Goal: Task Accomplishment & Management: Manage account settings

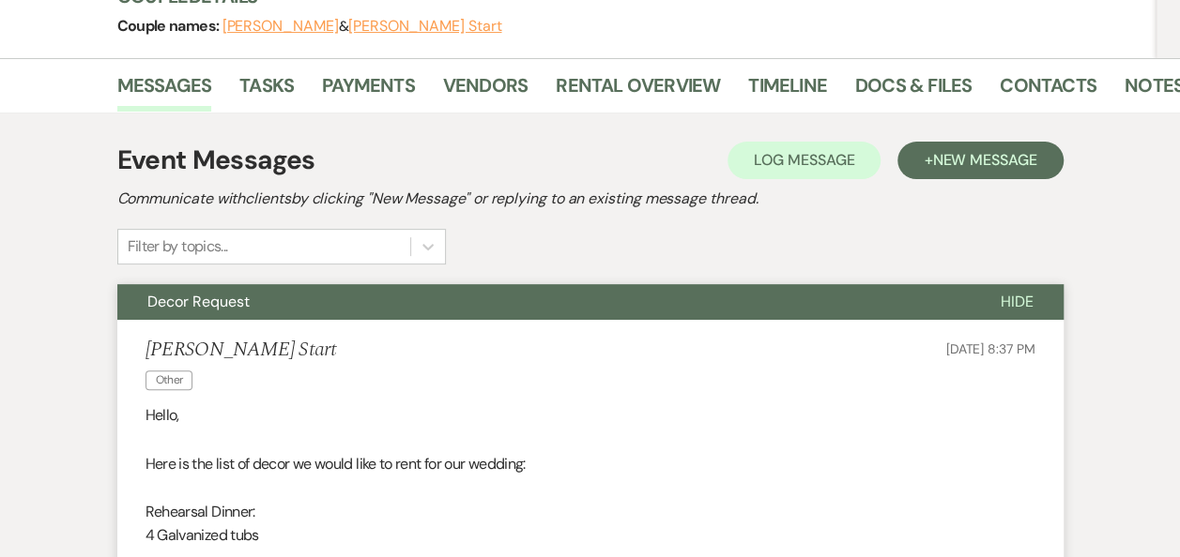
scroll to position [247, 0]
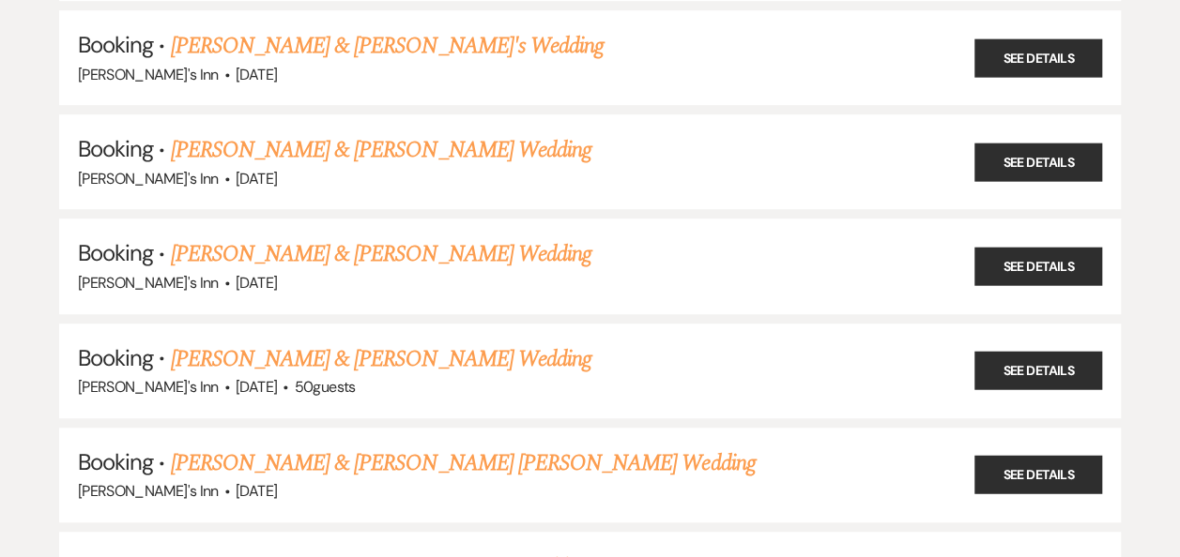
scroll to position [430, 0]
click at [461, 460] on link "[PERSON_NAME] & [PERSON_NAME] [PERSON_NAME] Wedding" at bounding box center [463, 464] width 585 height 34
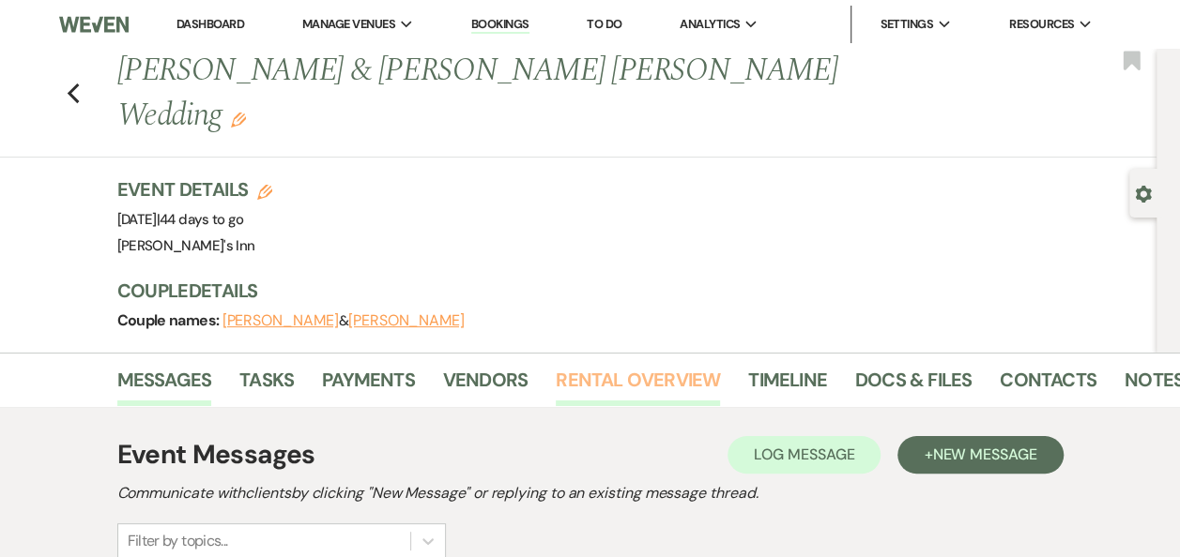
click at [628, 365] on link "Rental Overview" at bounding box center [638, 385] width 164 height 41
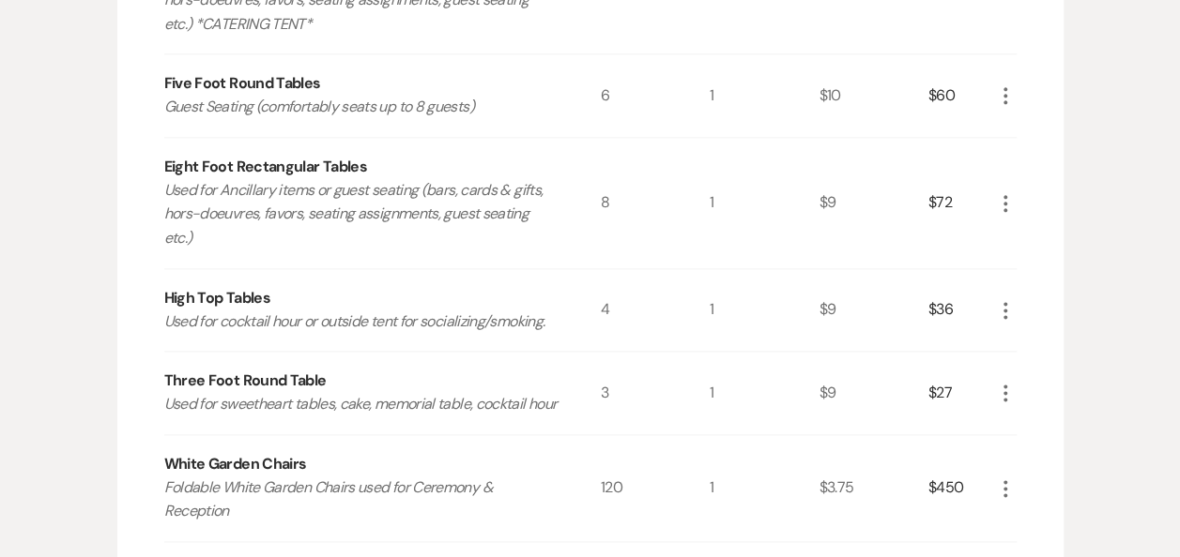
scroll to position [1025, 0]
click at [1004, 380] on icon "More" at bounding box center [1005, 391] width 23 height 23
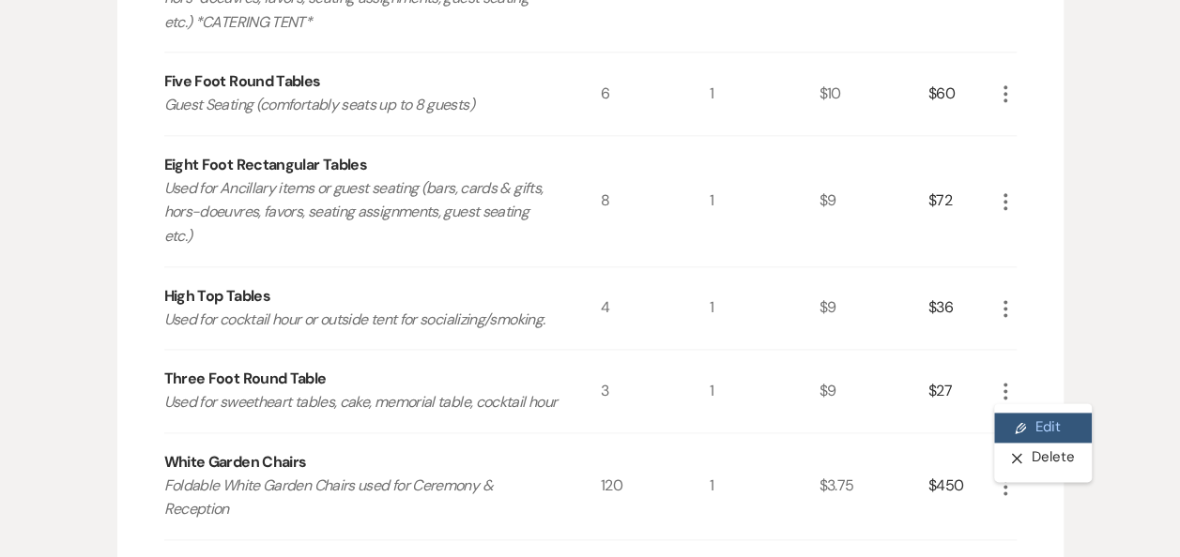
click at [1043, 413] on button "Pencil Edit" at bounding box center [1043, 428] width 98 height 30
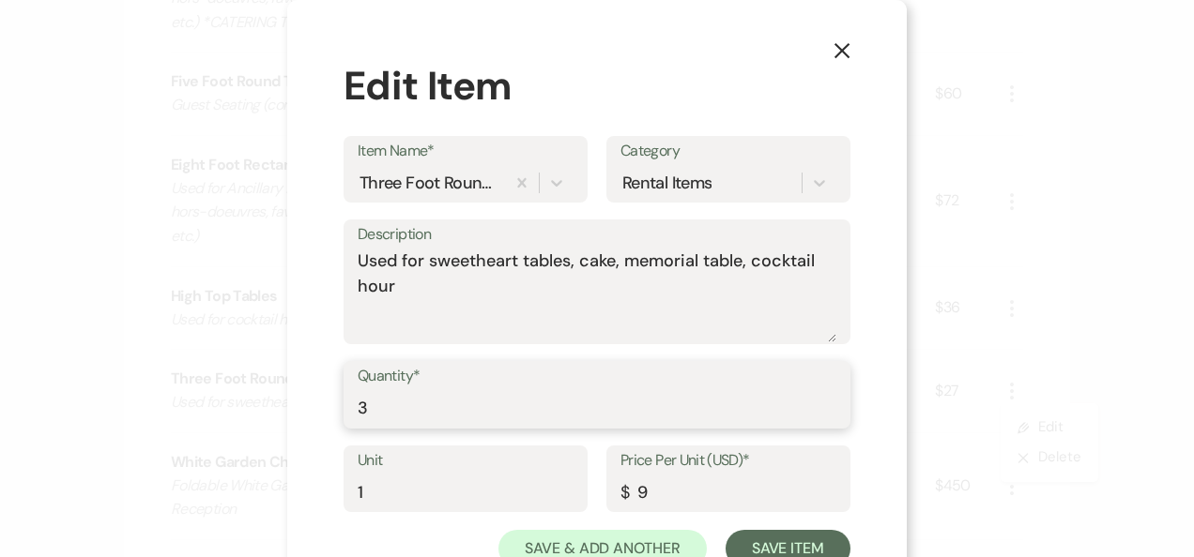
click at [439, 409] on input "3" at bounding box center [597, 408] width 479 height 37
type input "2"
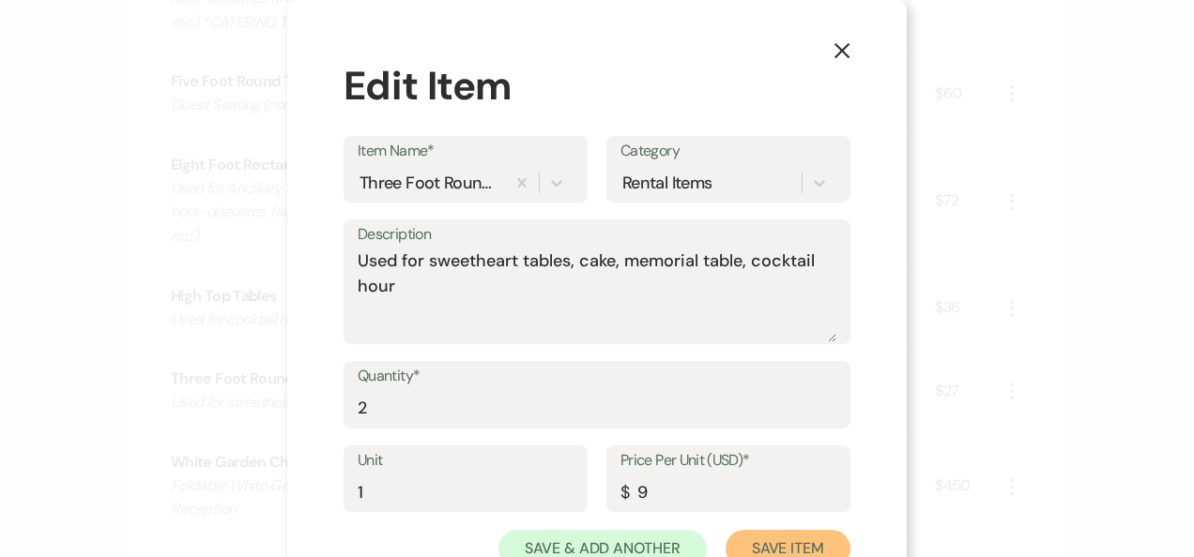
click at [773, 541] on button "Save Item" at bounding box center [787, 549] width 125 height 38
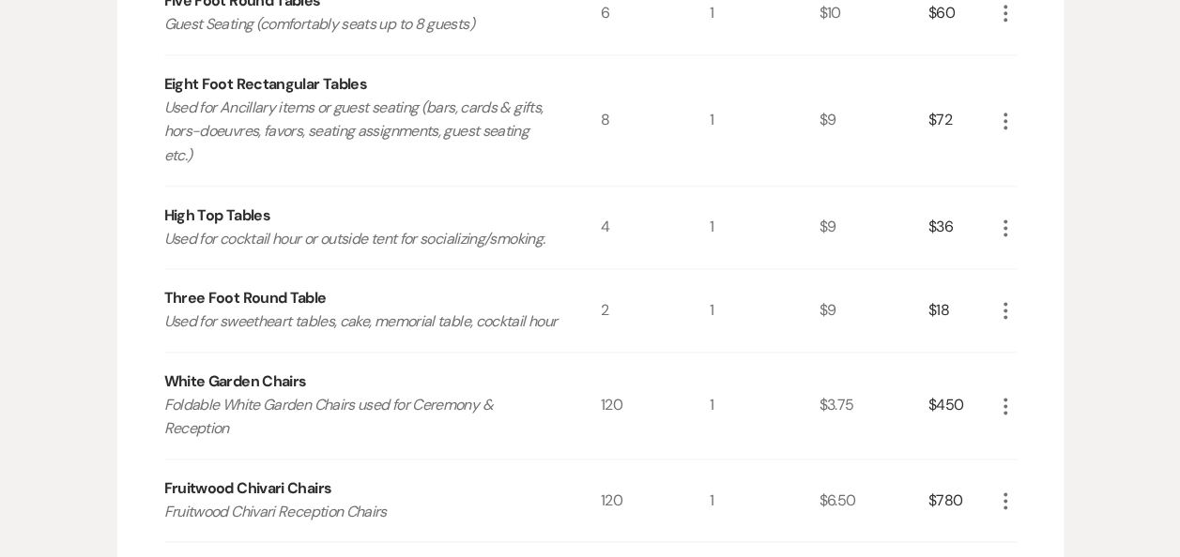
scroll to position [1156, 0]
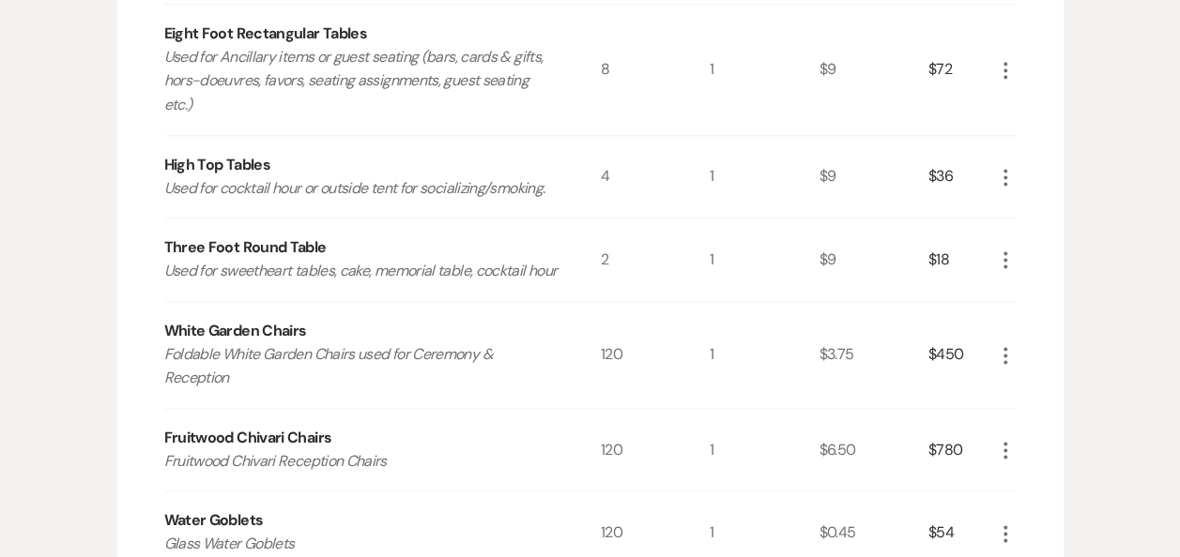
click at [999, 344] on icon "More" at bounding box center [1005, 355] width 23 height 23
click at [1035, 377] on button "Pencil Edit" at bounding box center [1043, 392] width 98 height 30
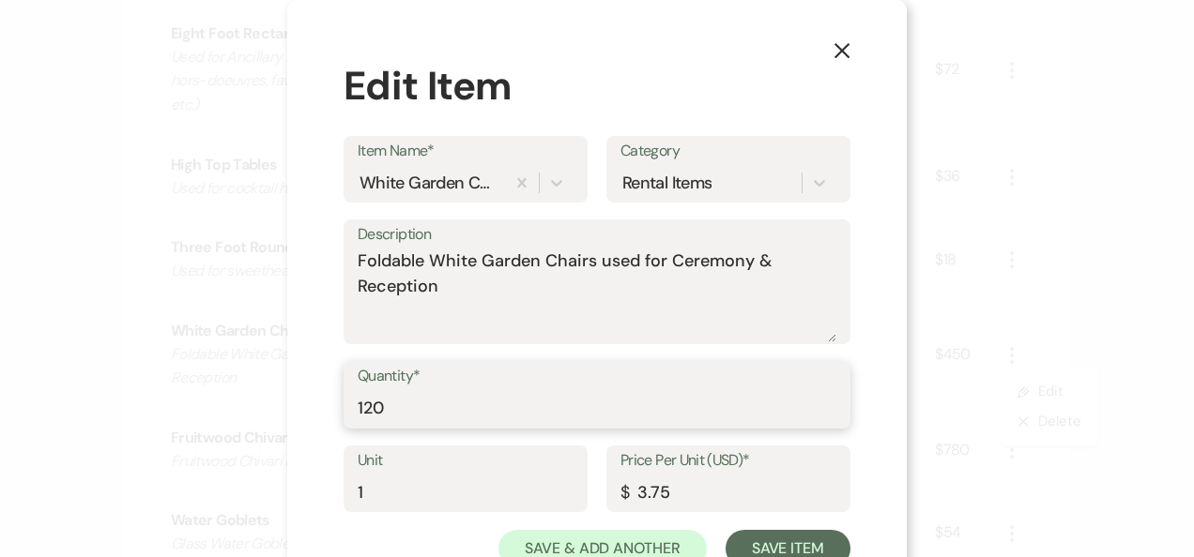
click at [656, 404] on input "120" at bounding box center [597, 408] width 479 height 37
type input "128"
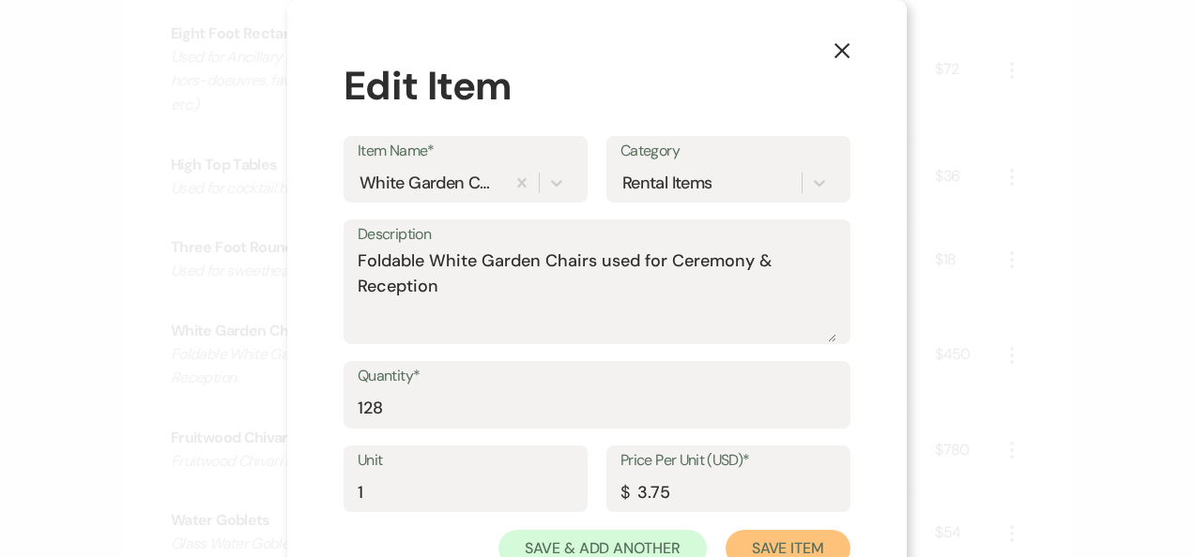
click at [777, 541] on button "Save Item" at bounding box center [787, 549] width 125 height 38
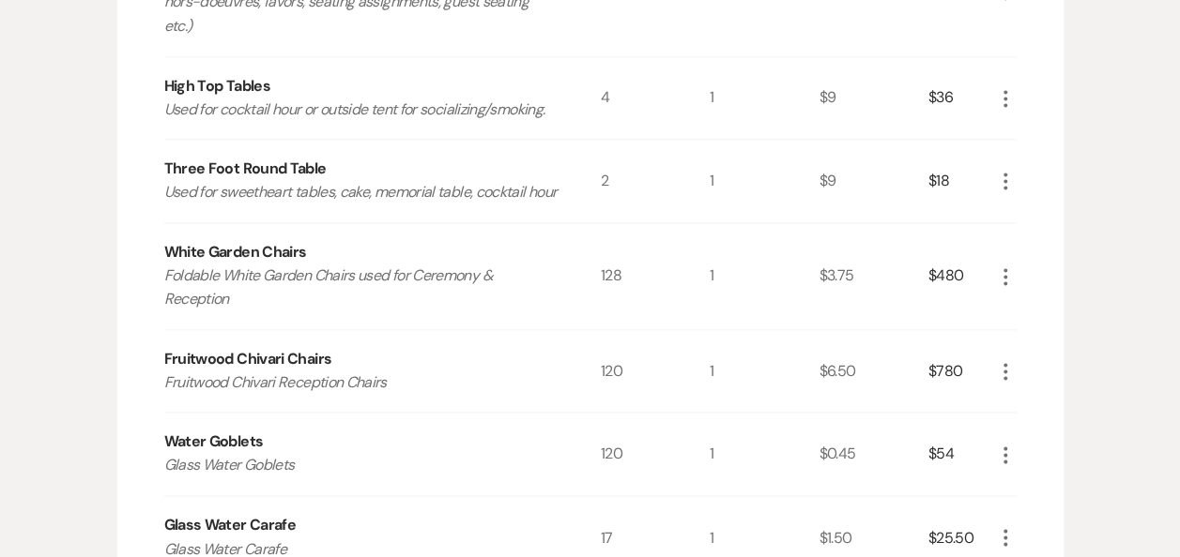
scroll to position [1241, 0]
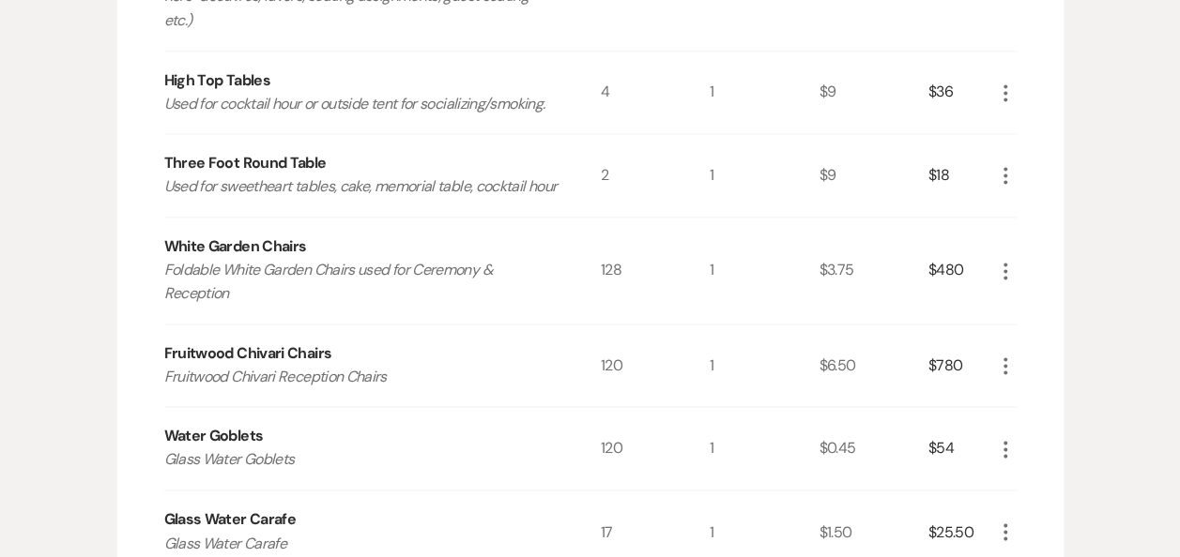
click at [1008, 355] on icon "More" at bounding box center [1005, 366] width 23 height 23
click at [1029, 388] on button "Pencil Edit" at bounding box center [1043, 403] width 98 height 30
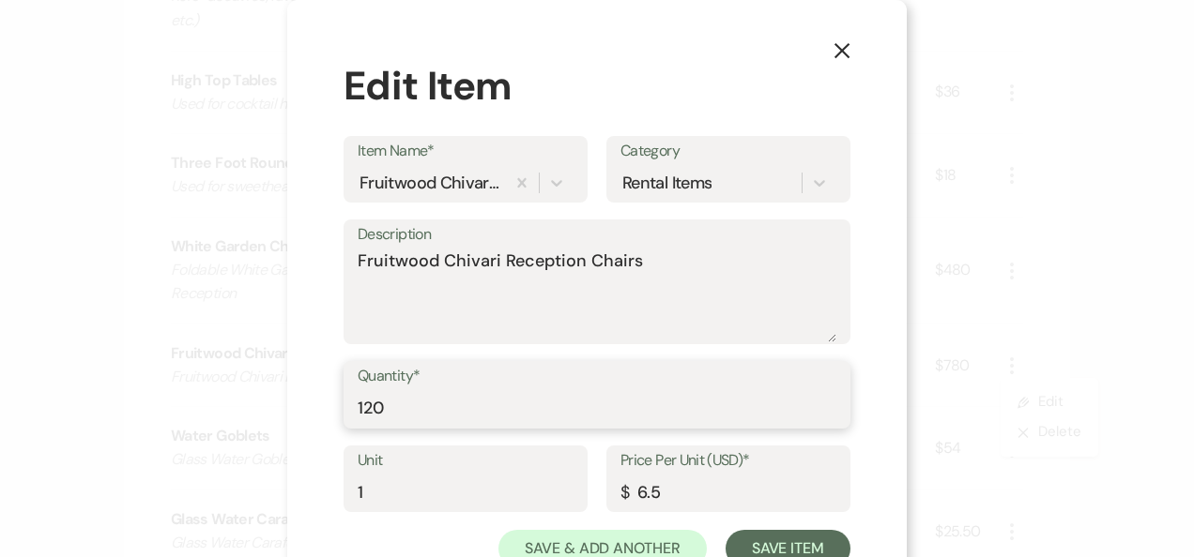
click at [724, 413] on input "120" at bounding box center [597, 408] width 479 height 37
type input "128"
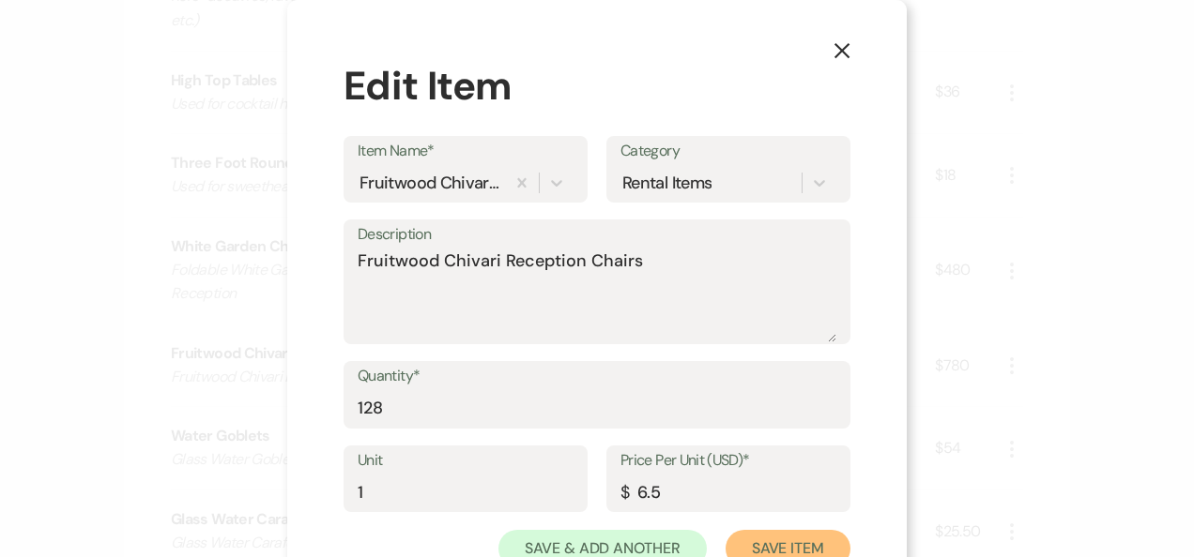
click at [774, 556] on button "Save Item" at bounding box center [787, 549] width 125 height 38
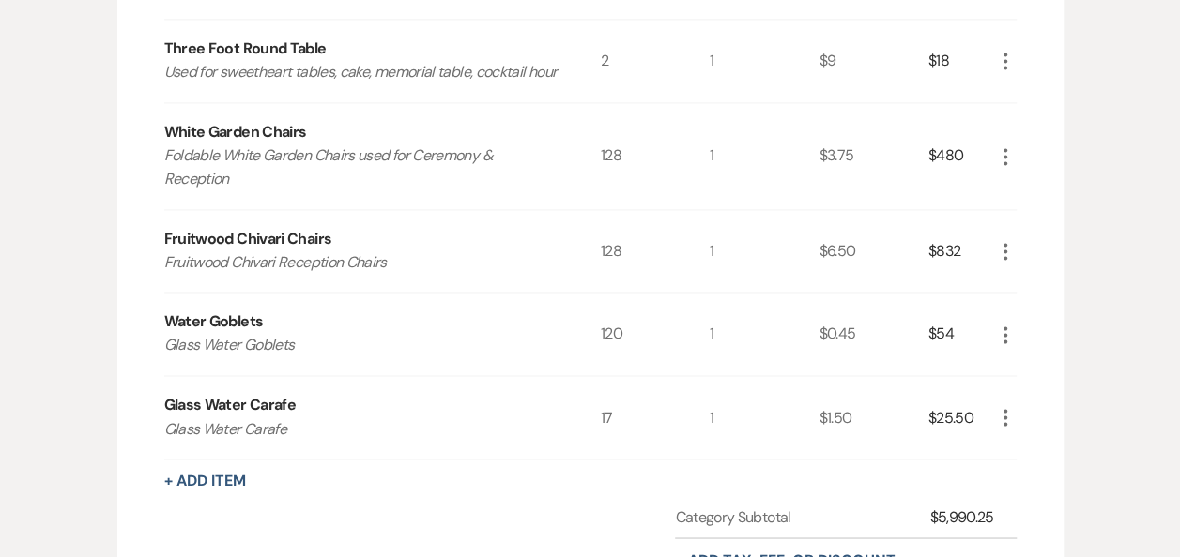
scroll to position [1357, 0]
click at [989, 334] on div "$54" at bounding box center [961, 332] width 66 height 83
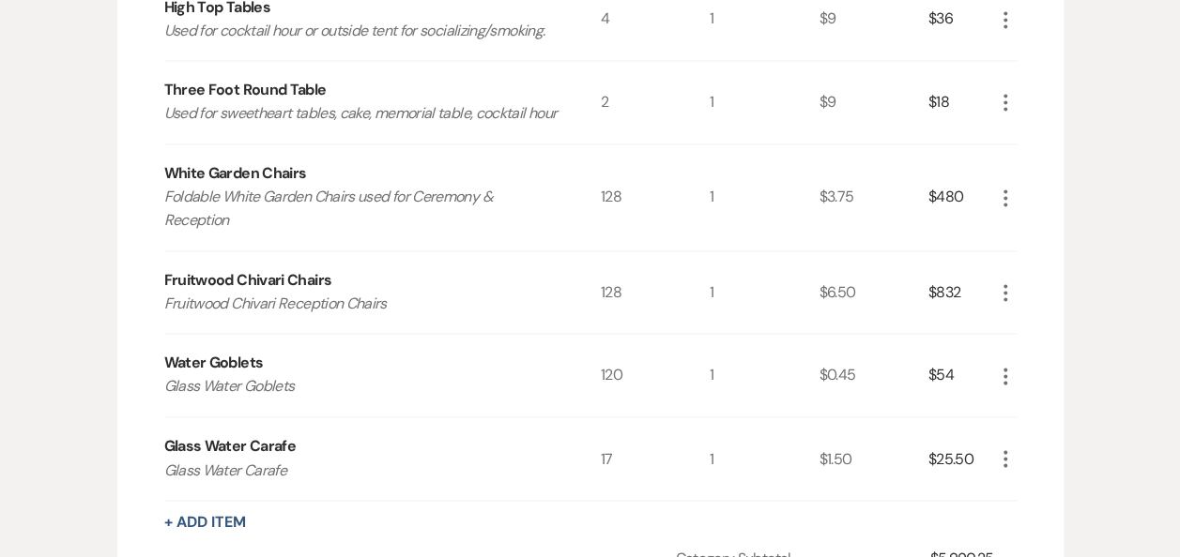
scroll to position [1370, 0]
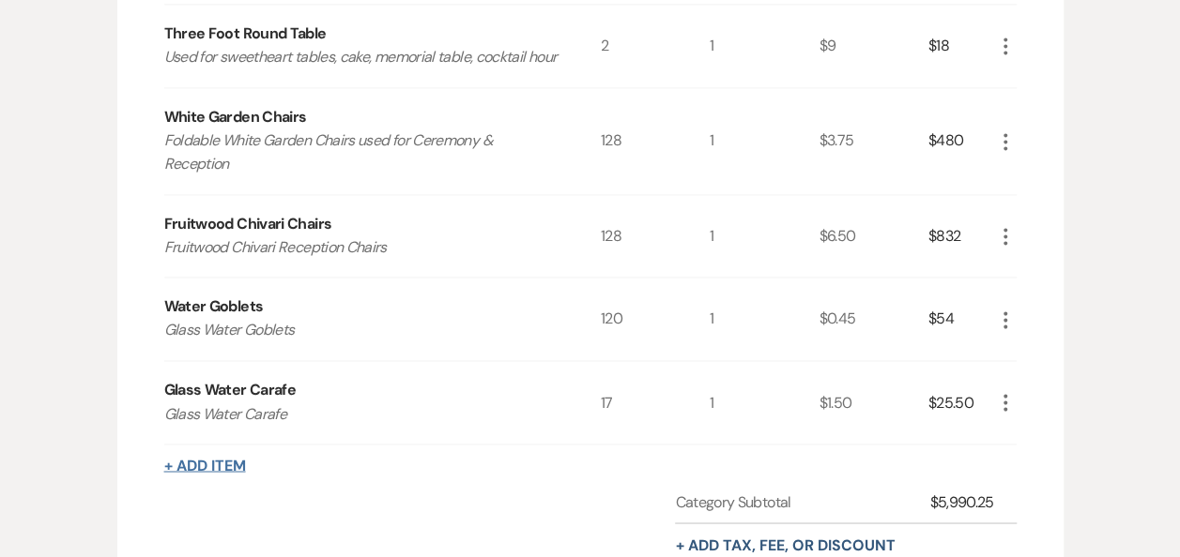
click at [216, 458] on button "+ Add Item" at bounding box center [205, 465] width 82 height 15
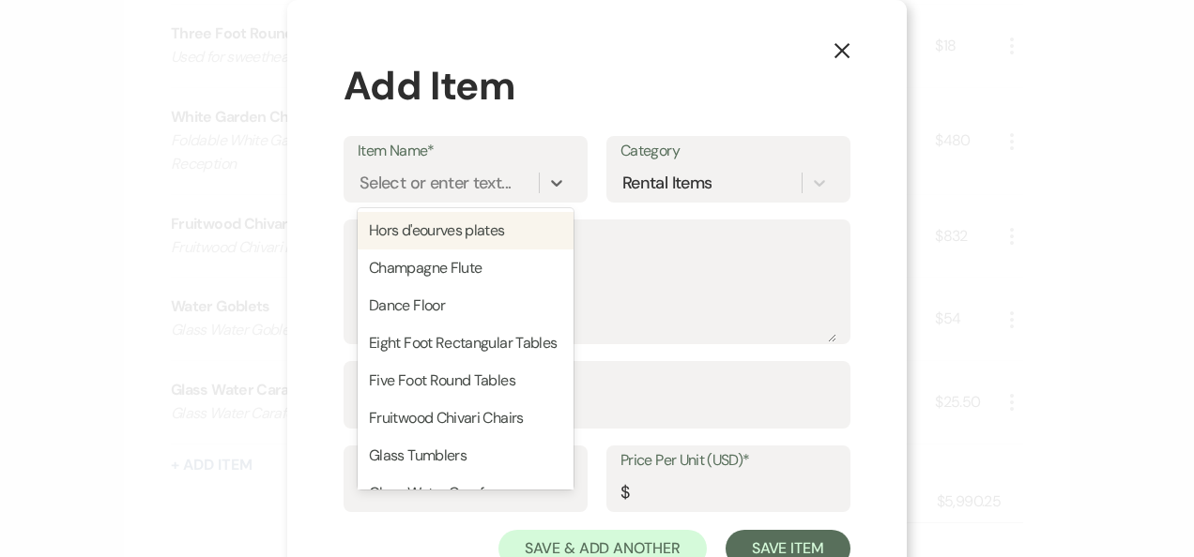
click at [648, 92] on div "Add Item" at bounding box center [596, 85] width 507 height 59
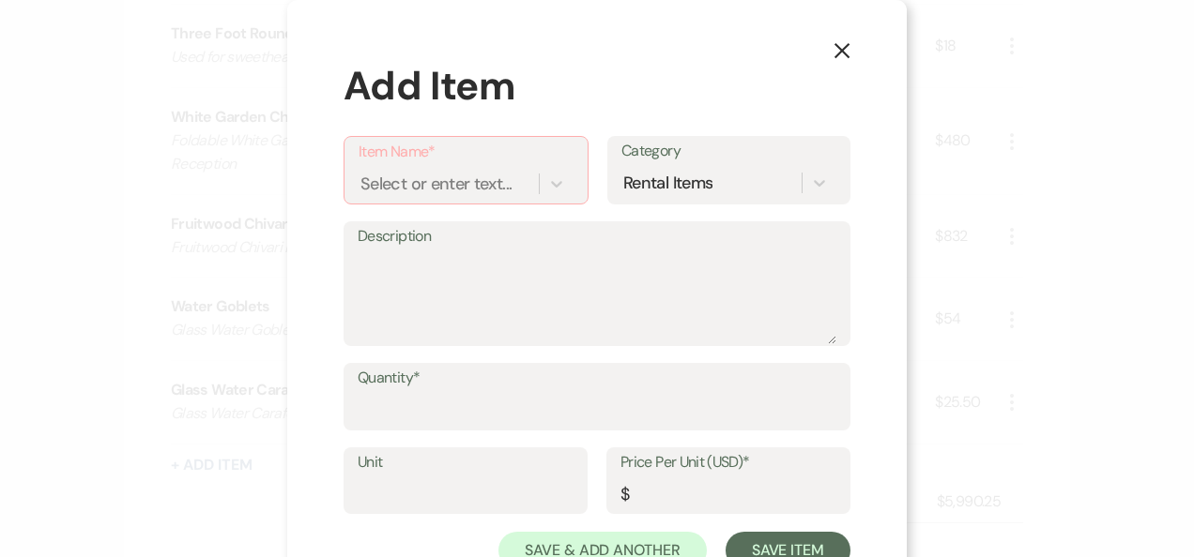
click at [838, 64] on button "X" at bounding box center [842, 50] width 28 height 33
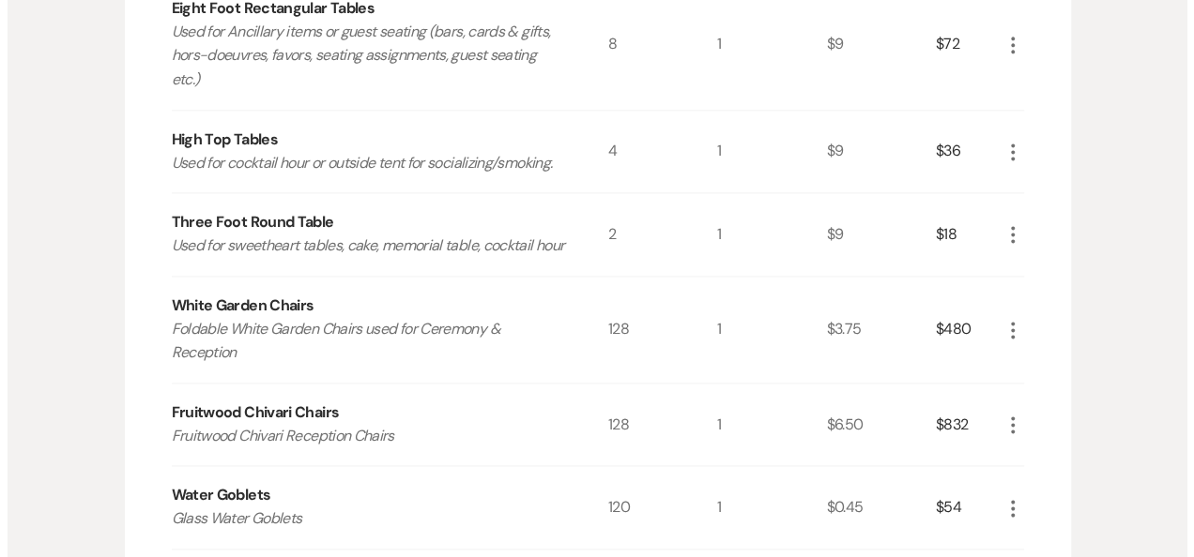
scroll to position [1388, 0]
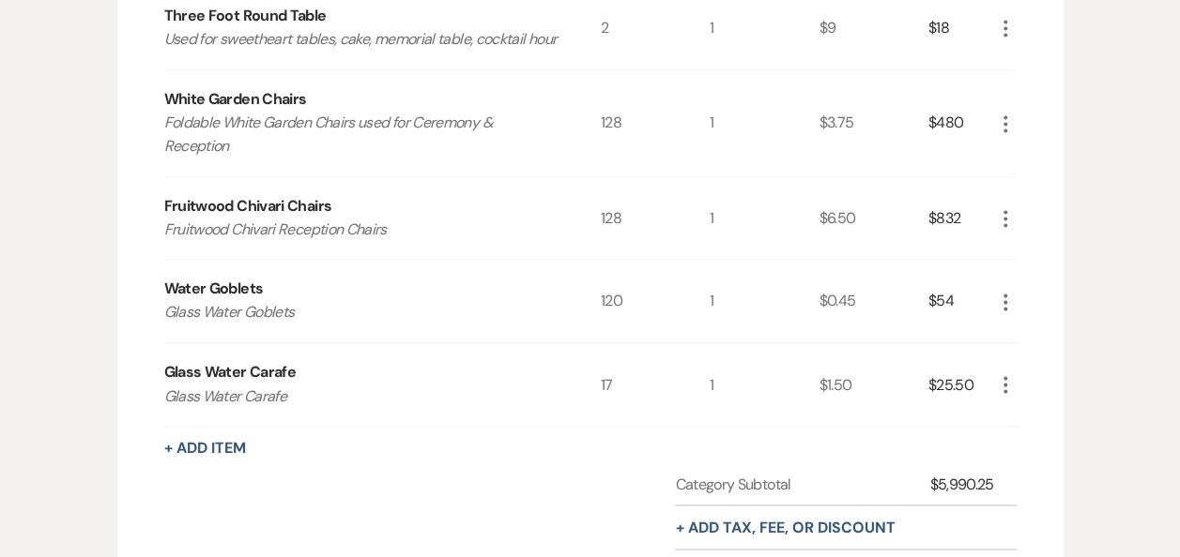
click at [693, 396] on div "17" at bounding box center [655, 384] width 109 height 83
click at [232, 440] on button "+ Add Item" at bounding box center [205, 447] width 82 height 15
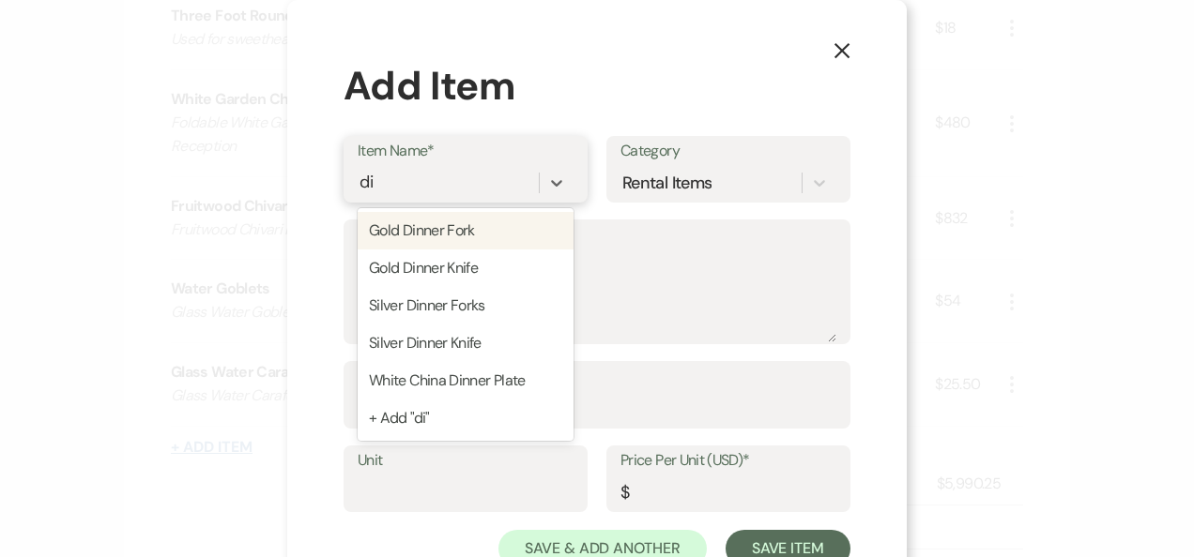
type input "d"
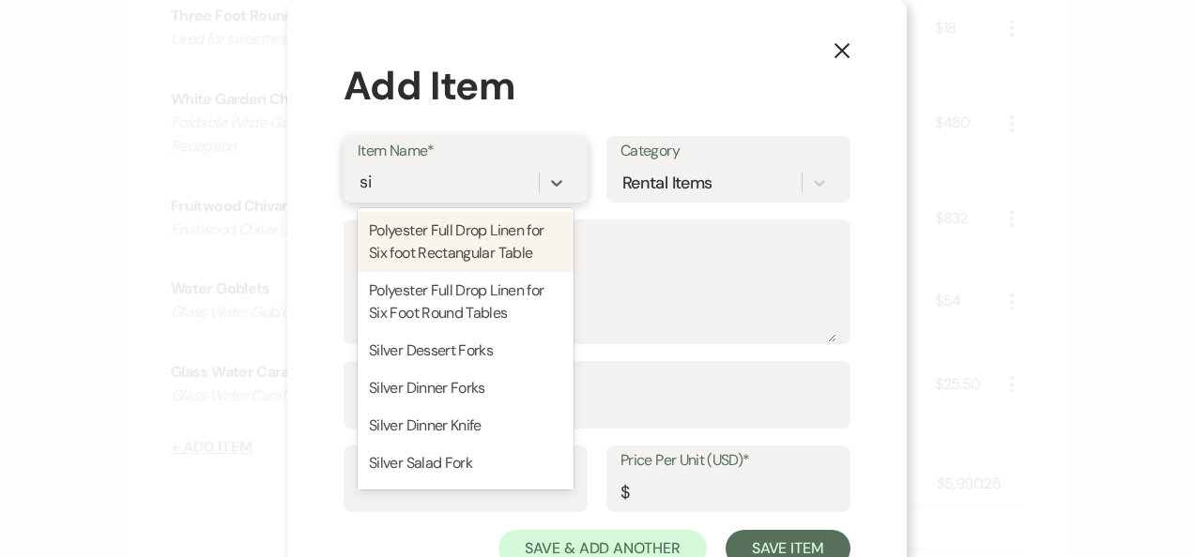
type input "six"
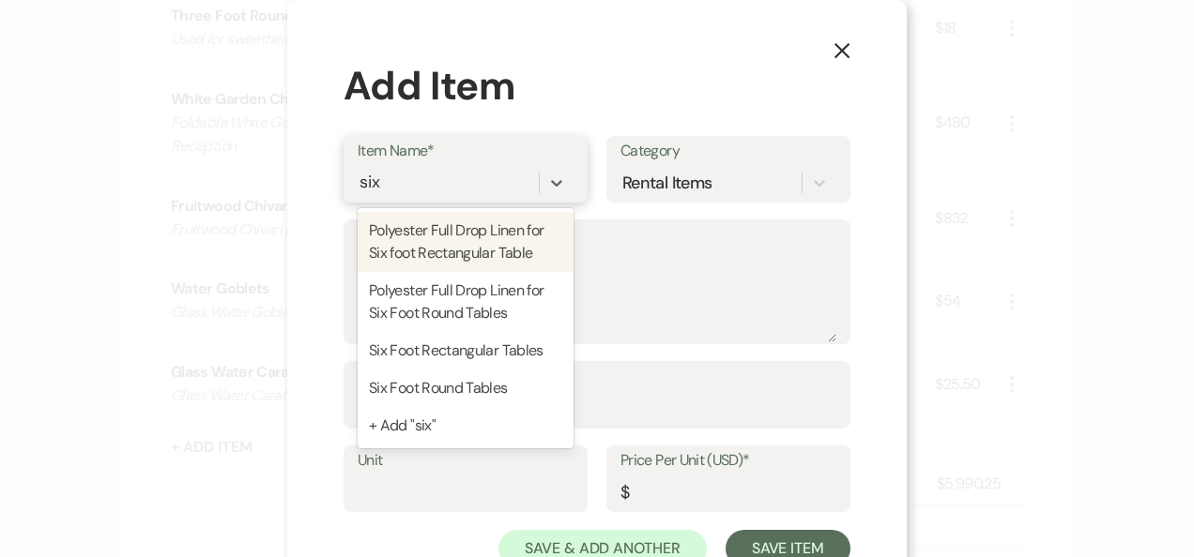
click at [516, 252] on div "Polyester Full Drop Linen for Six foot Rectangular Table" at bounding box center [466, 242] width 216 height 60
type textarea "90x132 inch Full drop for six foot rectangular tables"
type input "1"
type input "23"
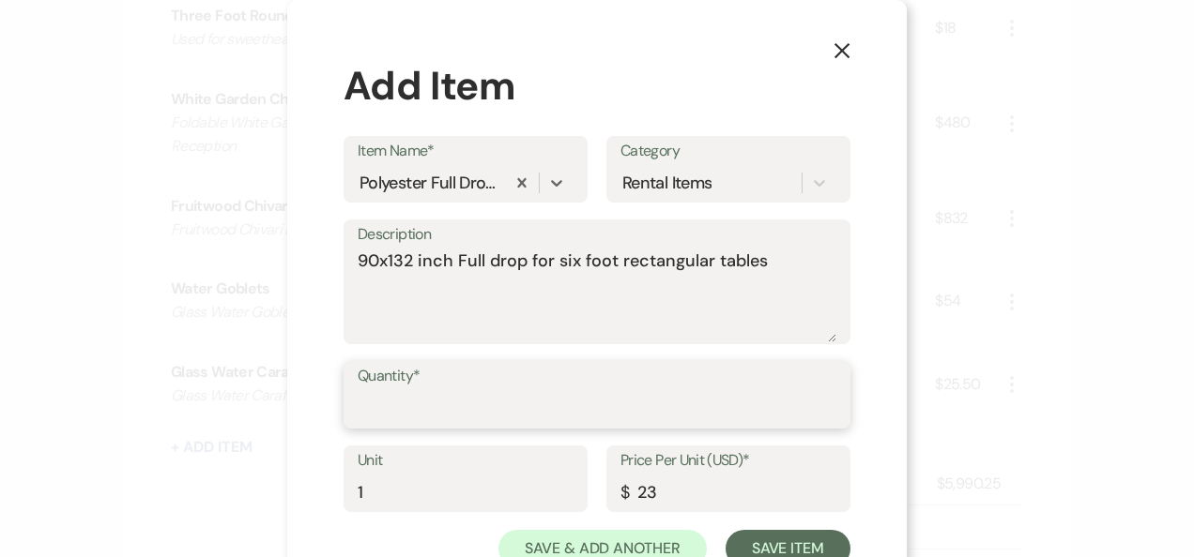
click at [490, 412] on input "Quantity*" at bounding box center [597, 408] width 479 height 37
type input "6"
type input "8"
click at [573, 301] on textarea "90x132 inch Full drop for six foot rectangular tables" at bounding box center [597, 296] width 479 height 94
click at [798, 269] on textarea "90x132 inch Full drop for six foot rectangular tables" at bounding box center [597, 296] width 479 height 94
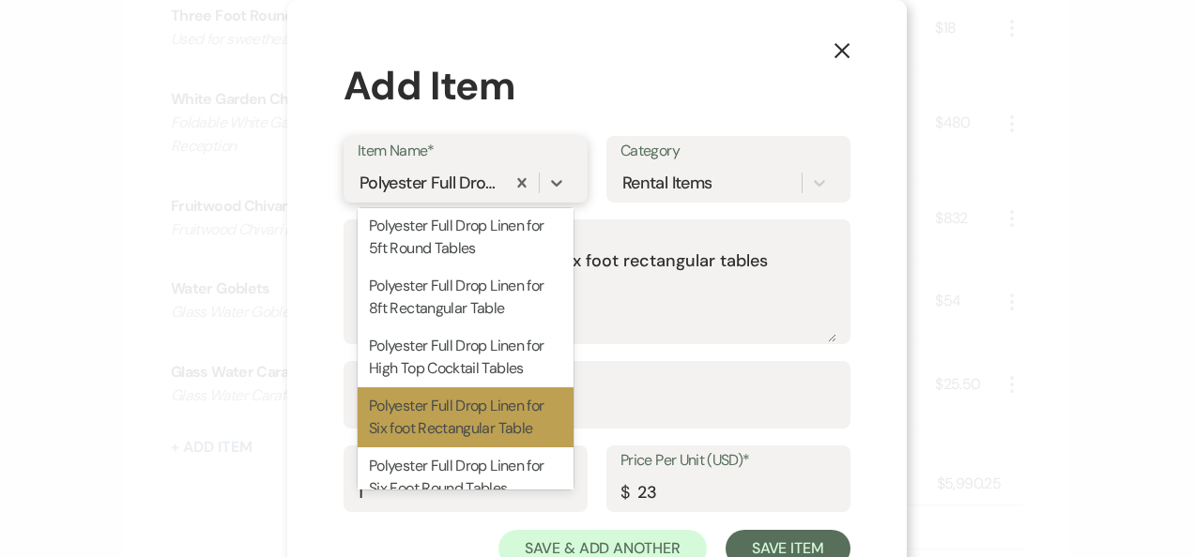
type input "s"
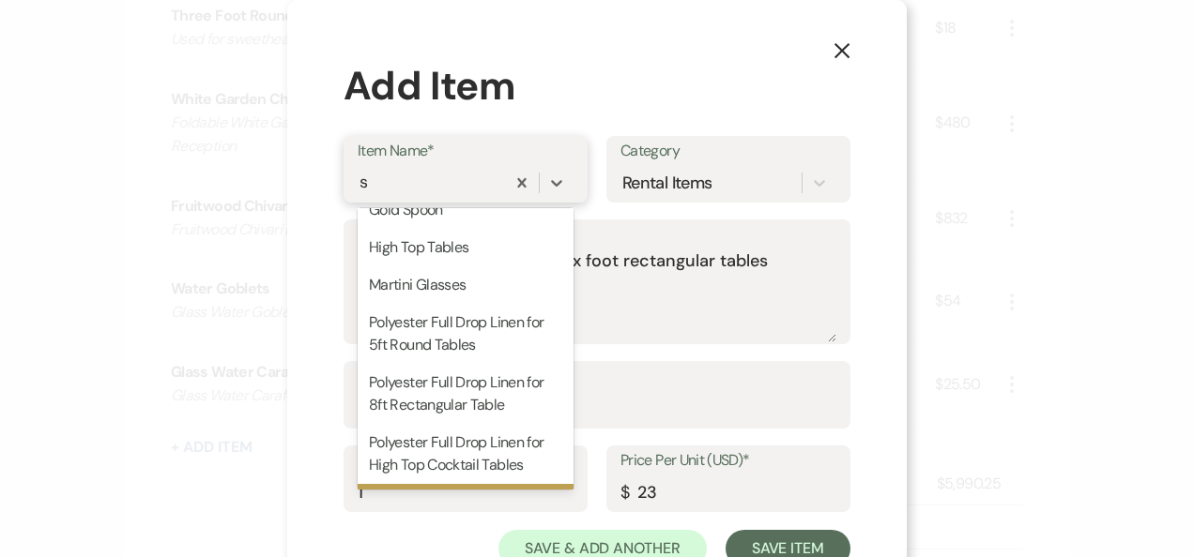
scroll to position [0, 0]
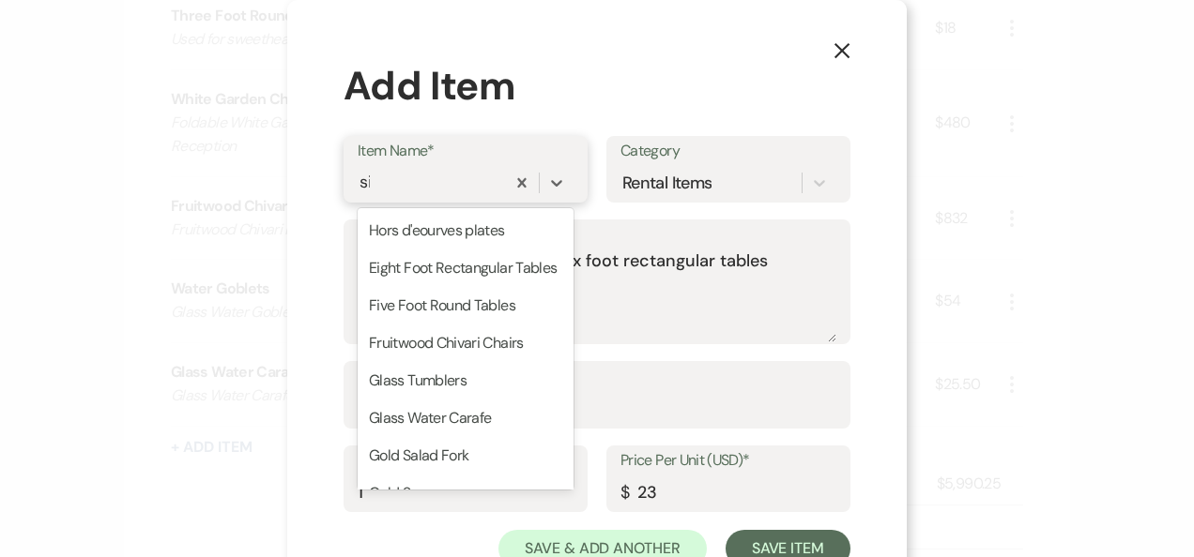
type input "six"
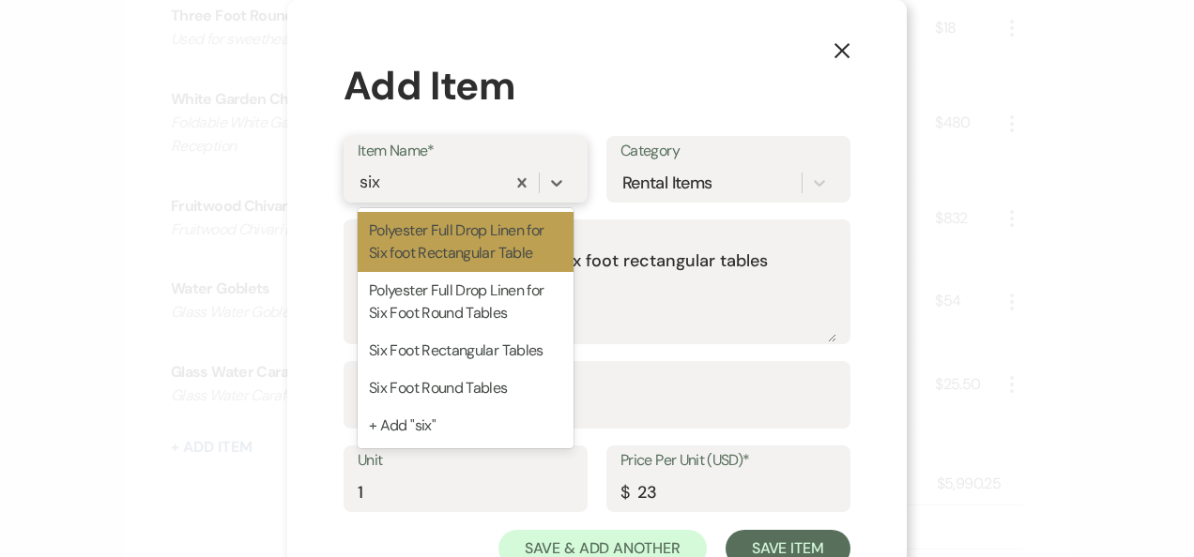
click at [495, 353] on div "Six Foot Rectangular Tables" at bounding box center [466, 351] width 216 height 38
type textarea "Used for Ancillary items or guest seating (bars, cards & gifts, hors-doeuvres, …"
type input "9"
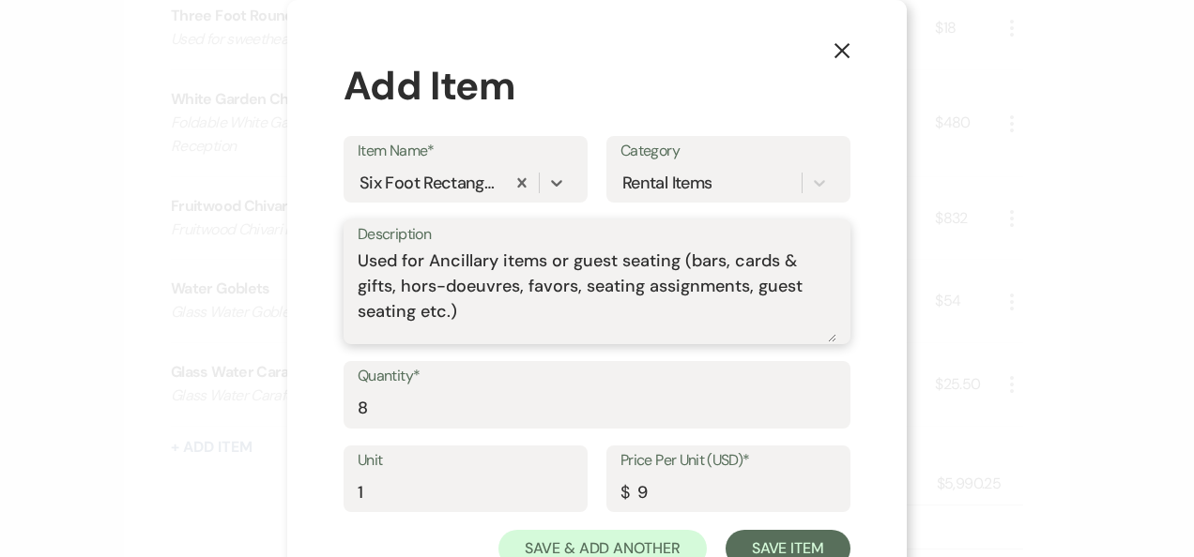
click at [569, 321] on textarea "Used for Ancillary items or guest seating (bars, cards & gifts, hors-doeuvres, …" at bounding box center [597, 296] width 479 height 94
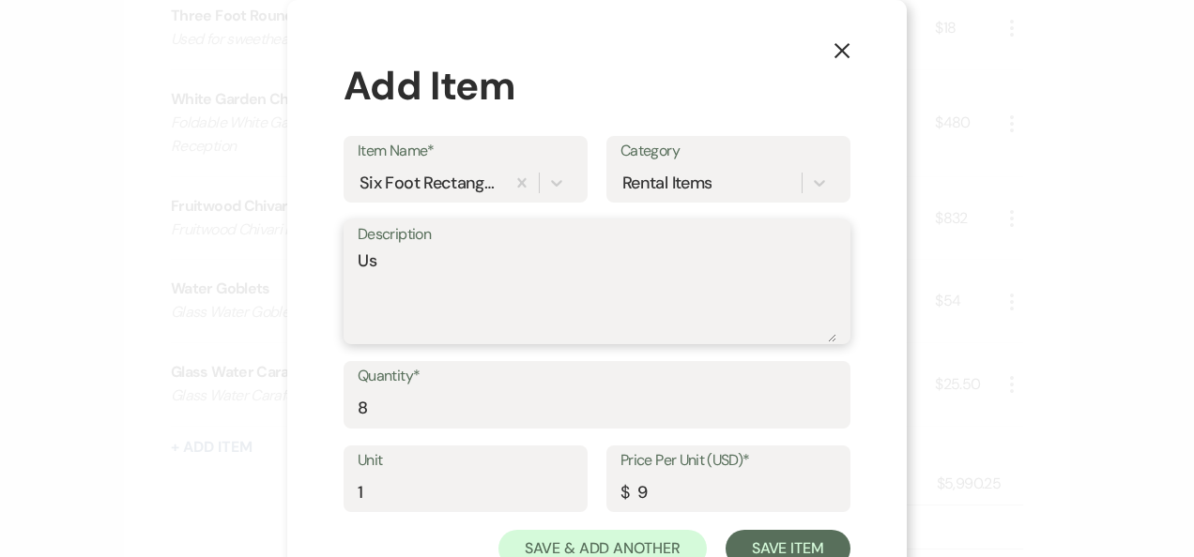
type textarea "U"
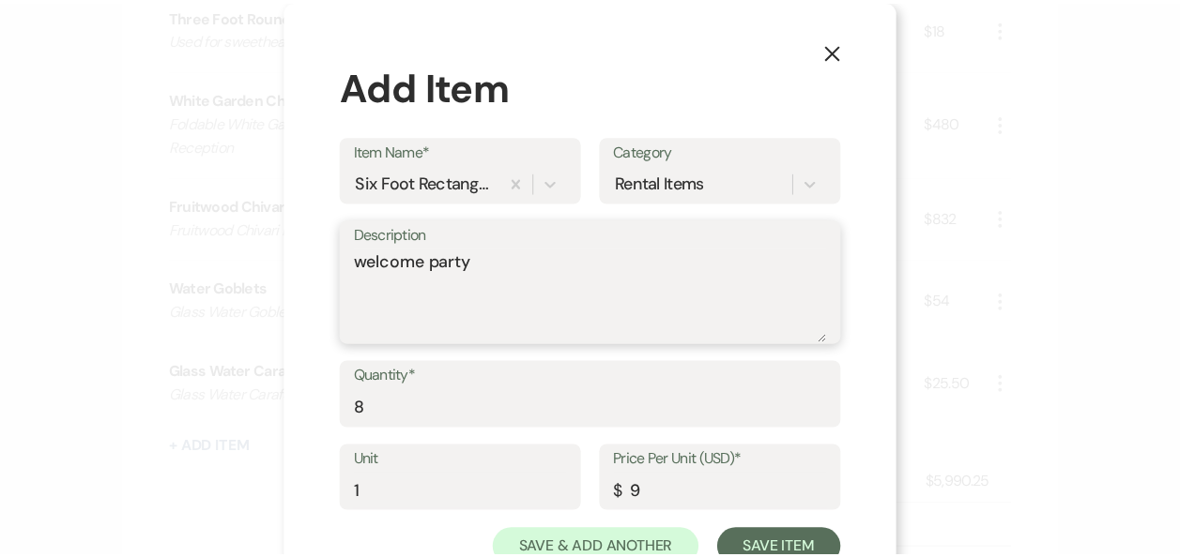
scroll to position [66, 0]
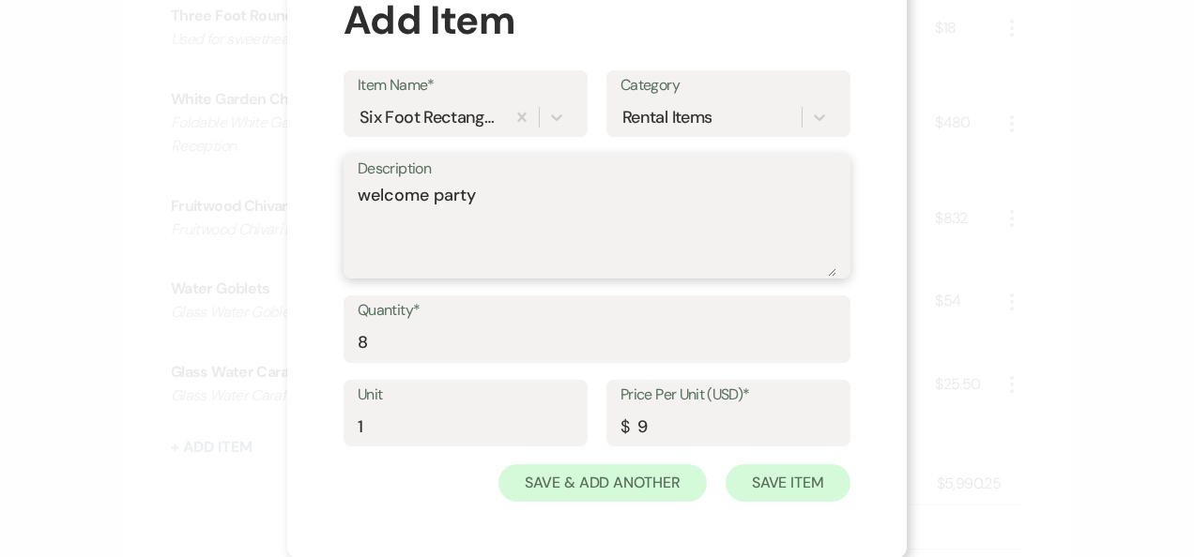
type textarea "welcome party"
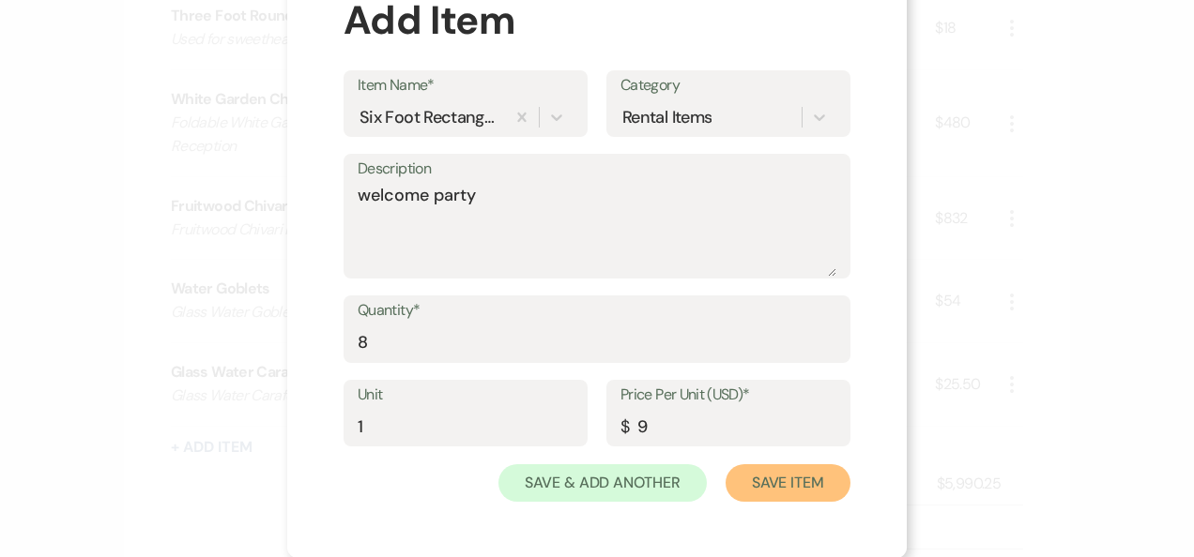
click at [807, 479] on button "Save Item" at bounding box center [787, 484] width 125 height 38
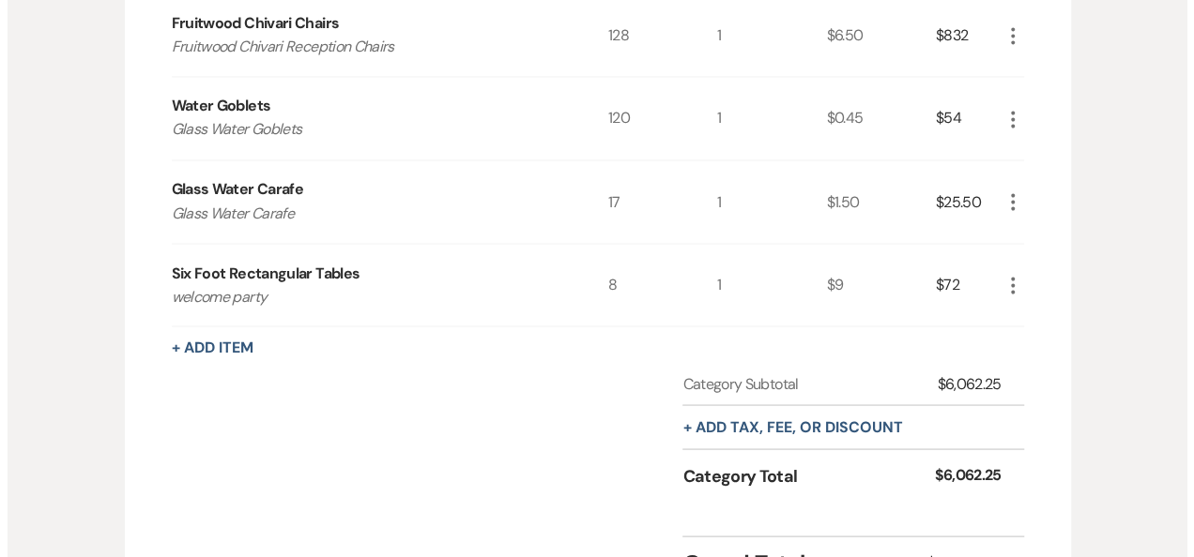
scroll to position [1578, 0]
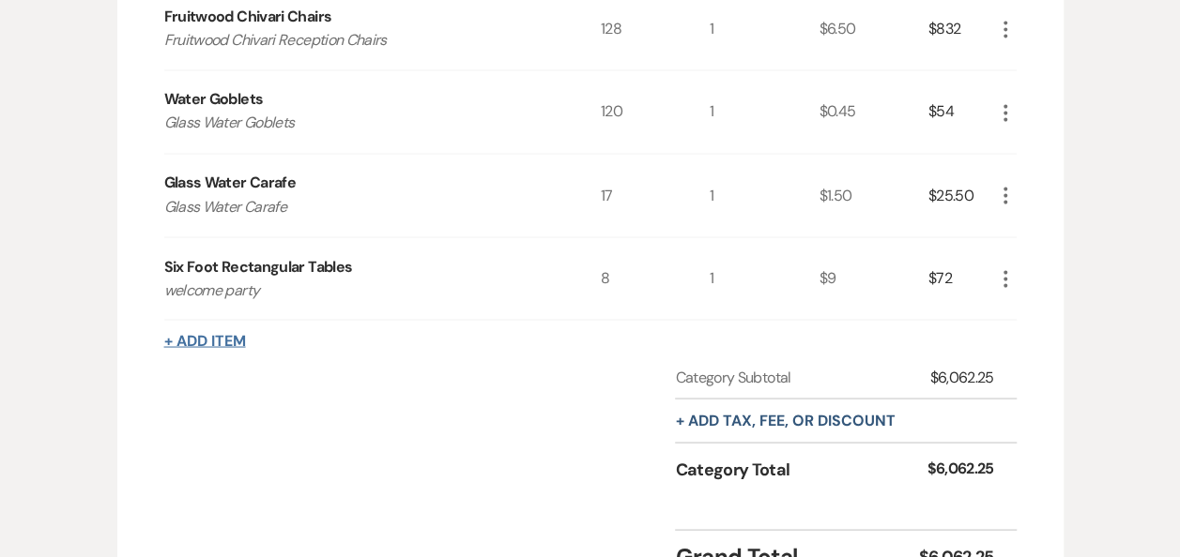
click at [227, 333] on button "+ Add Item" at bounding box center [205, 340] width 82 height 15
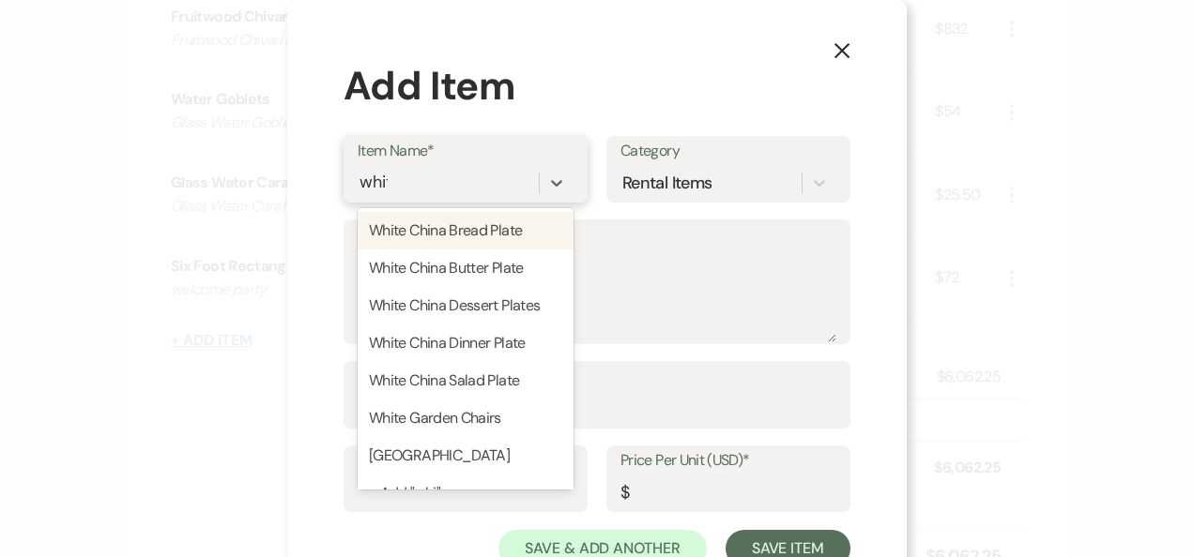
type input "white"
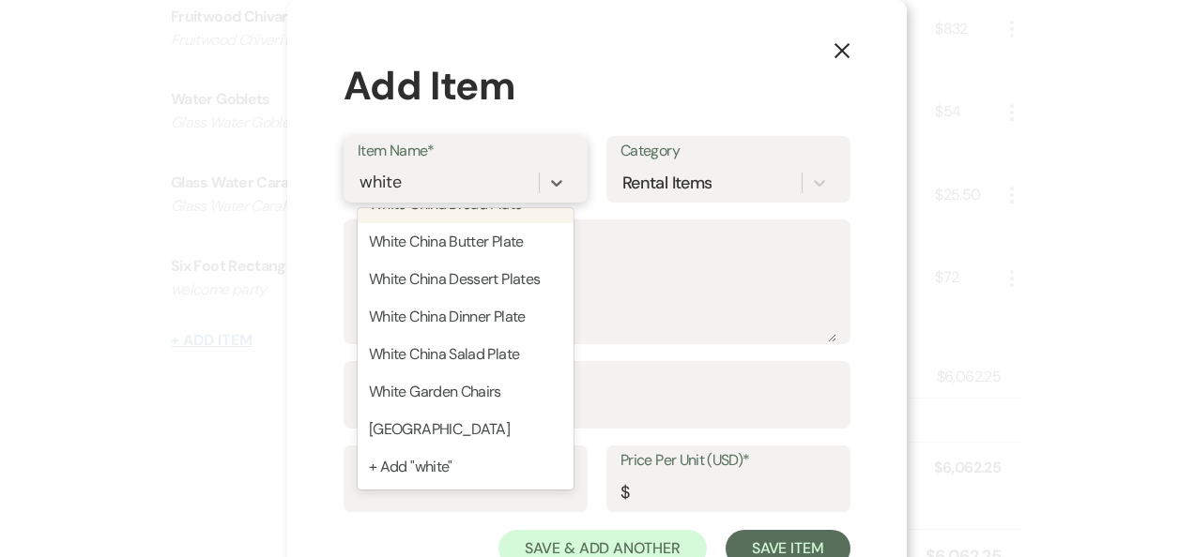
scroll to position [0, 0]
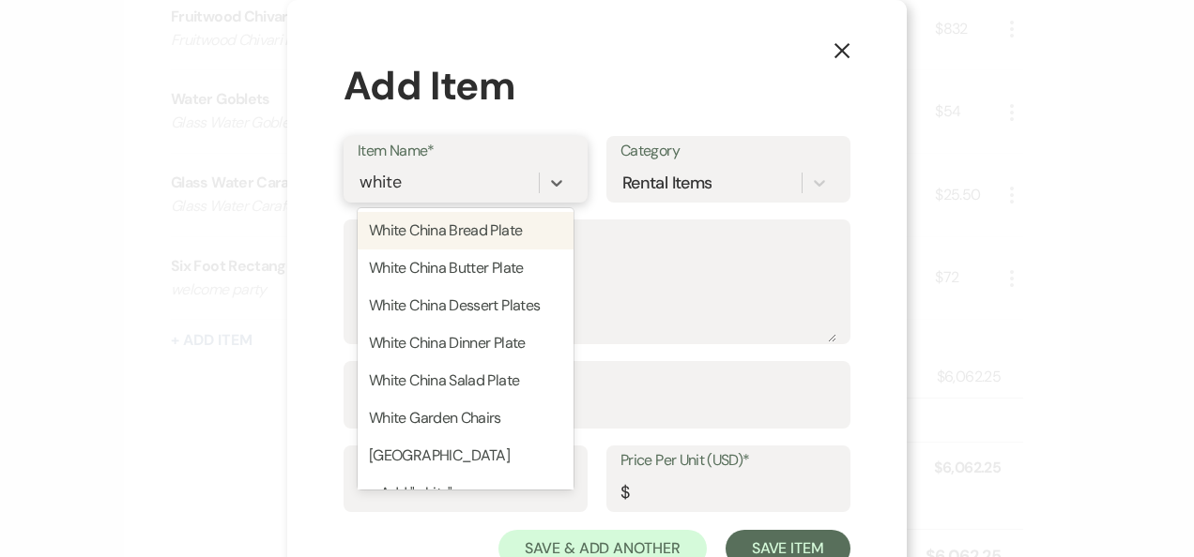
click at [501, 421] on div "White Garden Chairs" at bounding box center [466, 419] width 216 height 38
type textarea "Foldable White Garden Chairs used for Ceremony & Reception"
type input "1"
type input "3.75"
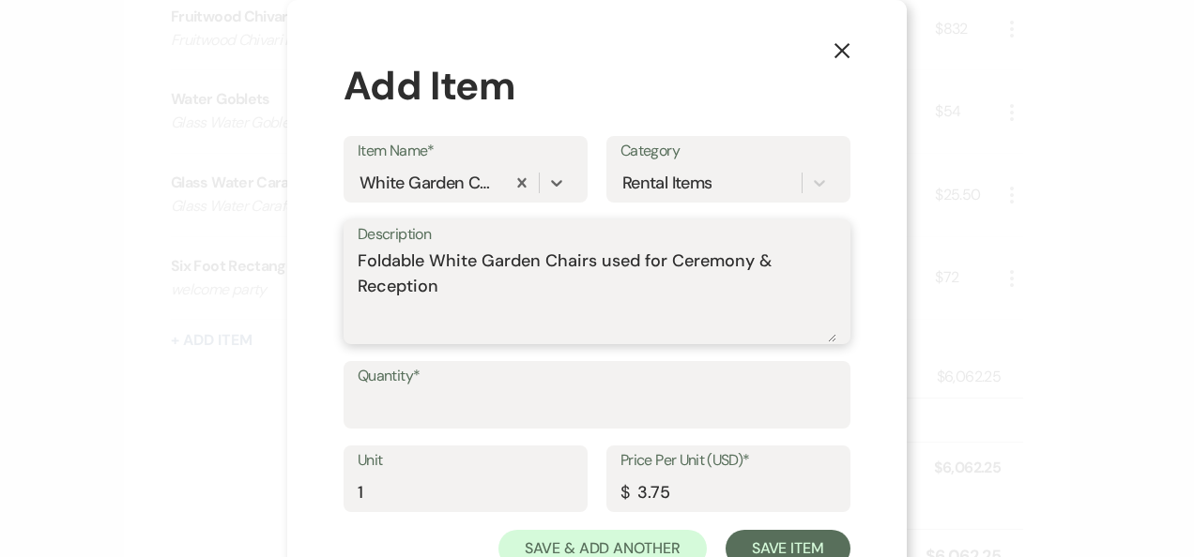
click at [554, 292] on textarea "Foldable White Garden Chairs used for Ceremony & Reception" at bounding box center [597, 296] width 479 height 94
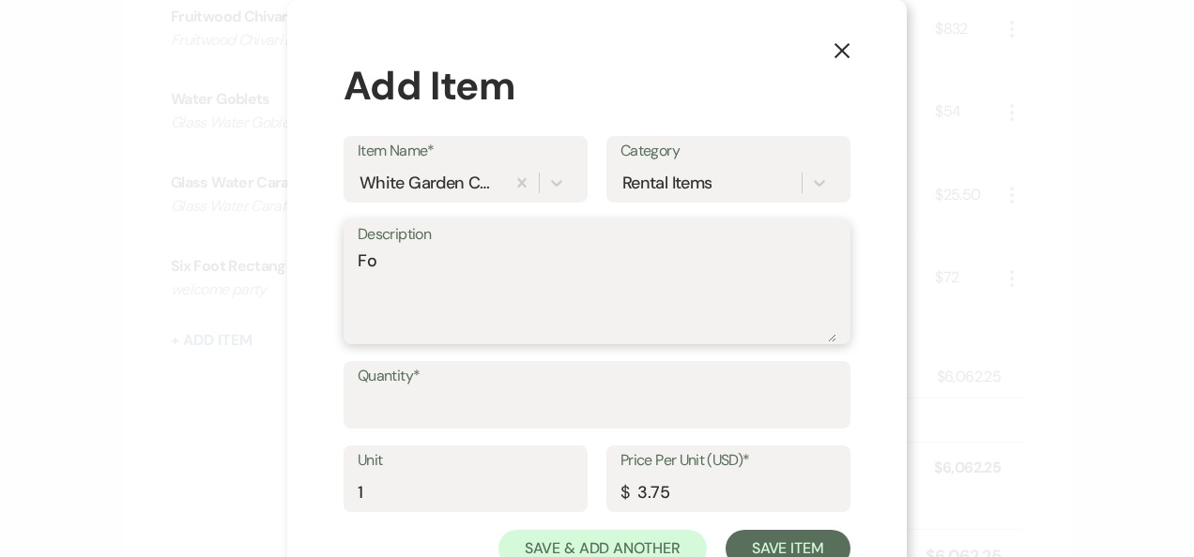
type textarea "F"
type textarea "welcome party"
click at [398, 386] on label "Quantity*" at bounding box center [597, 376] width 479 height 27
click at [398, 390] on input "Quantity*" at bounding box center [597, 408] width 479 height 37
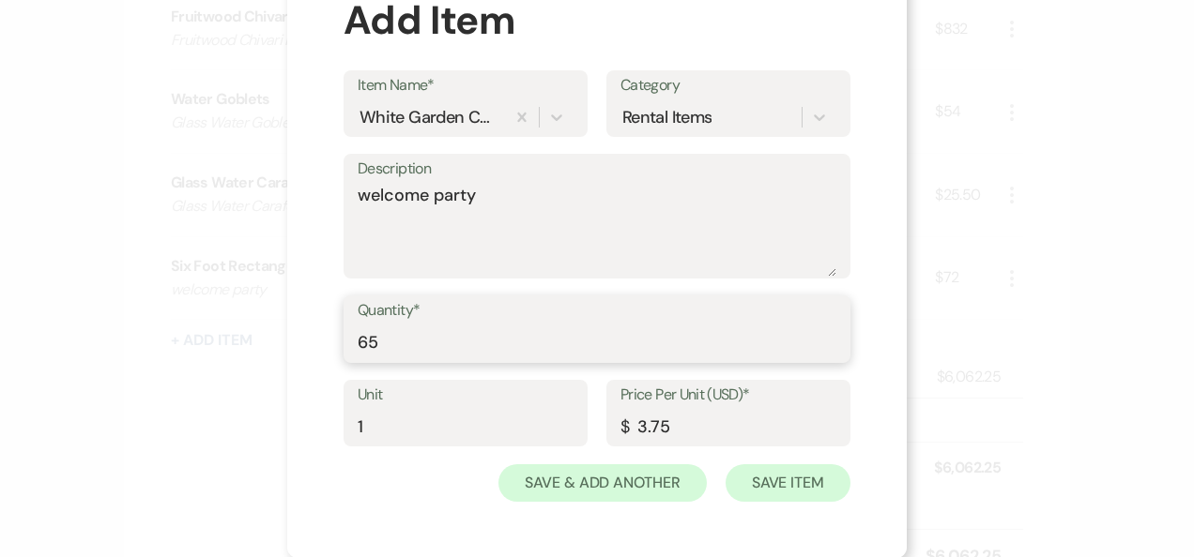
type input "65"
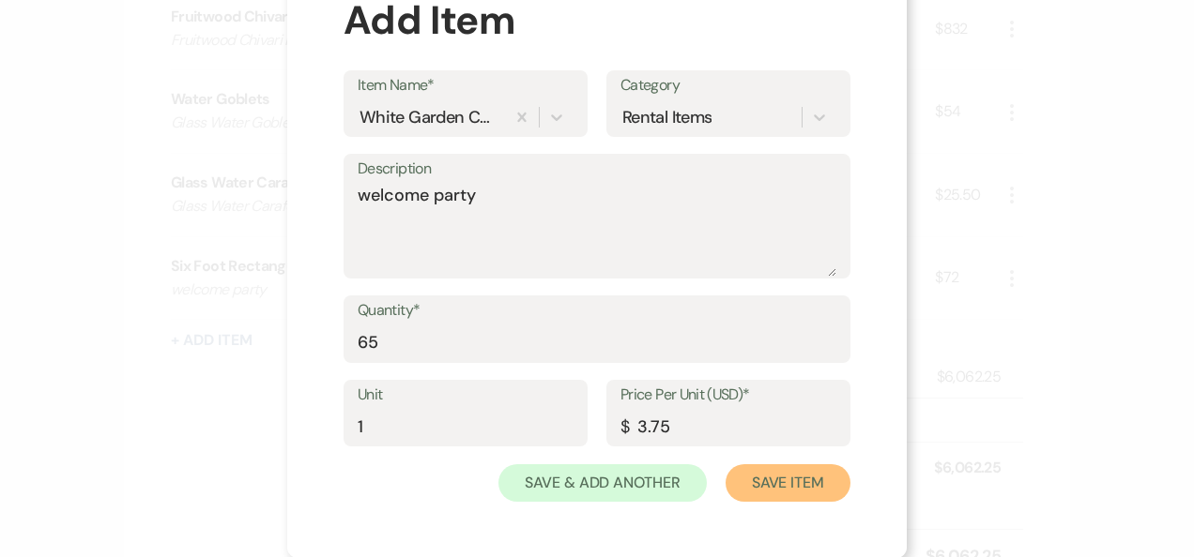
click at [773, 475] on button "Save Item" at bounding box center [787, 484] width 125 height 38
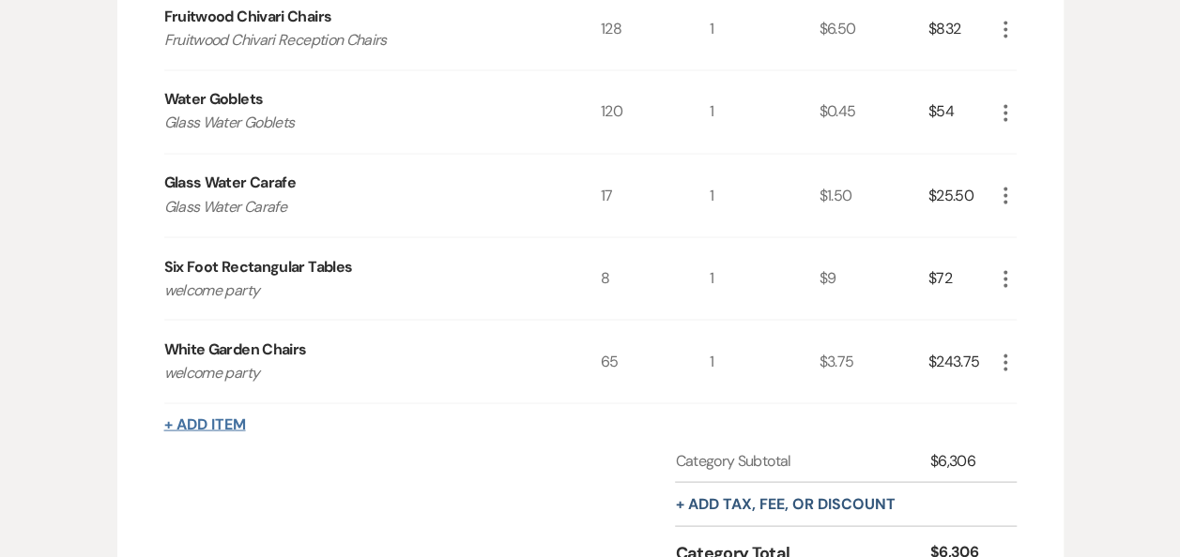
click at [220, 417] on button "+ Add Item" at bounding box center [205, 424] width 82 height 15
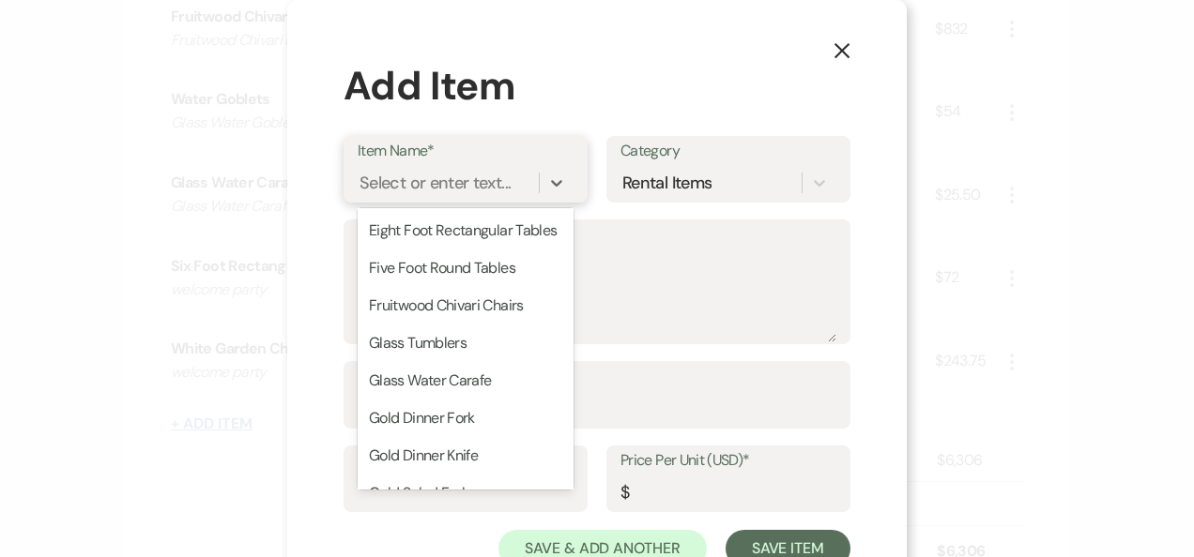
scroll to position [114, 0]
click at [509, 246] on div "Eight Foot Rectangular Tables" at bounding box center [466, 229] width 216 height 38
type textarea "Used for Ancillary items or guest seating (bars, cards & gifts, hors-doeuvres, …"
type input "1"
type input "9"
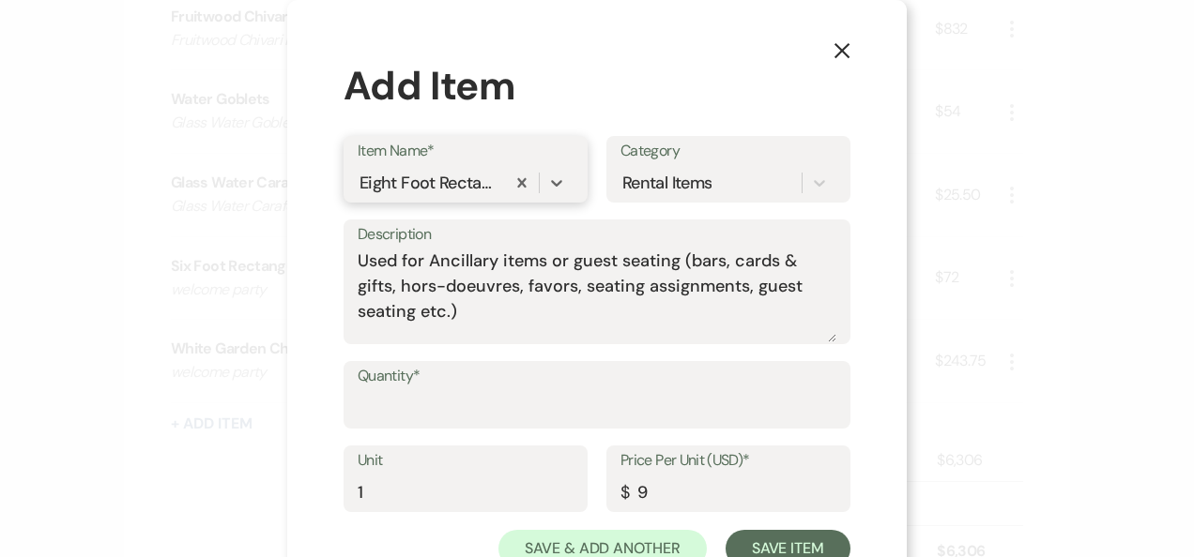
click at [510, 199] on div "Eight Foot Rectangular Tables" at bounding box center [466, 183] width 216 height 36
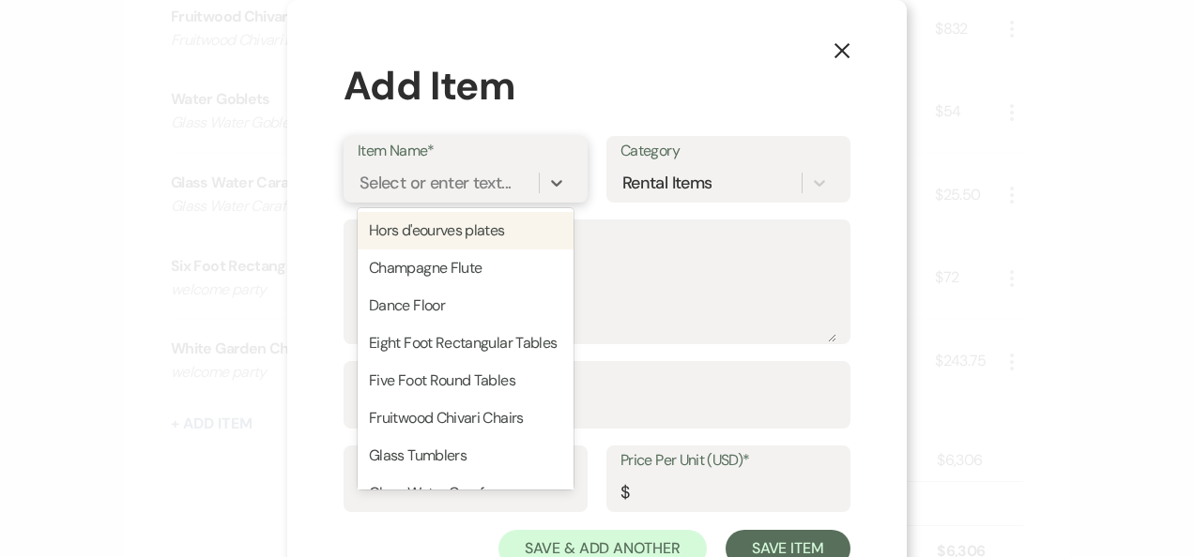
type input "]"
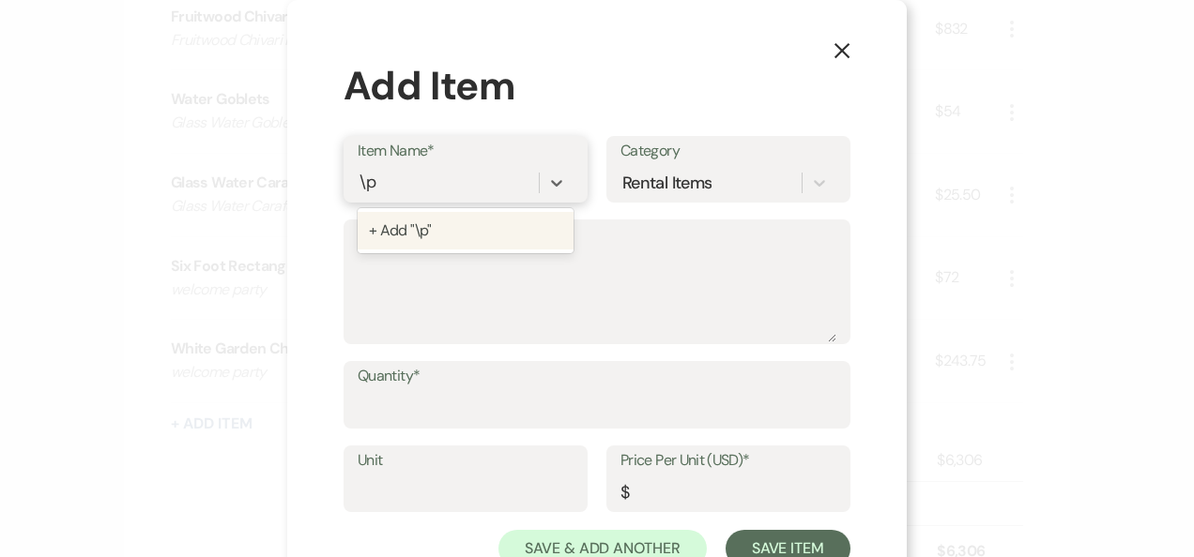
type input "\"
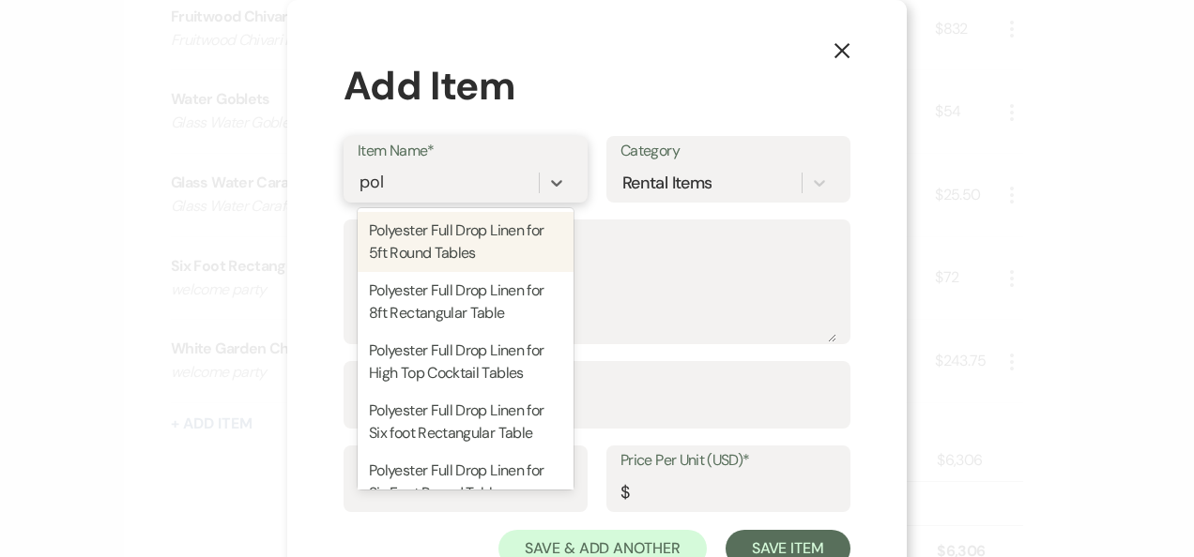
type input "poly"
click at [457, 244] on div "Polyester Full Drop Linen for 5ft Round Tables" at bounding box center [466, 242] width 216 height 60
type textarea "120 inch round tablecloth for 5ft rounds"
type input "1"
type input "23"
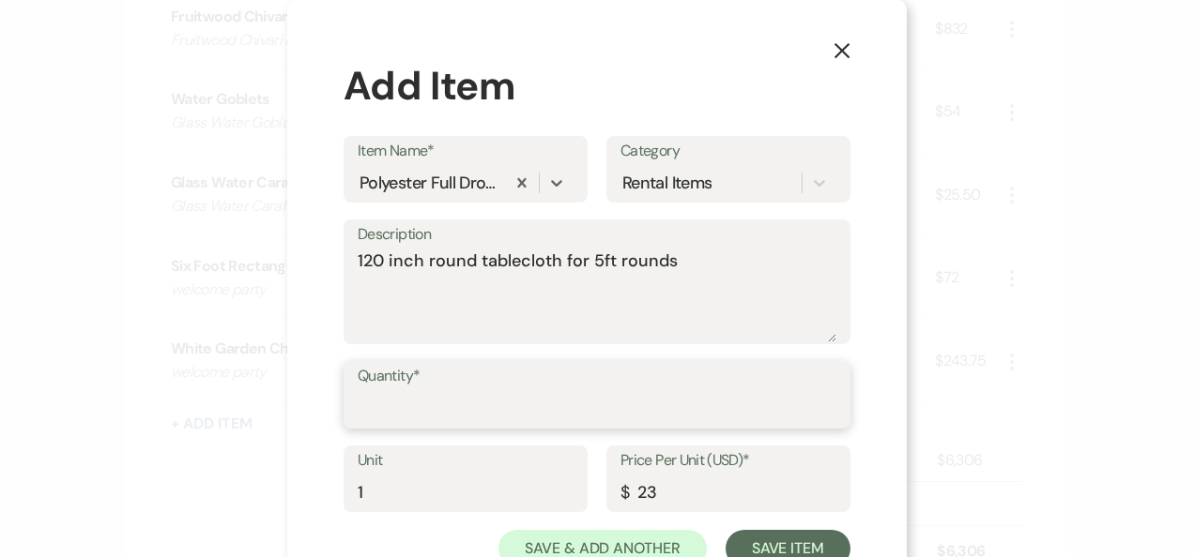
click at [500, 416] on input "Quantity*" at bounding box center [597, 408] width 479 height 37
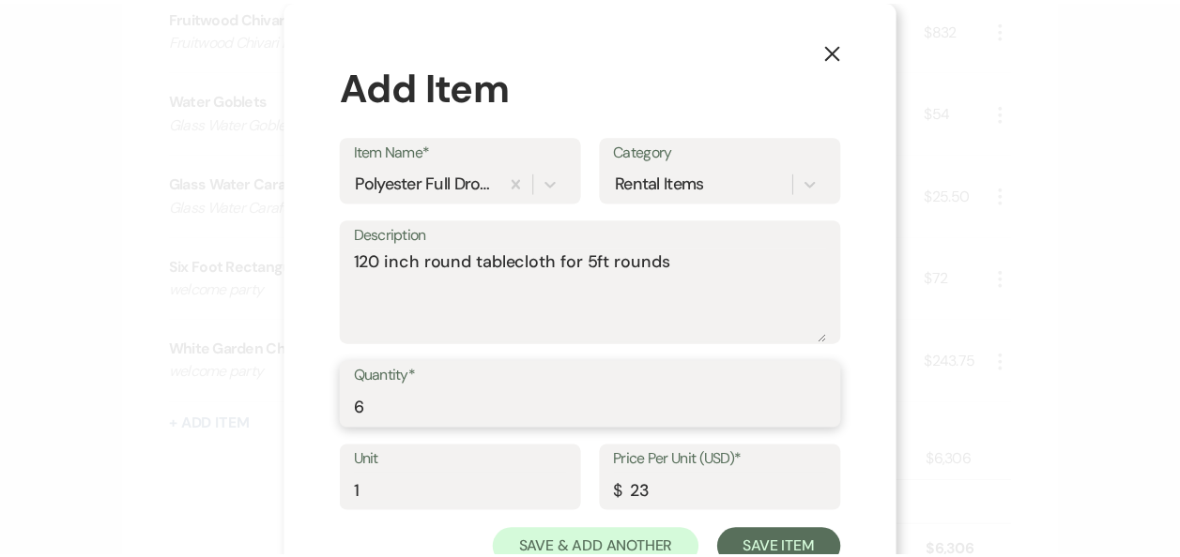
scroll to position [66, 0]
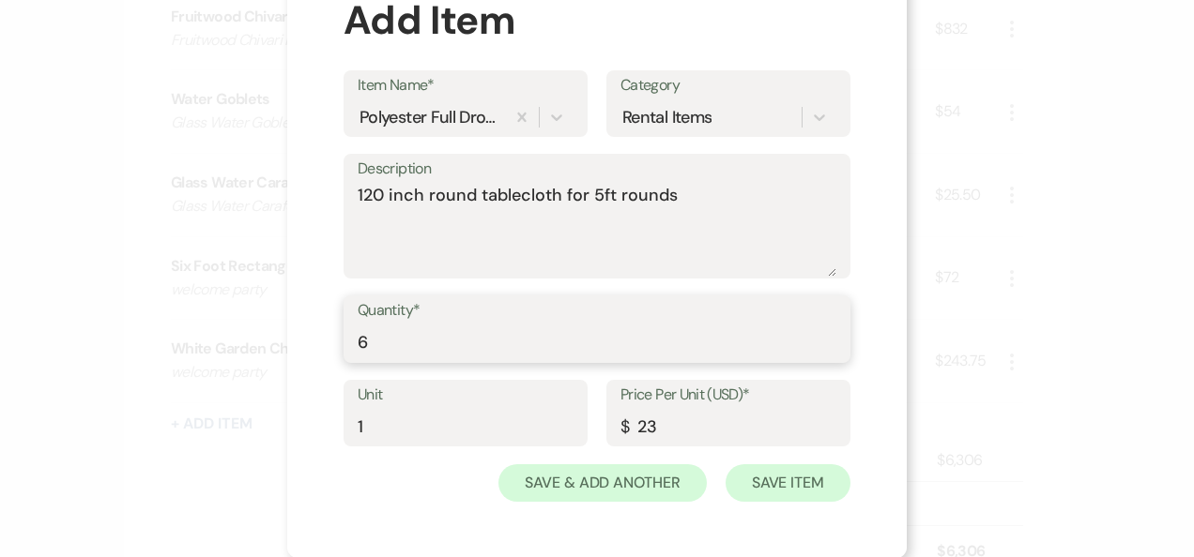
type input "6"
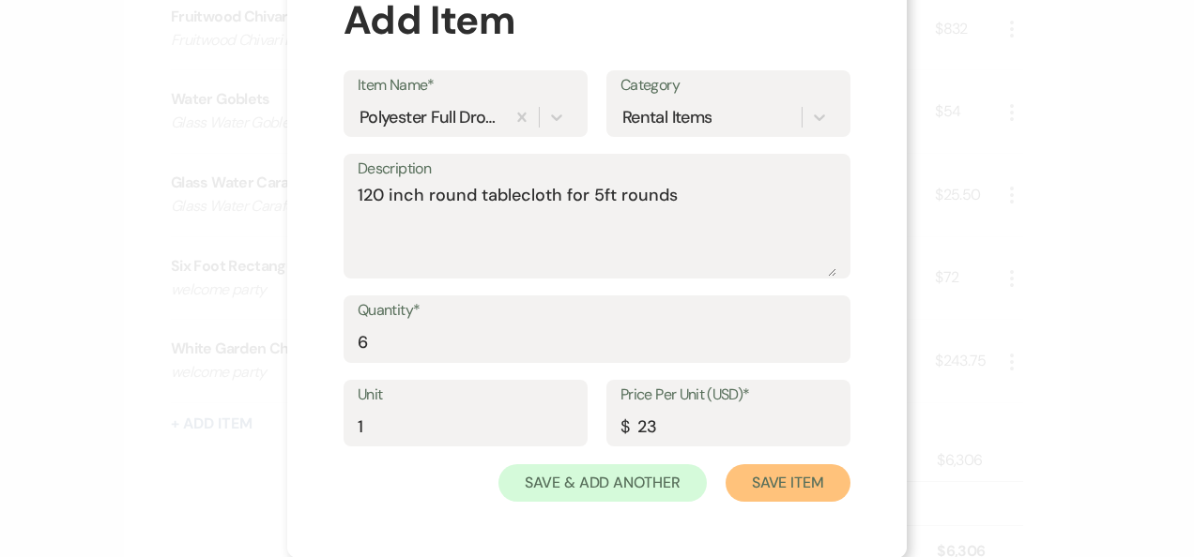
click at [794, 486] on button "Save Item" at bounding box center [787, 484] width 125 height 38
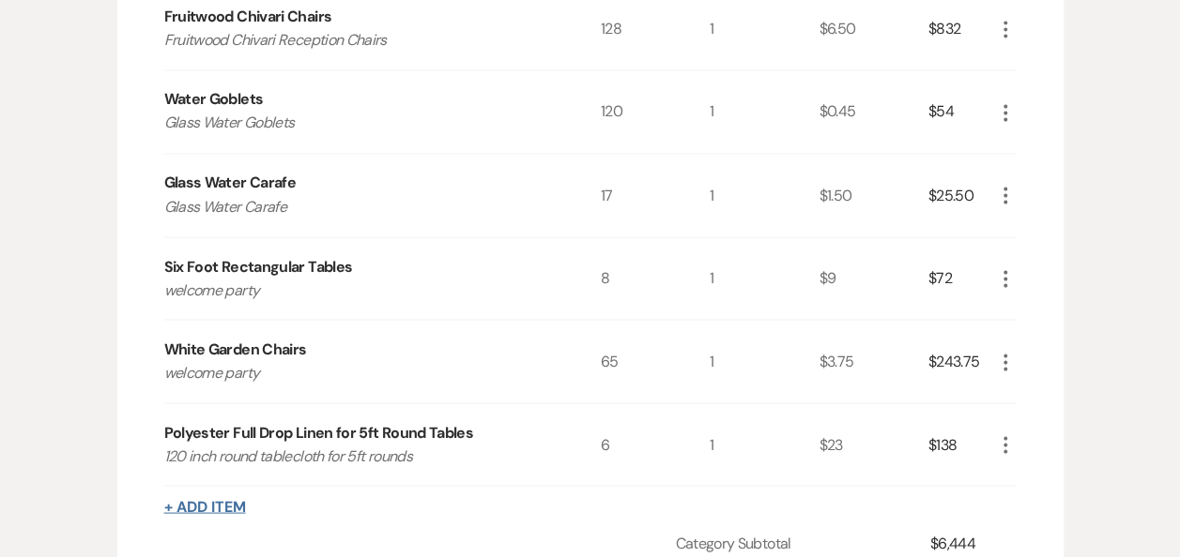
click at [225, 499] on button "+ Add Item" at bounding box center [205, 506] width 82 height 15
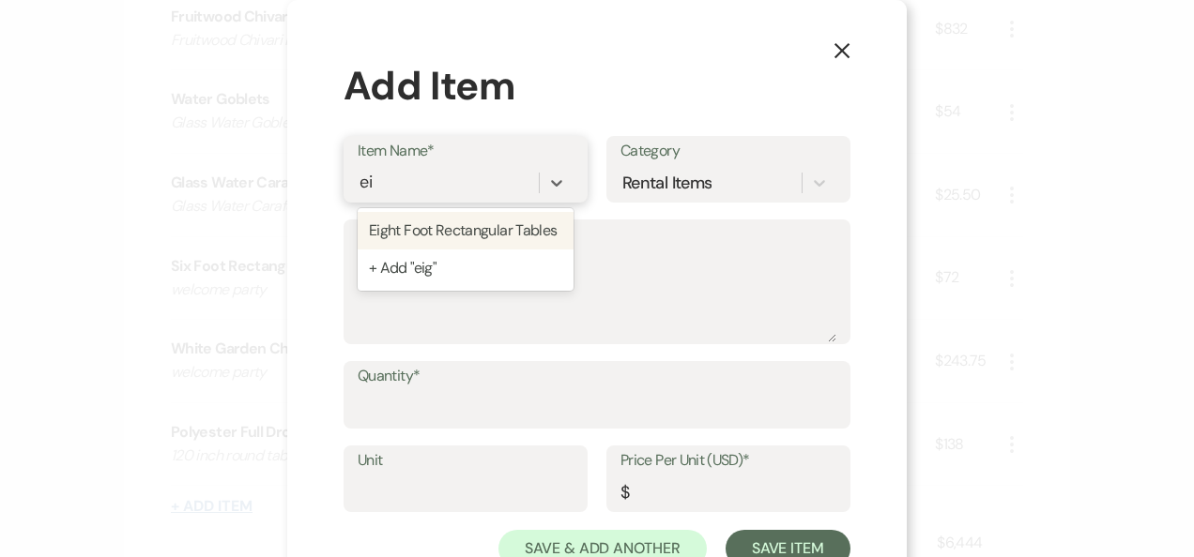
type input "e"
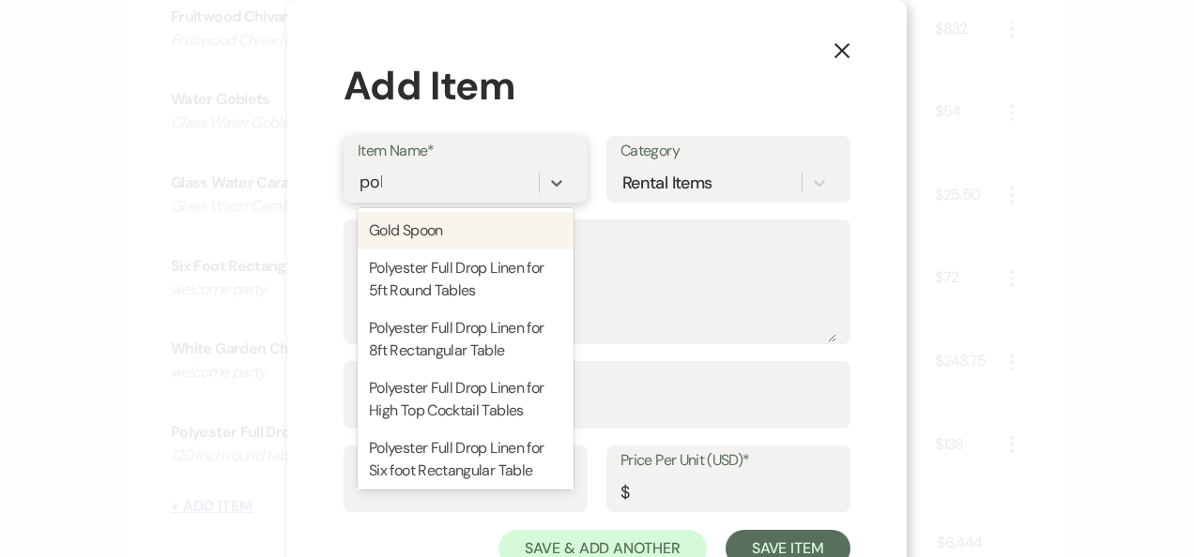
type input "poly"
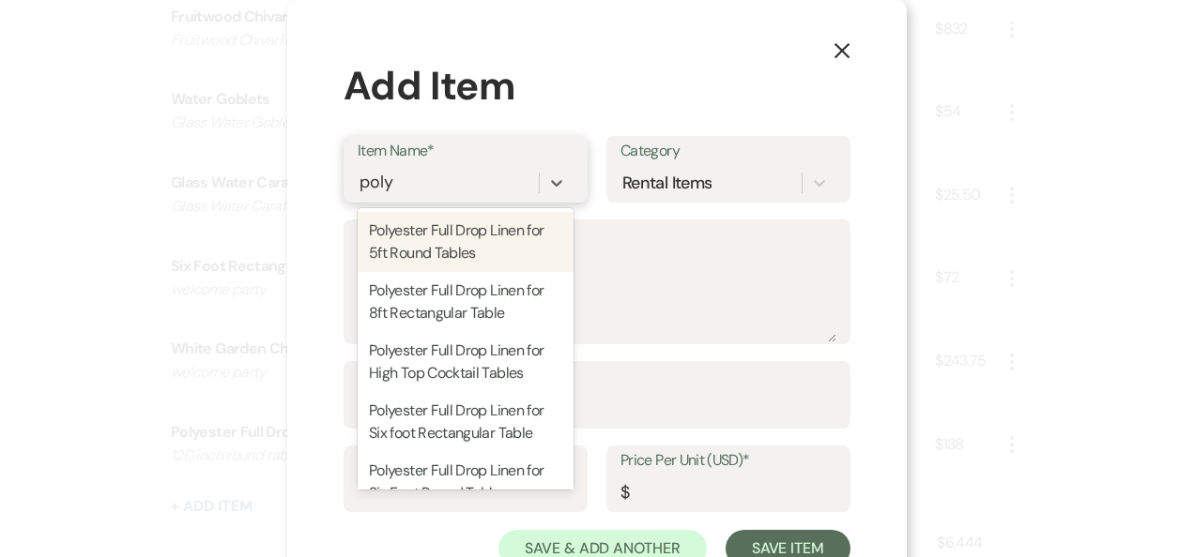
click at [489, 311] on div "Polyester Full Drop Linen for 8ft Rectangular Table" at bounding box center [466, 302] width 216 height 60
type textarea "90x156 color selection on [DOMAIN_NAME]"
type input "1"
type input "27"
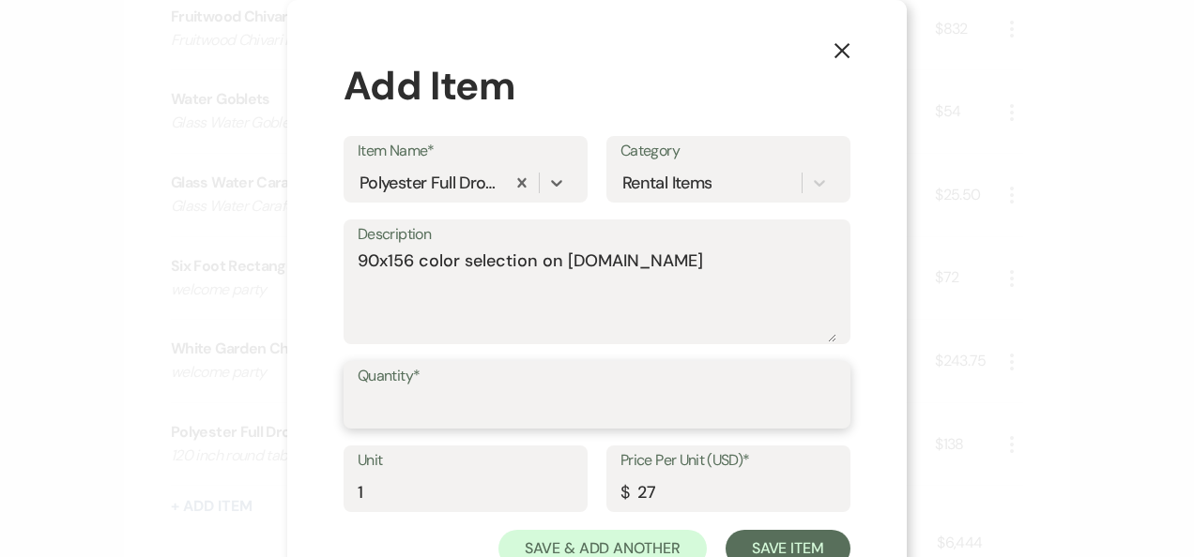
click at [641, 404] on input "Quantity*" at bounding box center [597, 408] width 479 height 37
type input "8"
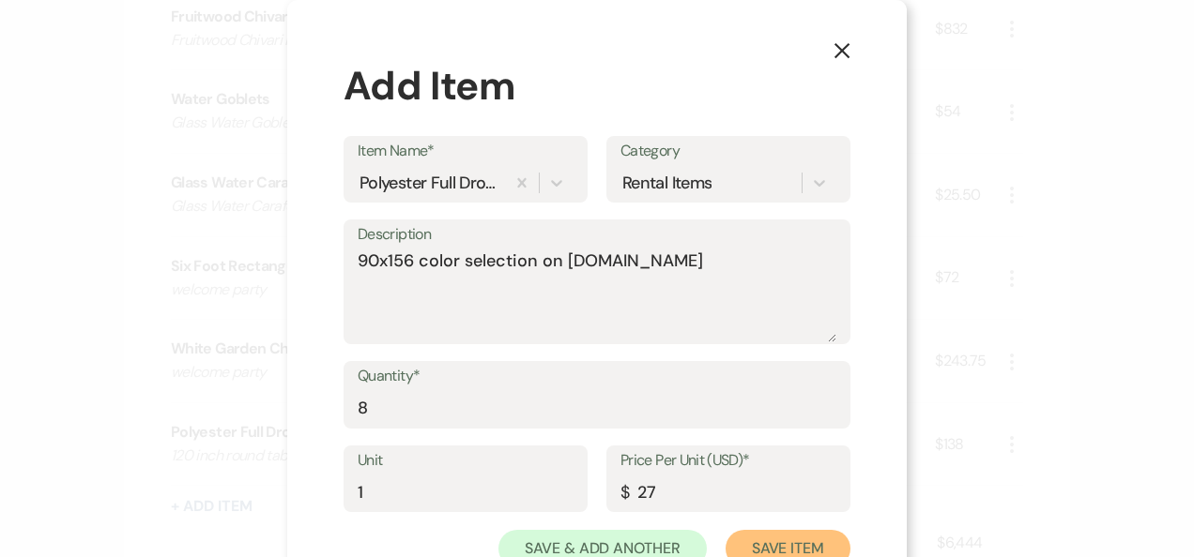
click at [758, 543] on button "Save Item" at bounding box center [787, 549] width 125 height 38
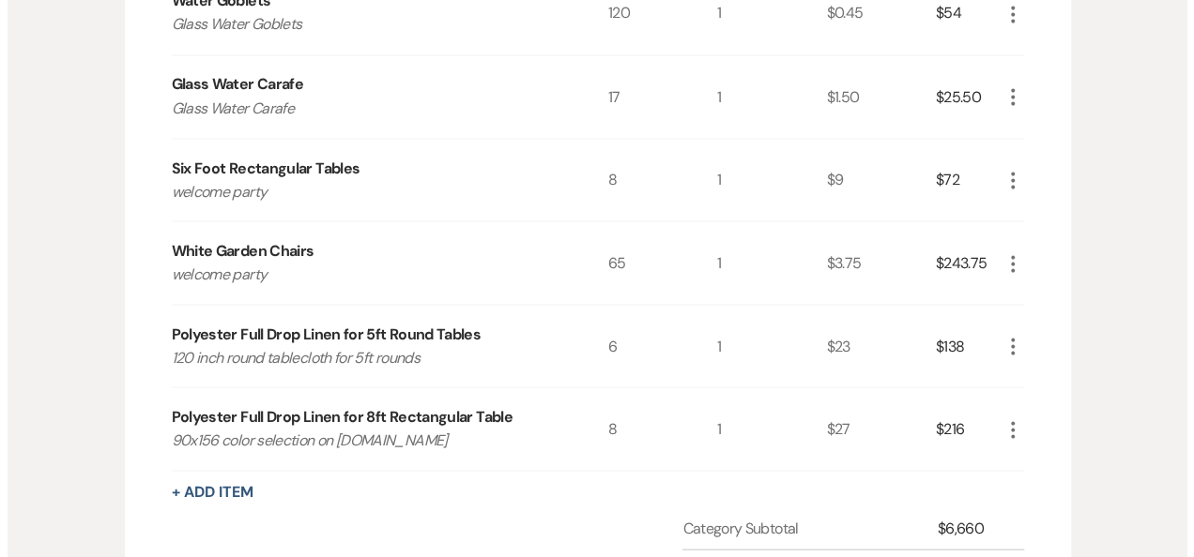
scroll to position [1678, 0]
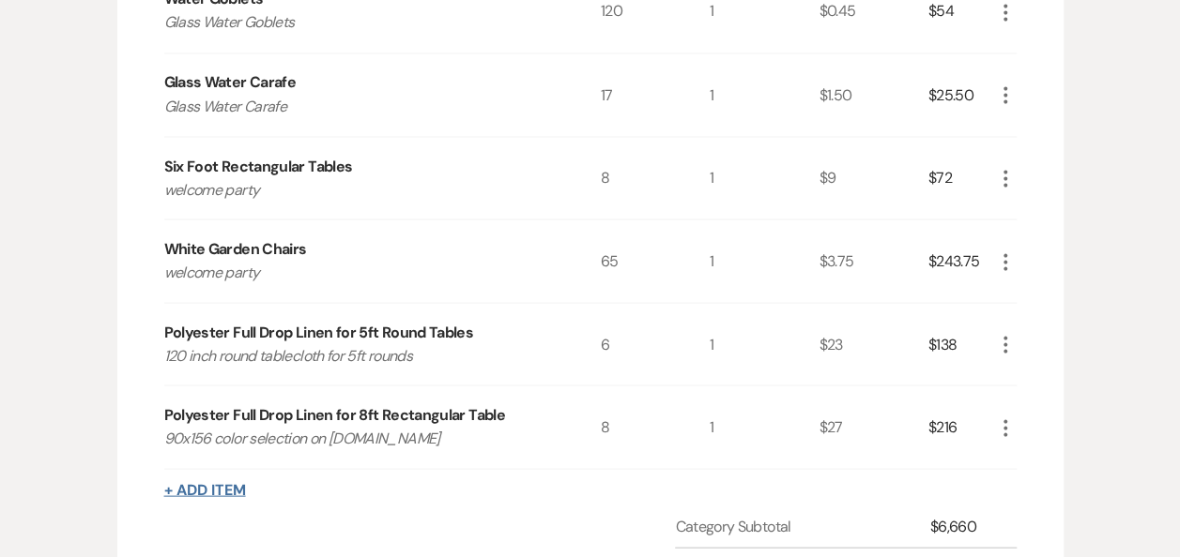
click at [206, 482] on button "+ Add Item" at bounding box center [205, 489] width 82 height 15
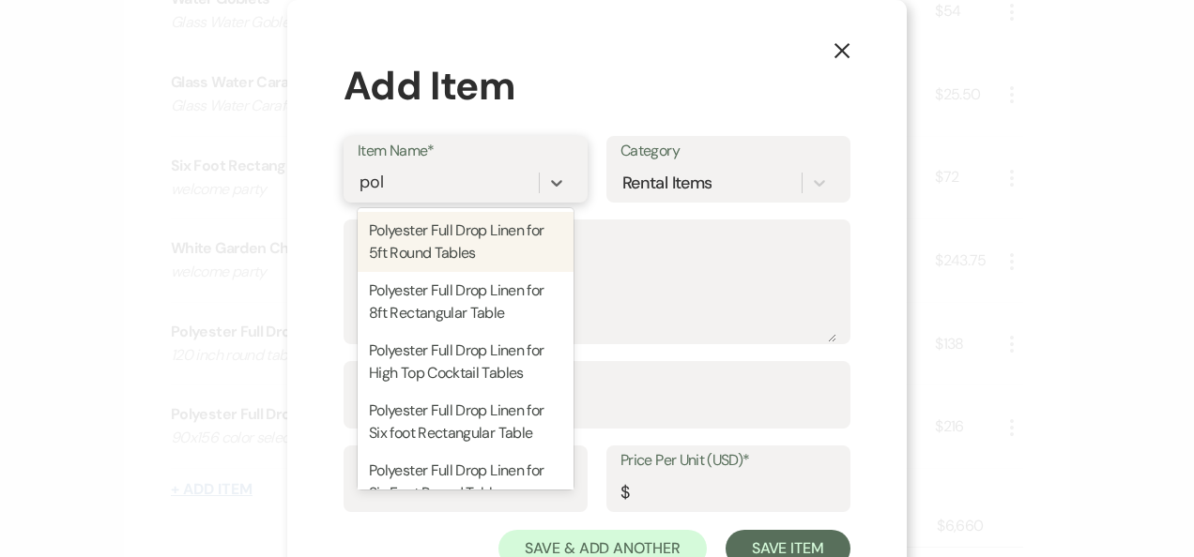
type input "poly"
click at [501, 365] on div "Polyester Full Drop Linen for High Top Cocktail Tables" at bounding box center [466, 362] width 216 height 60
type textarea "108 inch table cloth"
type input "1"
type input "17"
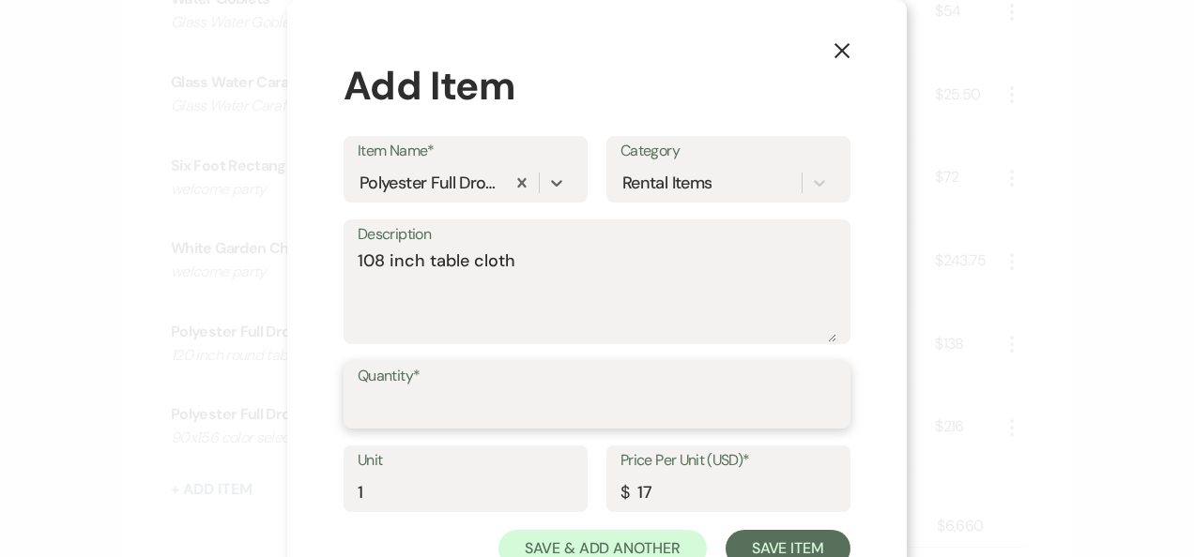
click at [475, 402] on input "Quantity*" at bounding box center [597, 408] width 479 height 37
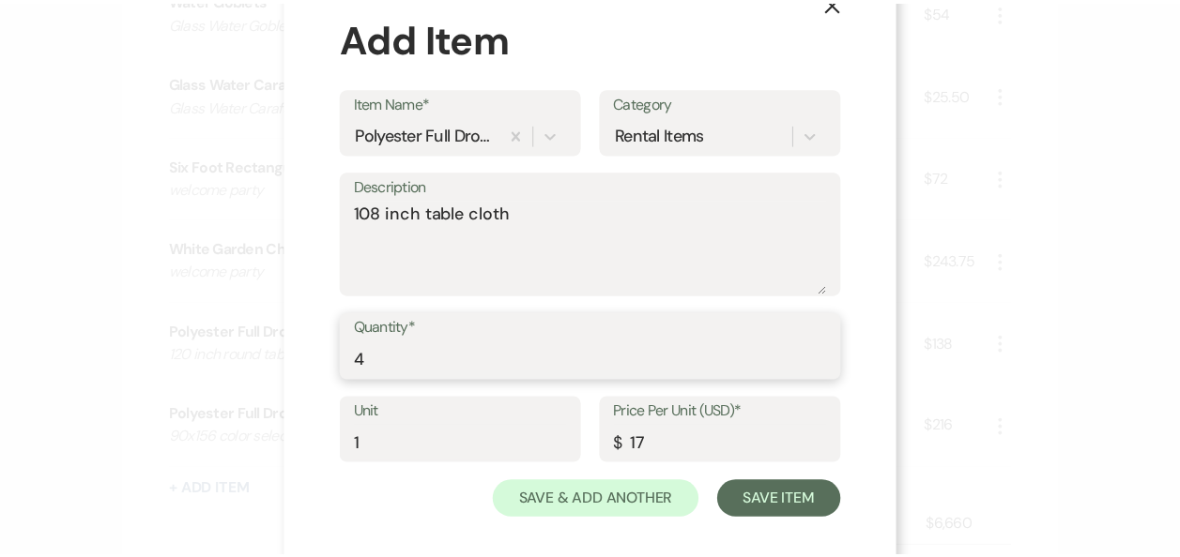
scroll to position [63, 0]
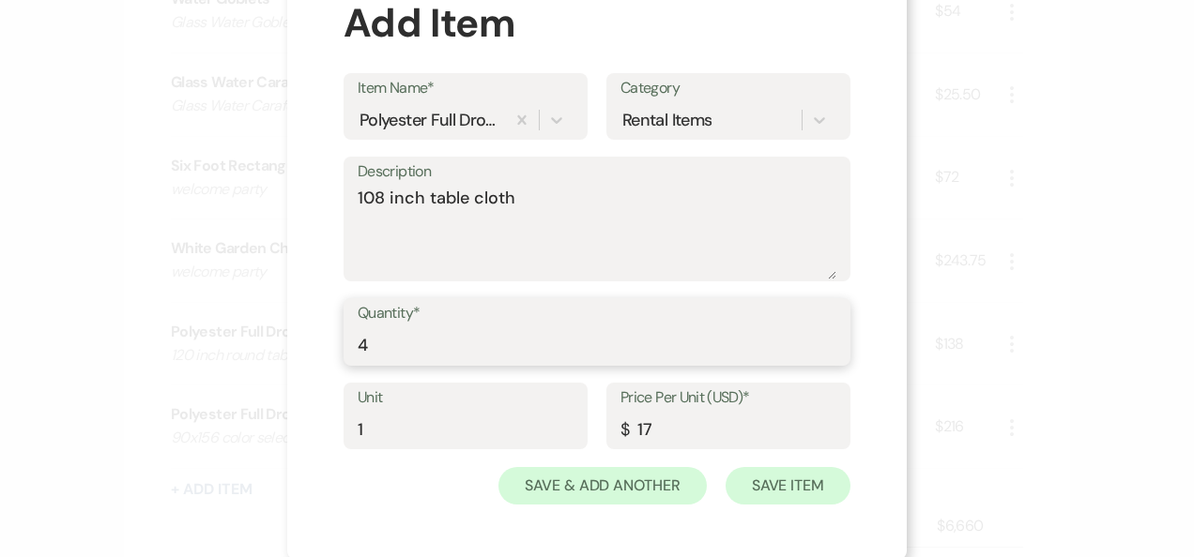
type input "4"
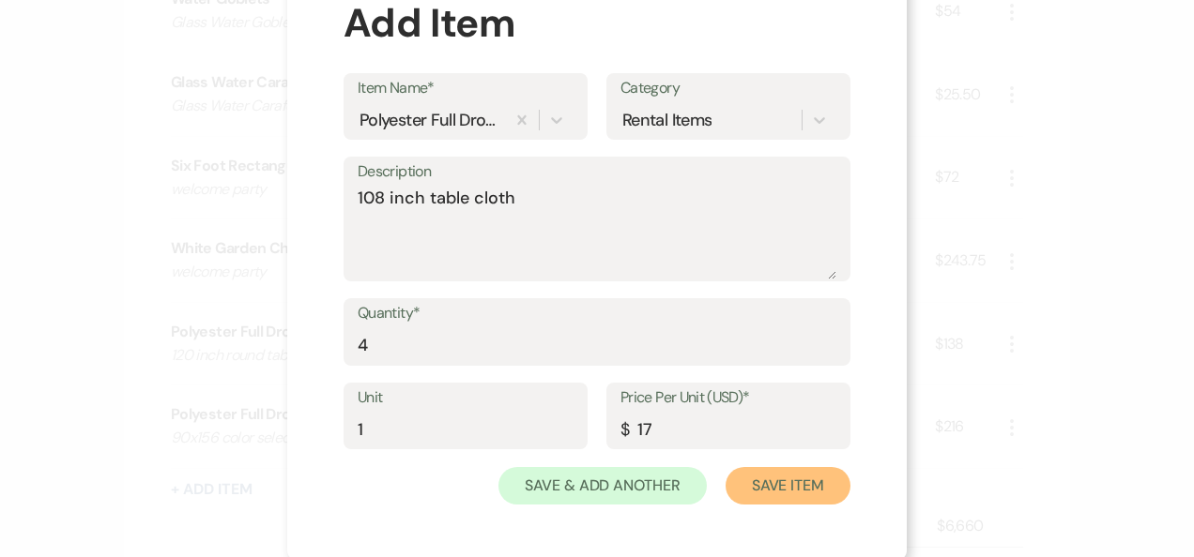
click at [800, 492] on button "Save Item" at bounding box center [787, 486] width 125 height 38
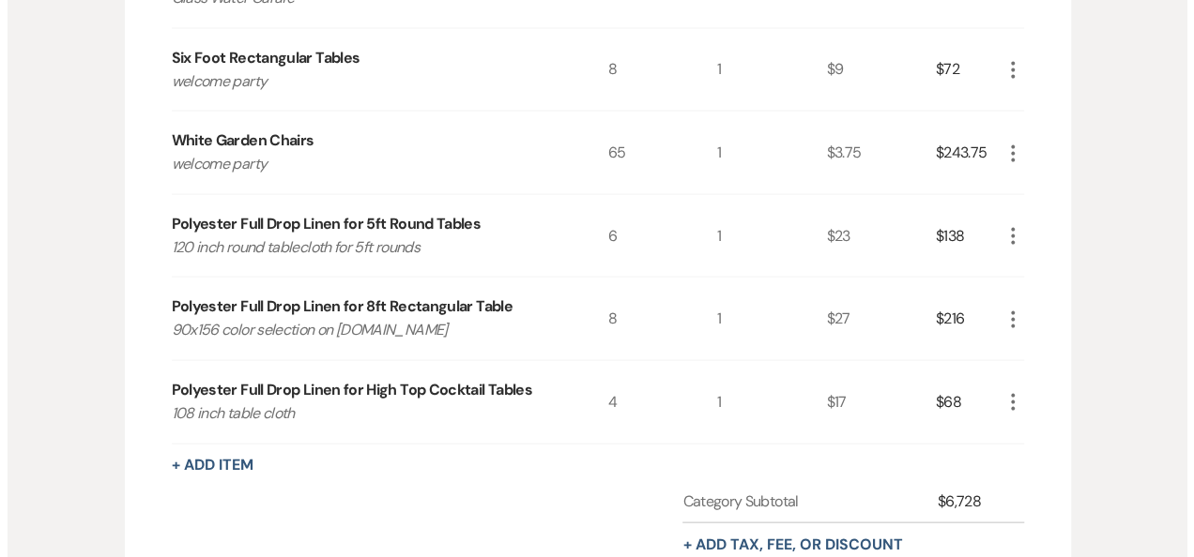
scroll to position [1845, 0]
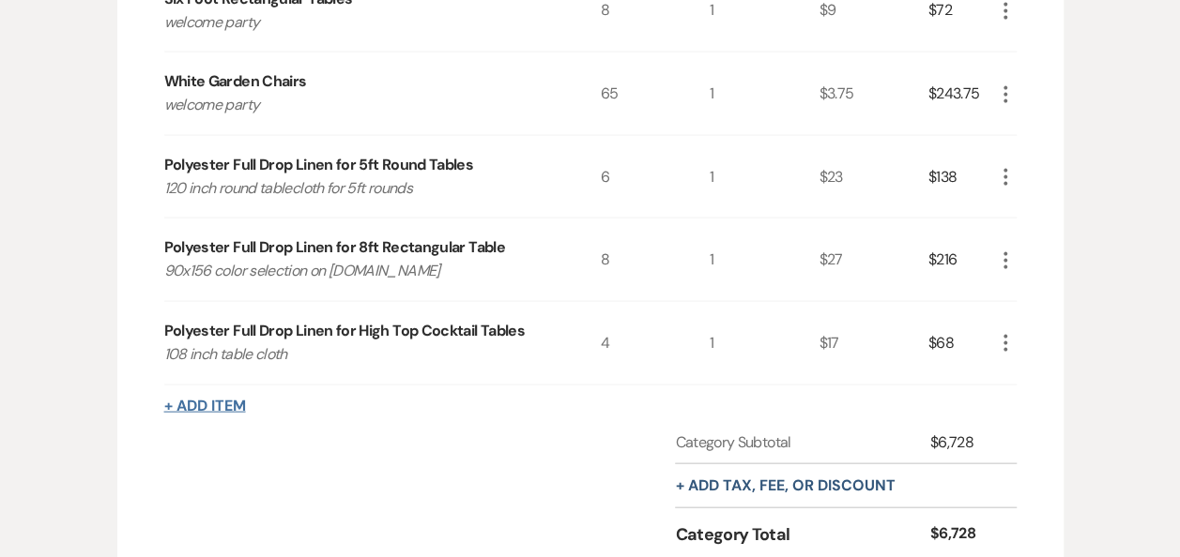
click at [220, 399] on button "+ Add Item" at bounding box center [205, 406] width 82 height 15
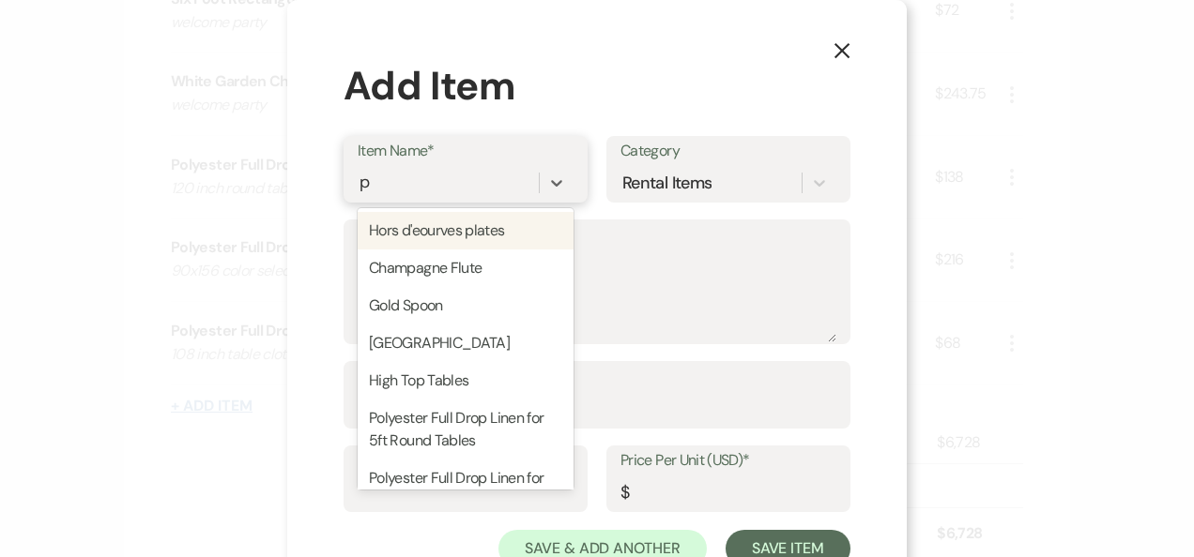
type input "po"
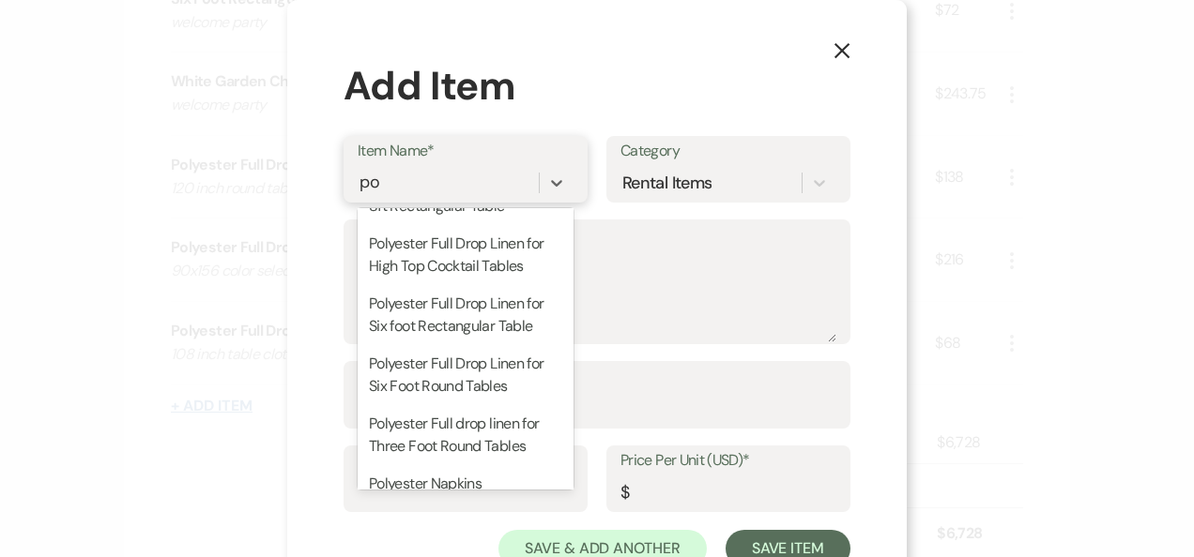
scroll to position [145, 0]
click at [505, 438] on div "Polyester Full drop linen for Three Foot Round Tables" at bounding box center [466, 435] width 216 height 60
type textarea "90 inch full drop for three foot round tables"
type input "1"
type input "13"
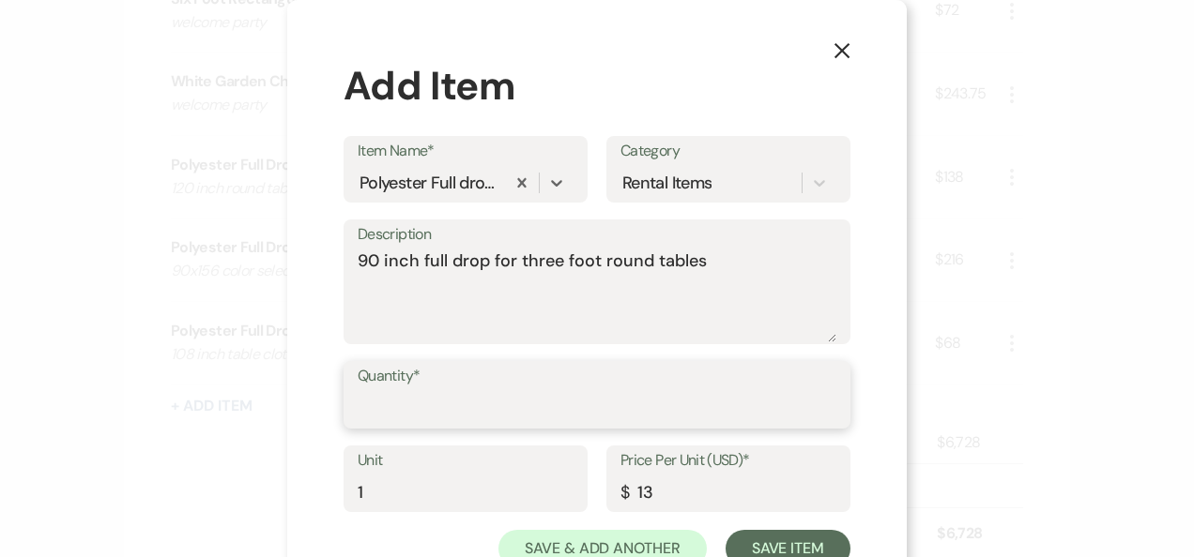
click at [509, 406] on input "Quantity*" at bounding box center [597, 408] width 479 height 37
type input "3"
type input "2"
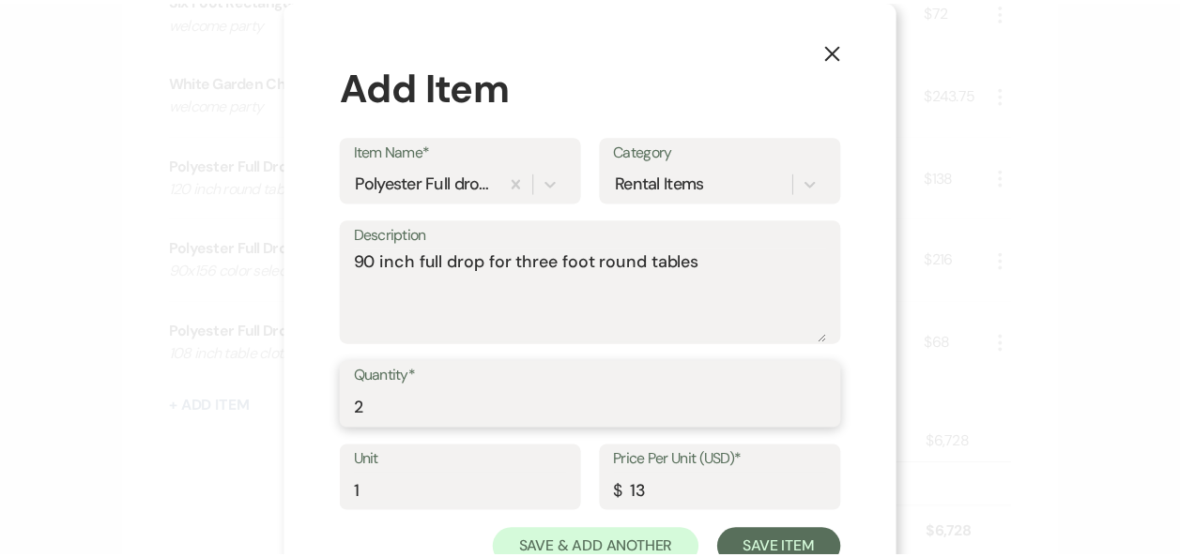
scroll to position [66, 0]
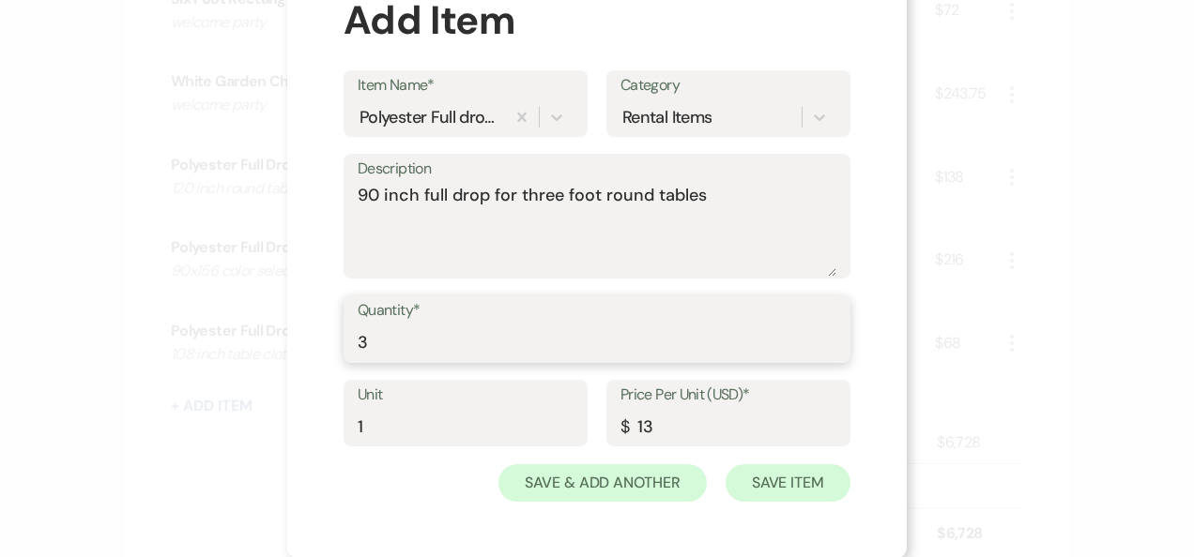
type input "3"
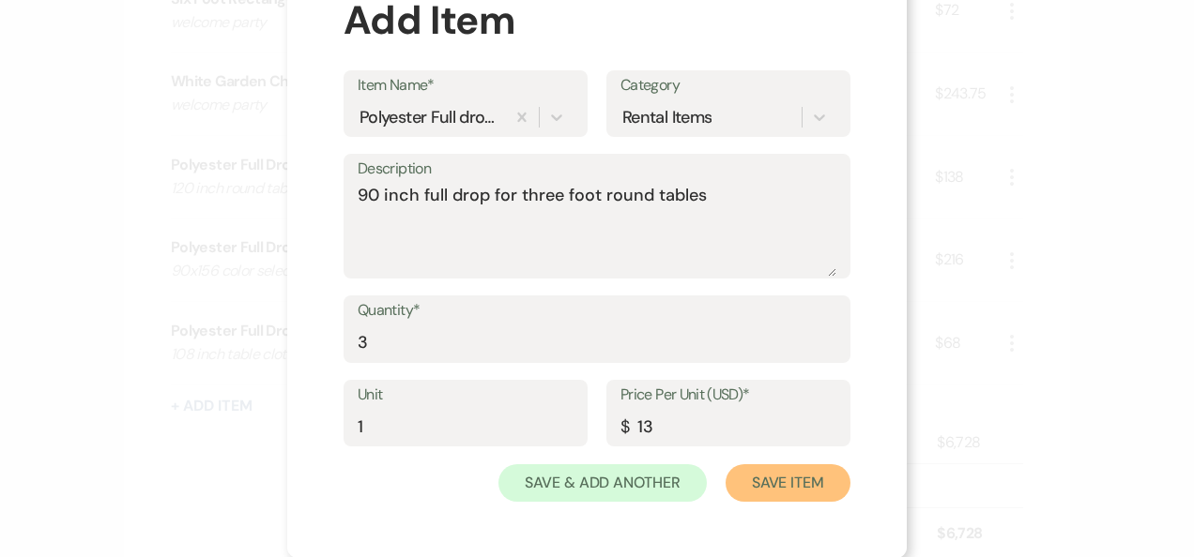
click at [800, 467] on button "Save Item" at bounding box center [787, 484] width 125 height 38
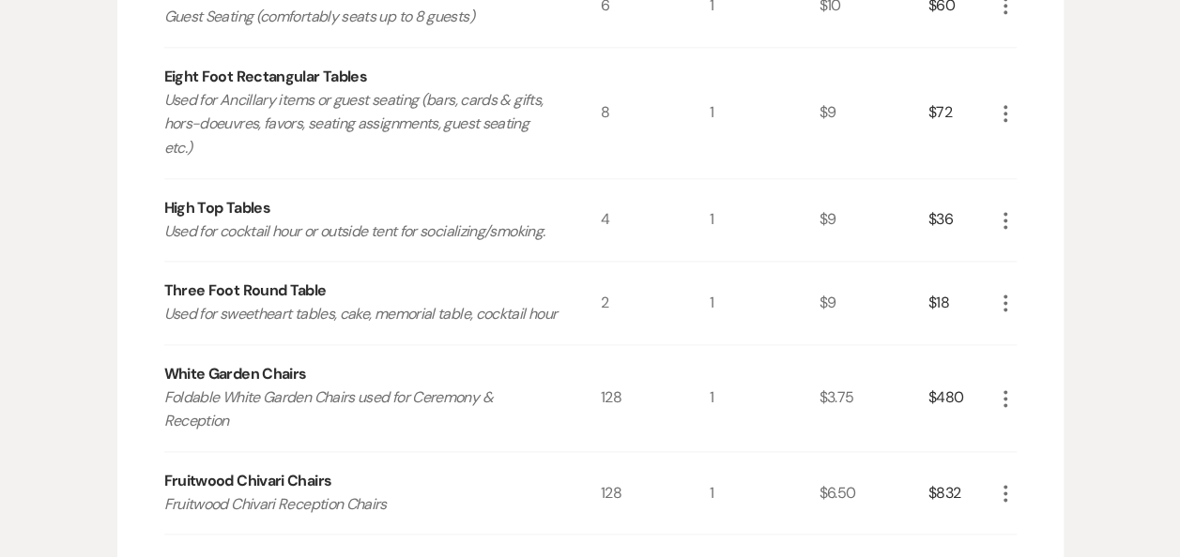
scroll to position [1099, 0]
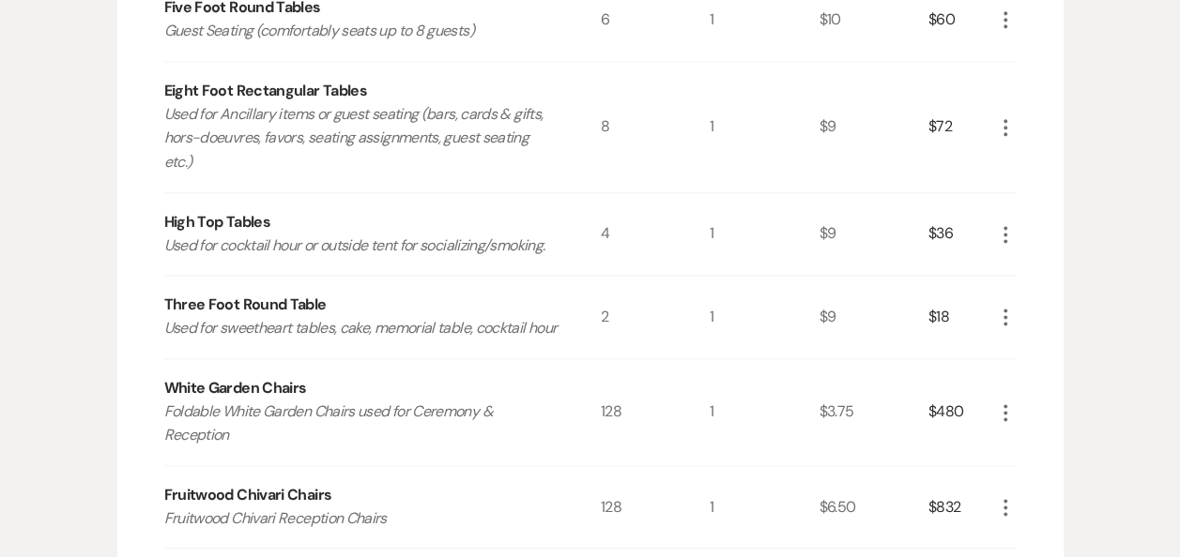
click at [1008, 306] on icon "More" at bounding box center [1005, 317] width 23 height 23
click at [1044, 339] on button "Pencil Edit" at bounding box center [1043, 354] width 98 height 30
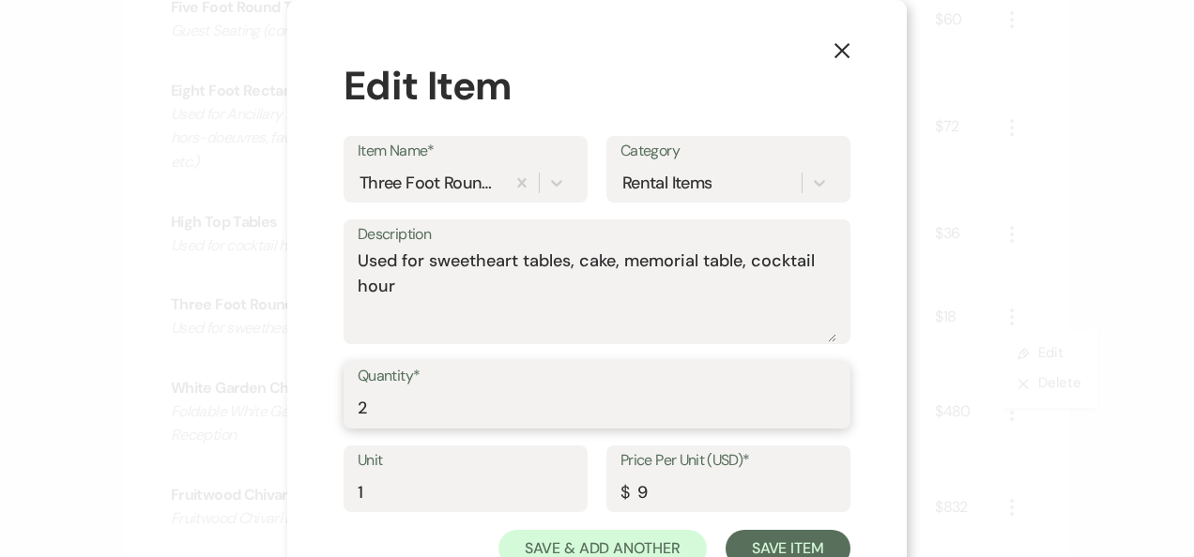
click at [470, 403] on input "2" at bounding box center [597, 408] width 479 height 37
type input "3"
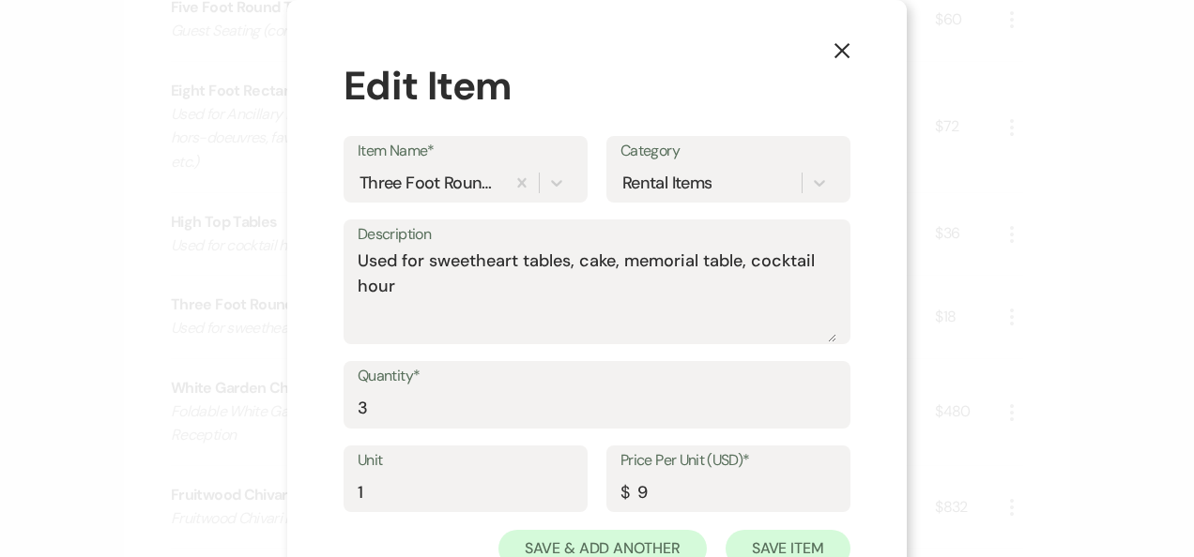
click at [798, 538] on button "Save Item" at bounding box center [787, 549] width 125 height 38
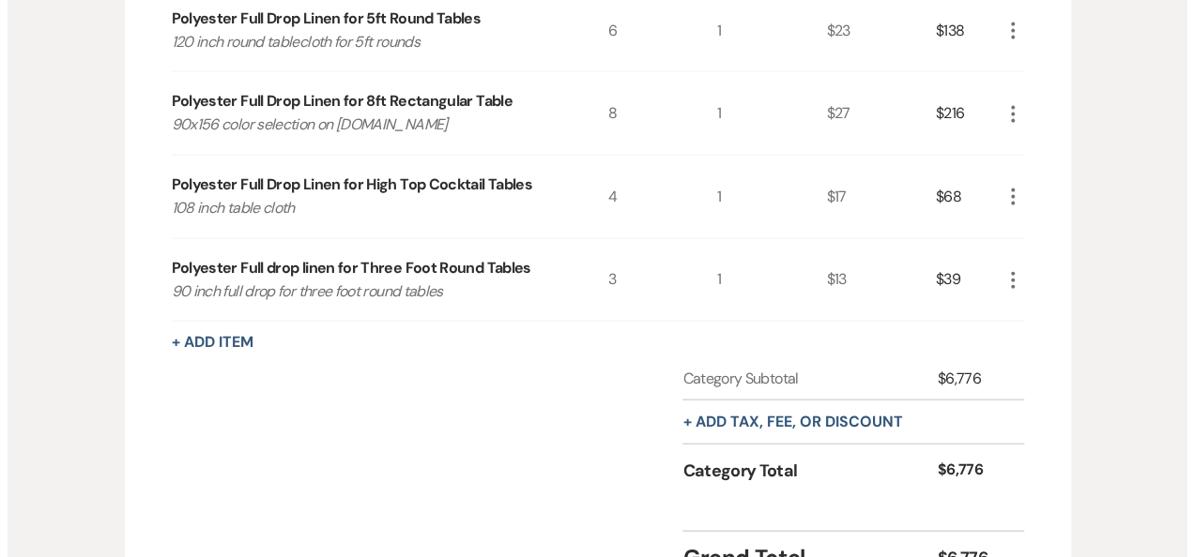
scroll to position [1993, 0]
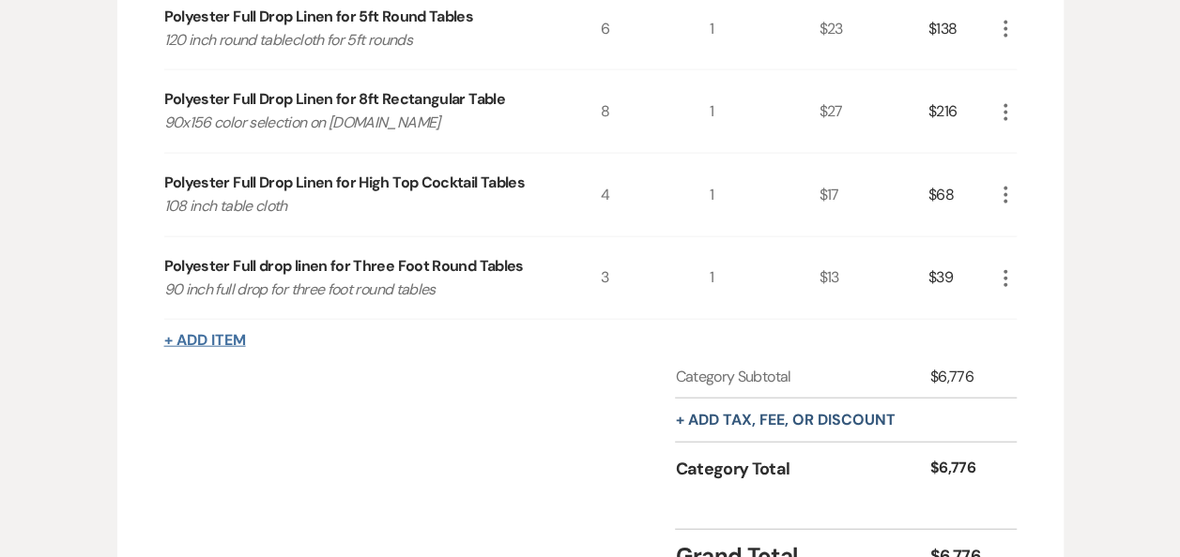
click at [220, 333] on button "+ Add Item" at bounding box center [205, 340] width 82 height 15
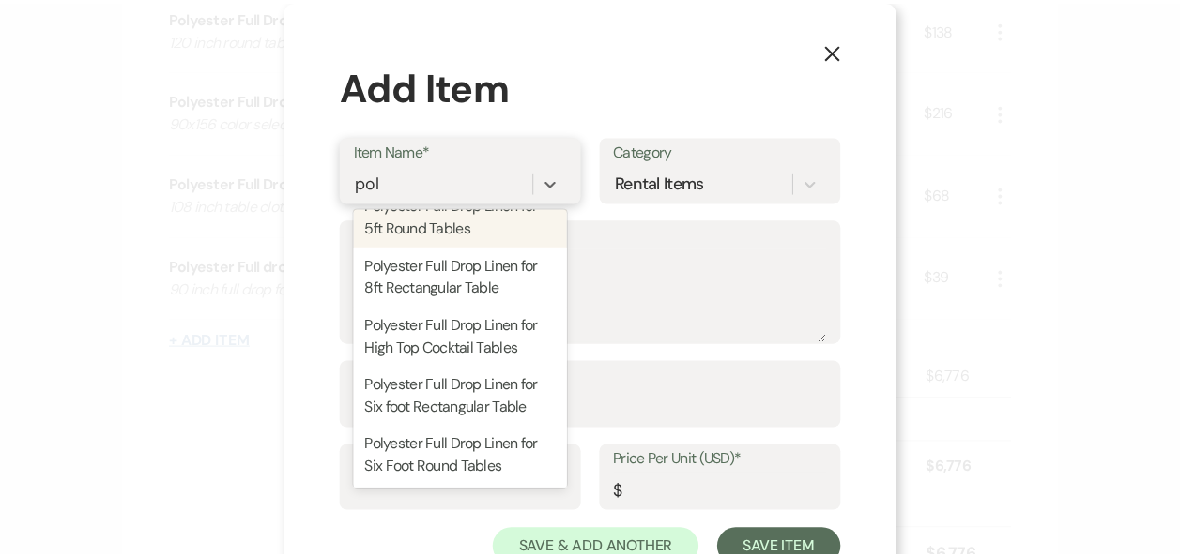
scroll to position [0, 0]
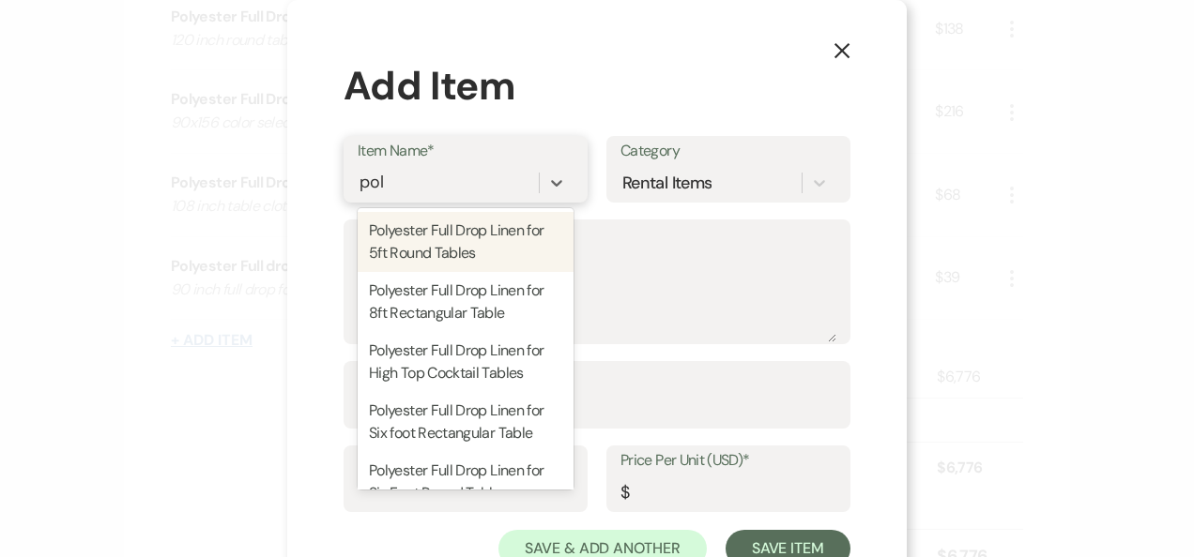
type input "pol"
click at [182, 470] on div "X Add Item Item Name* option Polyester Full Drop Linen for 5ft Round Tables foc…" at bounding box center [597, 278] width 1194 height 557
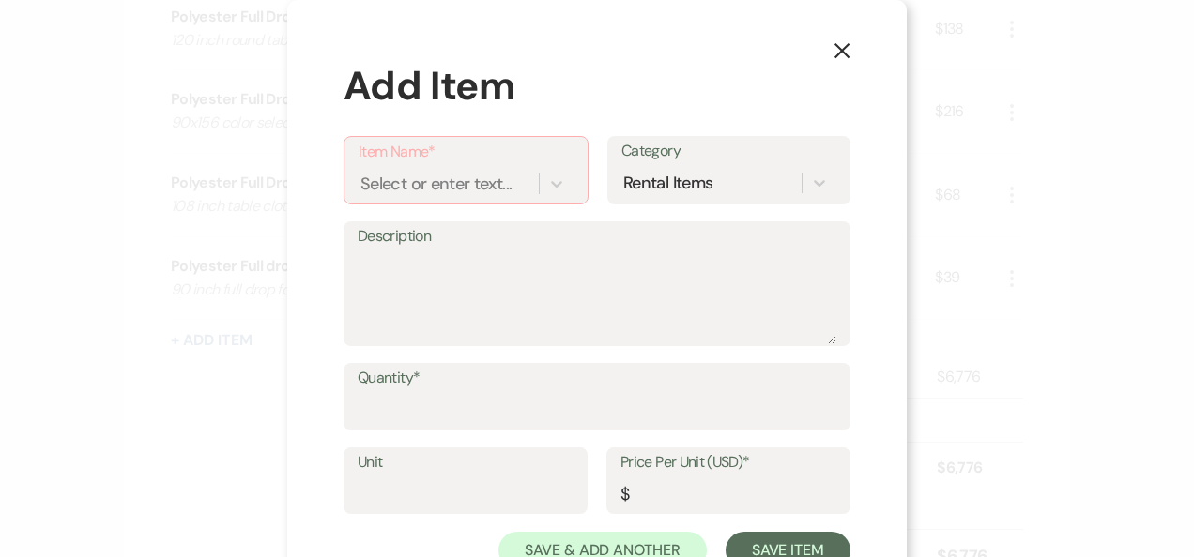
click at [838, 50] on icon "X" at bounding box center [841, 50] width 17 height 17
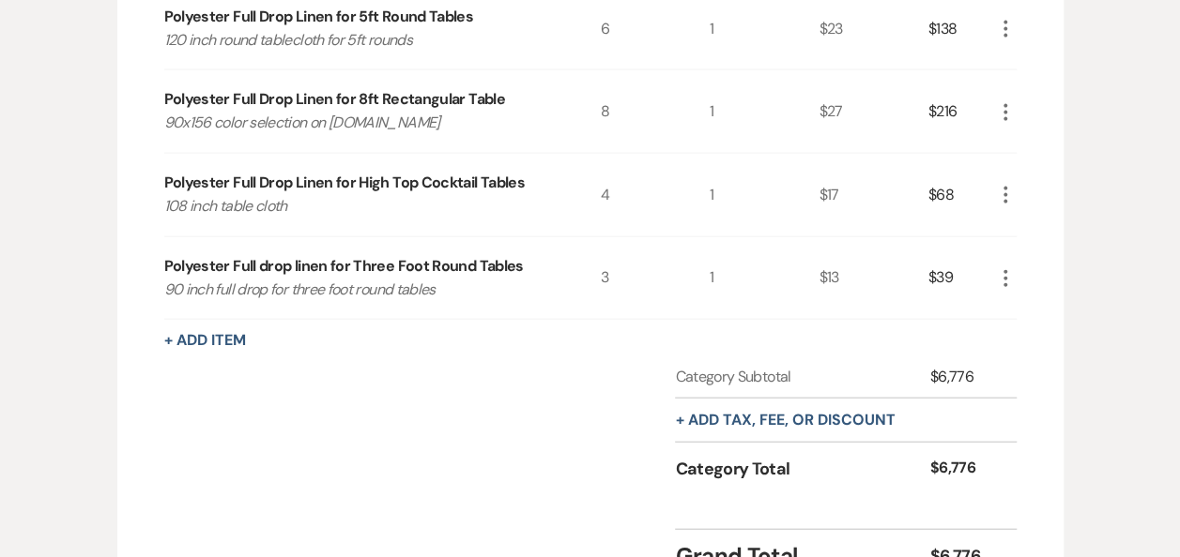
click at [732, 274] on div "1" at bounding box center [763, 278] width 109 height 83
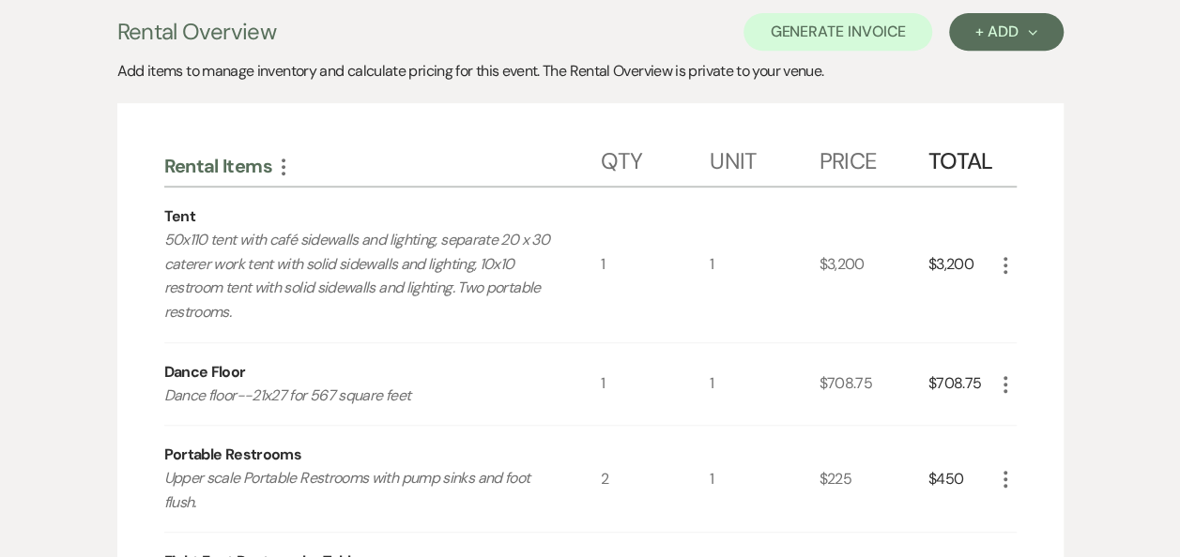
scroll to position [362, 0]
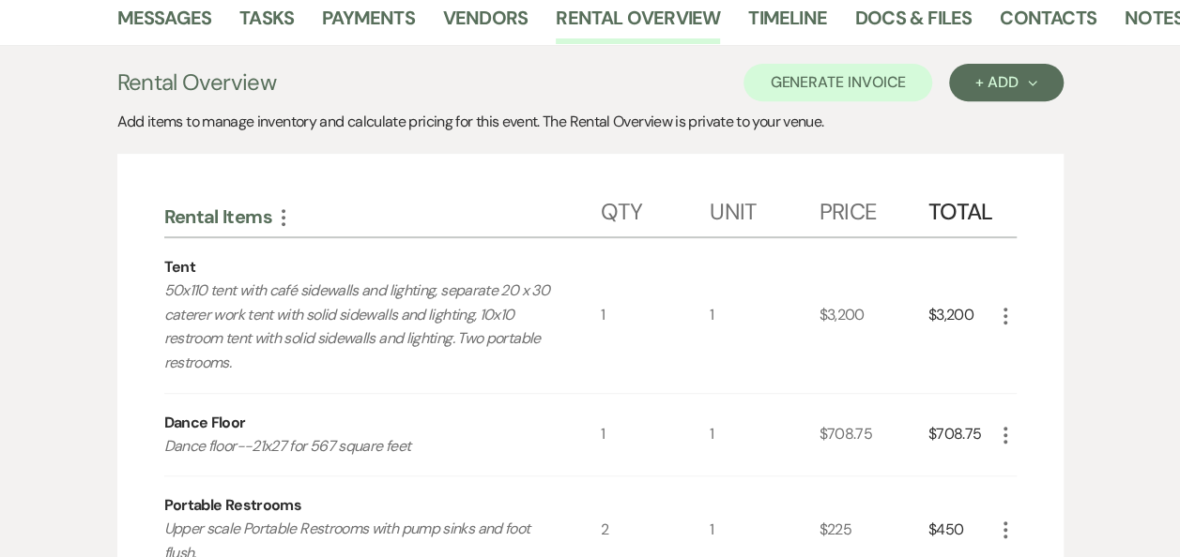
click at [387, 394] on div "Dance Floor Dance floor--21x27 for 567 square feet" at bounding box center [382, 435] width 436 height 83
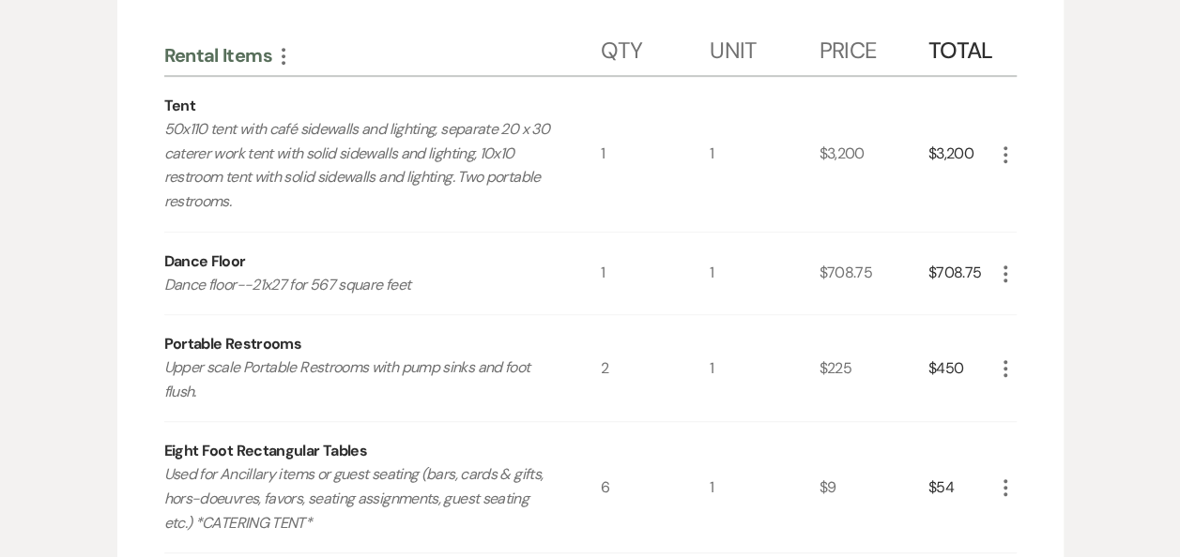
scroll to position [0, 0]
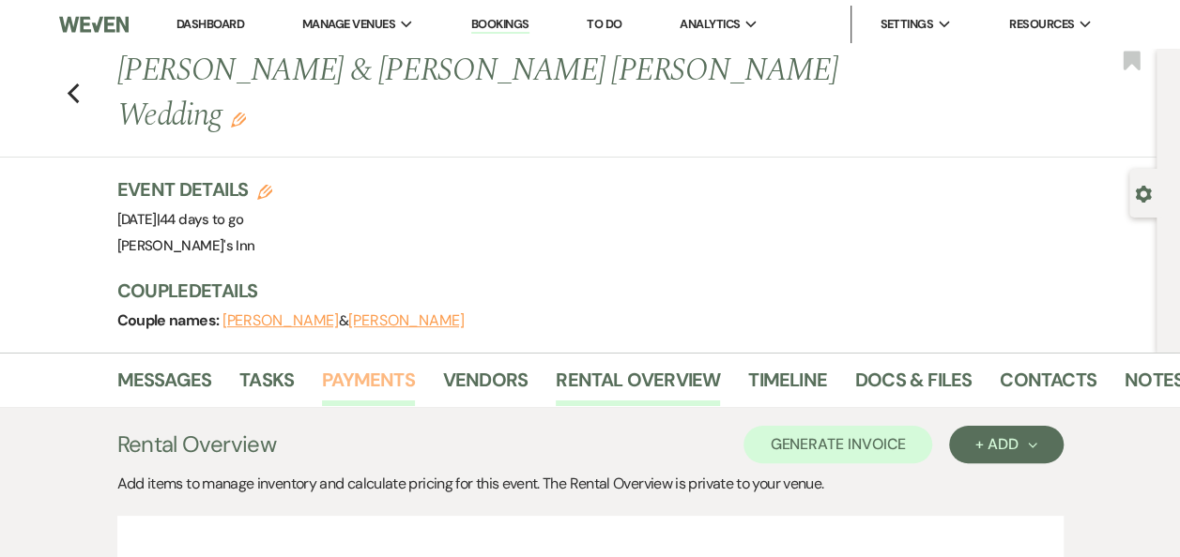
click at [371, 365] on link "Payments" at bounding box center [368, 385] width 93 height 41
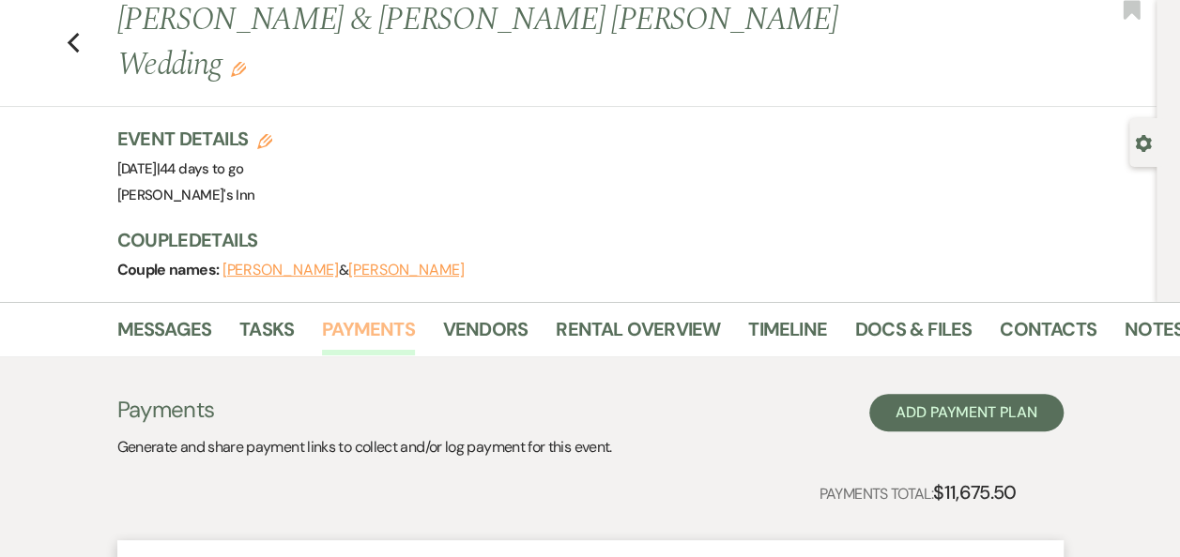
scroll to position [43, 0]
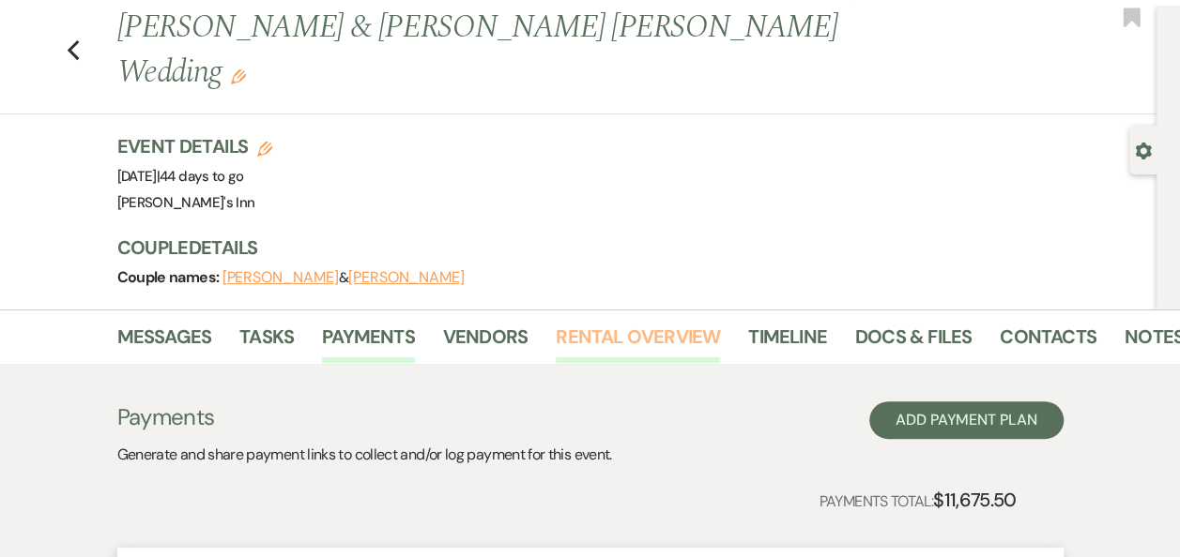
click at [652, 322] on link "Rental Overview" at bounding box center [638, 342] width 164 height 41
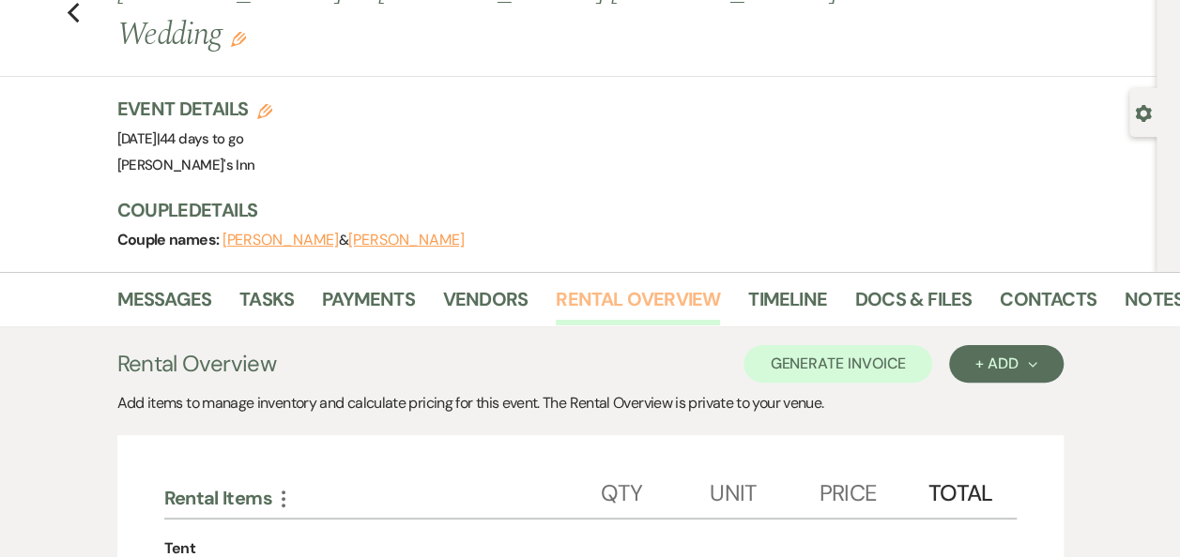
scroll to position [101, 0]
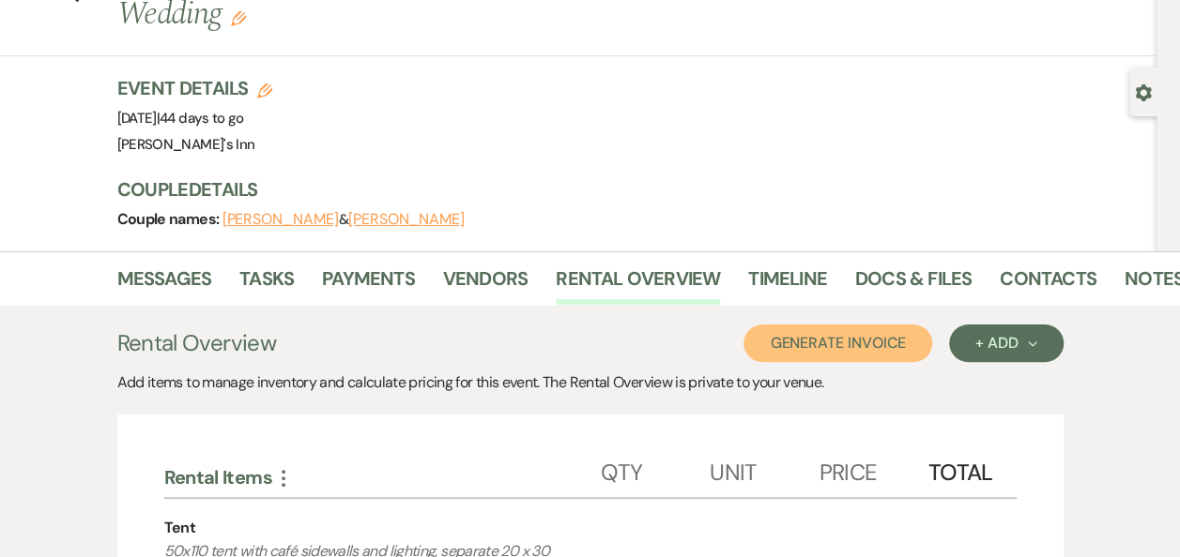
click at [867, 325] on button "Generate Invoice" at bounding box center [837, 344] width 189 height 38
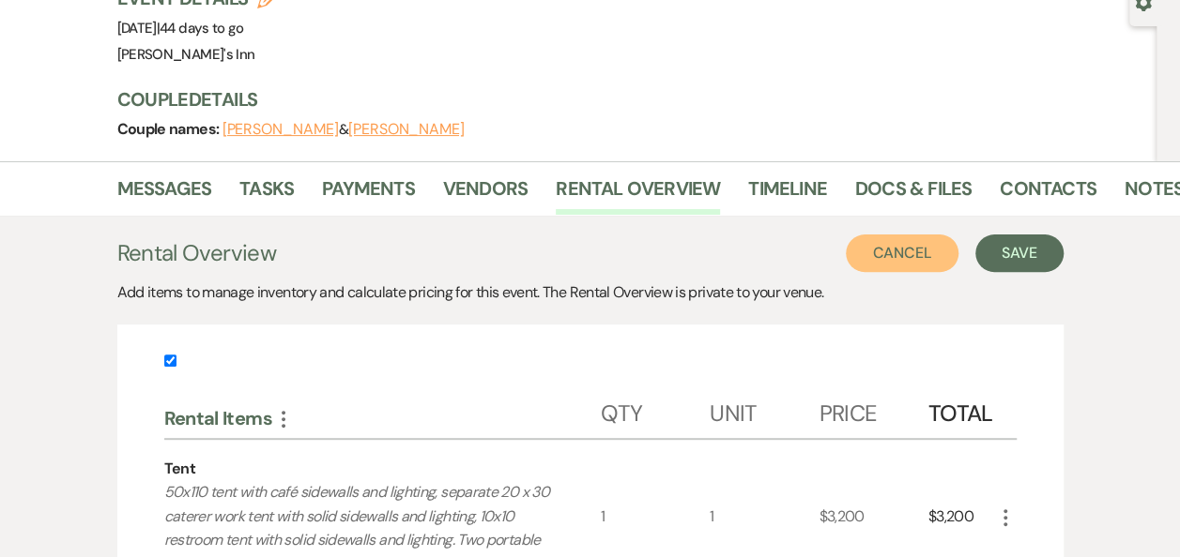
scroll to position [193, 0]
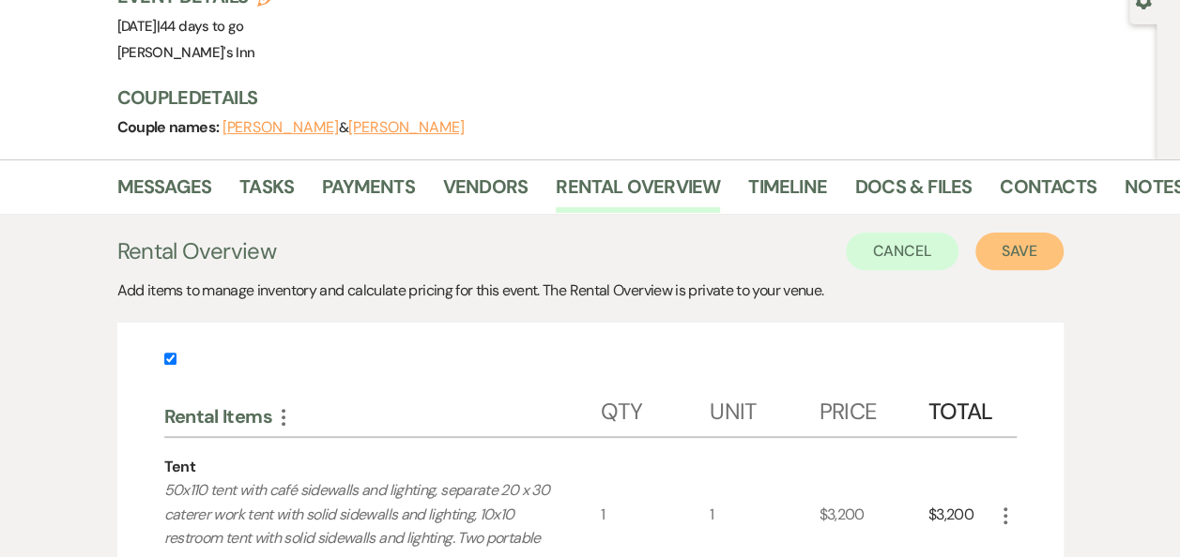
click at [1034, 233] on button "Save" at bounding box center [1019, 252] width 88 height 38
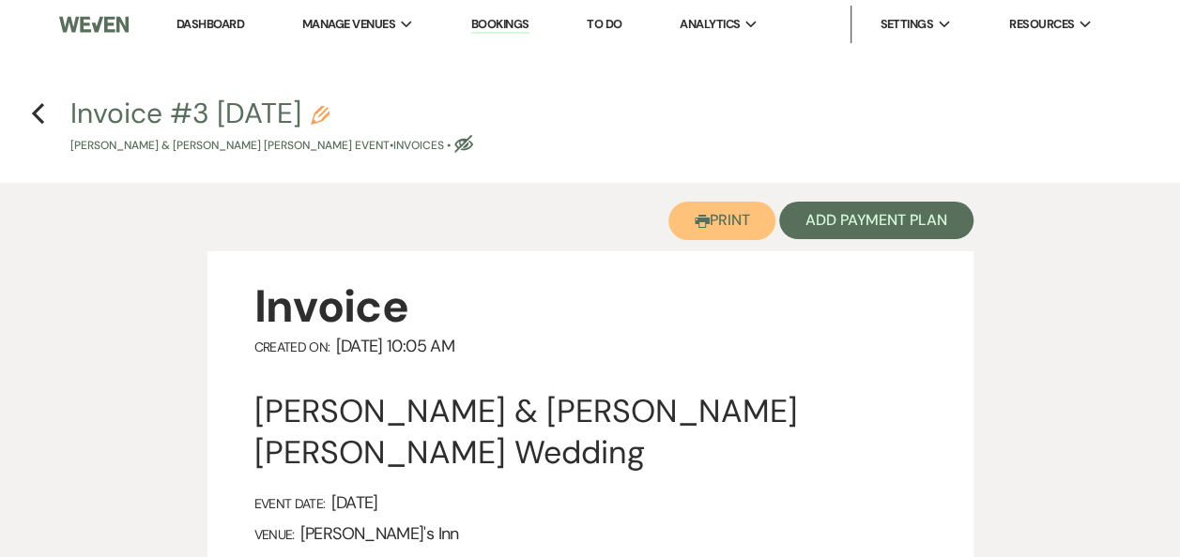
click at [712, 226] on button "Printer Print" at bounding box center [722, 221] width 108 height 38
click at [41, 111] on icon "Previous" at bounding box center [38, 113] width 14 height 23
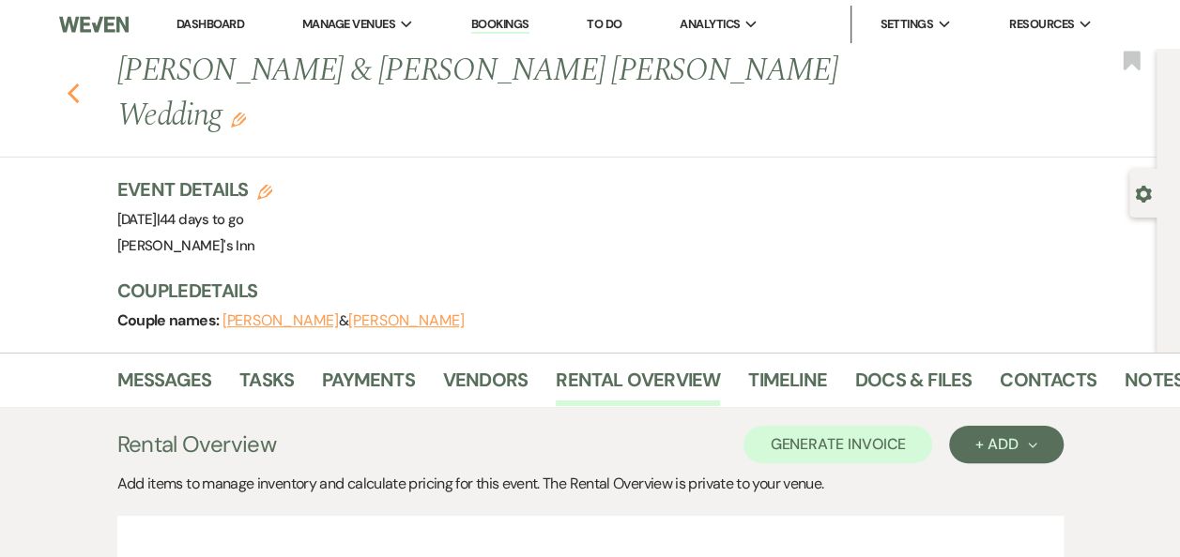
click at [81, 83] on icon "Previous" at bounding box center [74, 94] width 14 height 23
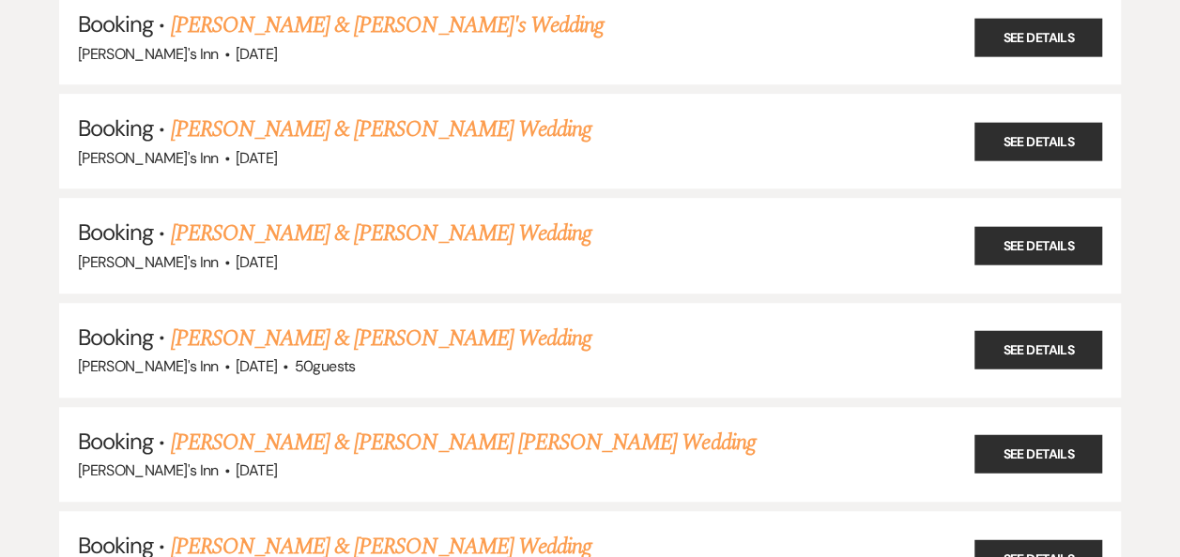
scroll to position [450, 0]
click at [397, 446] on link "[PERSON_NAME] & [PERSON_NAME] [PERSON_NAME] Wedding" at bounding box center [463, 443] width 585 height 34
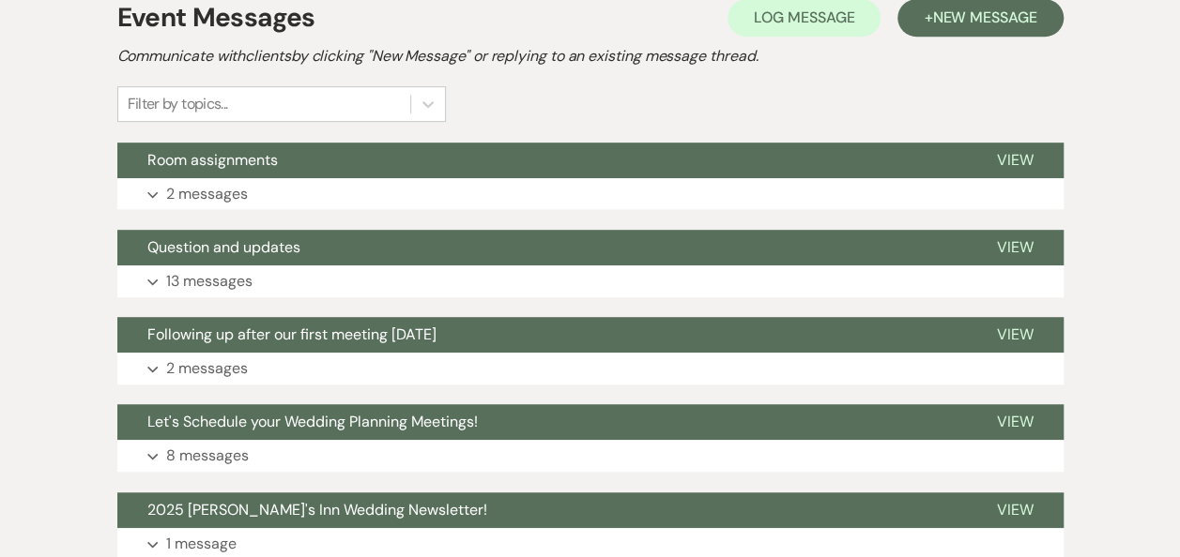
scroll to position [426, 0]
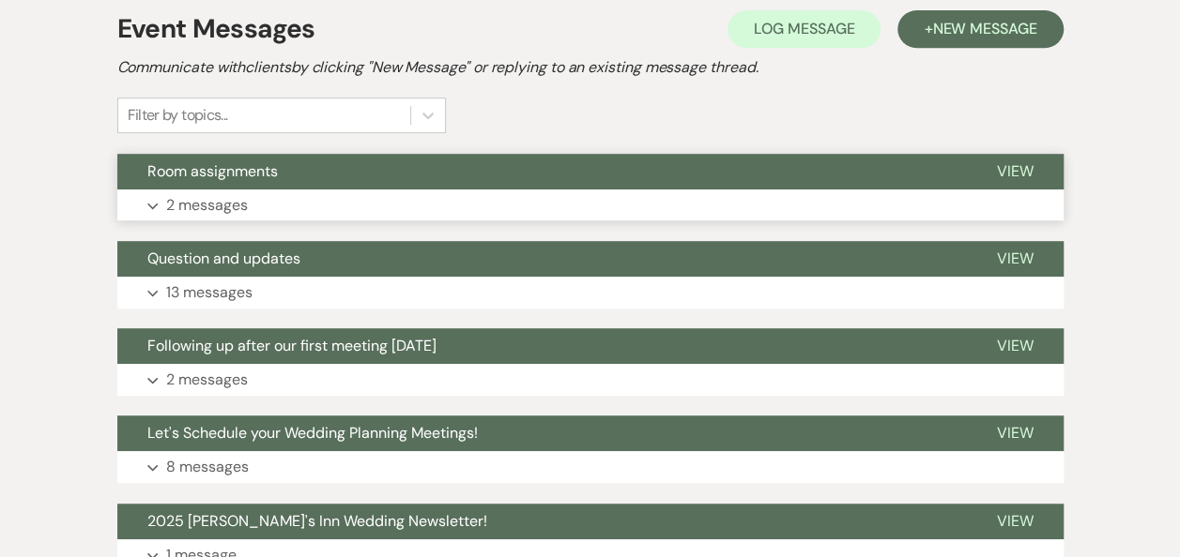
click at [306, 190] on button "Expand 2 messages" at bounding box center [590, 206] width 946 height 32
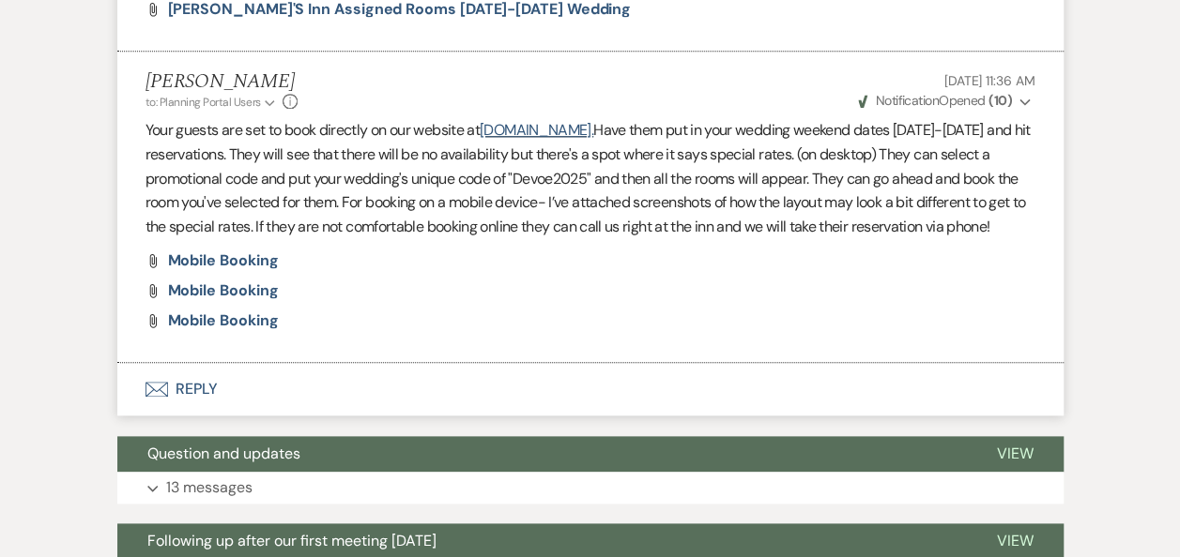
scroll to position [1179, 0]
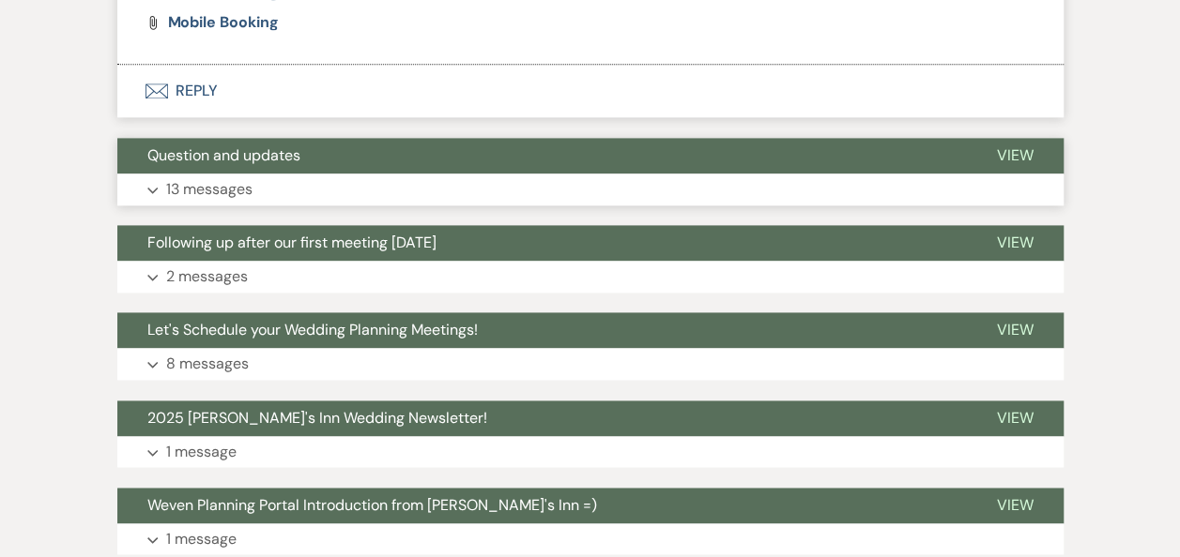
click at [530, 174] on button "Expand 13 messages" at bounding box center [590, 190] width 946 height 32
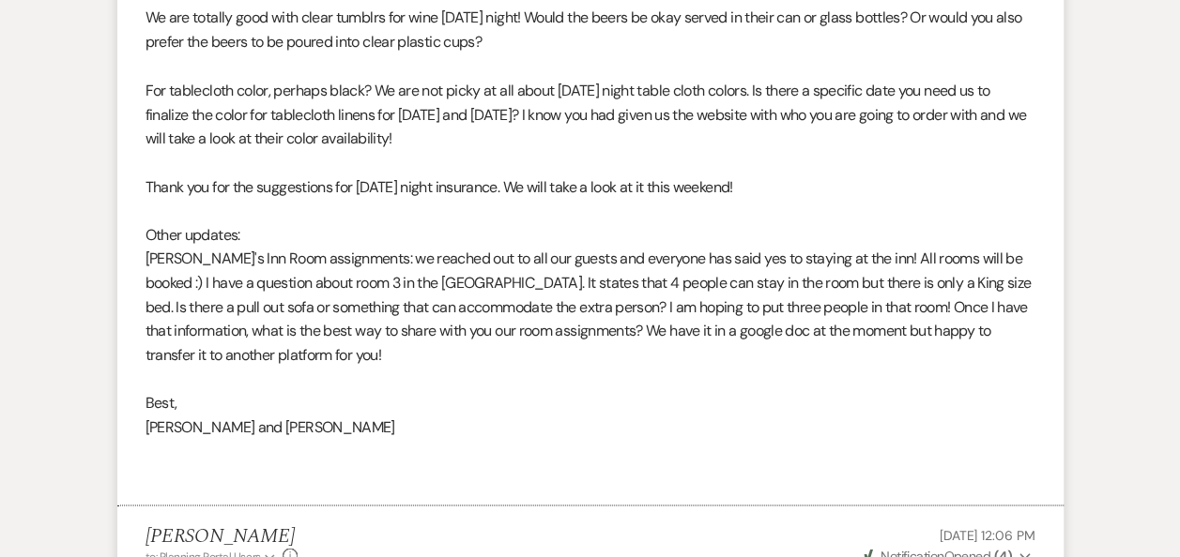
scroll to position [5169, 0]
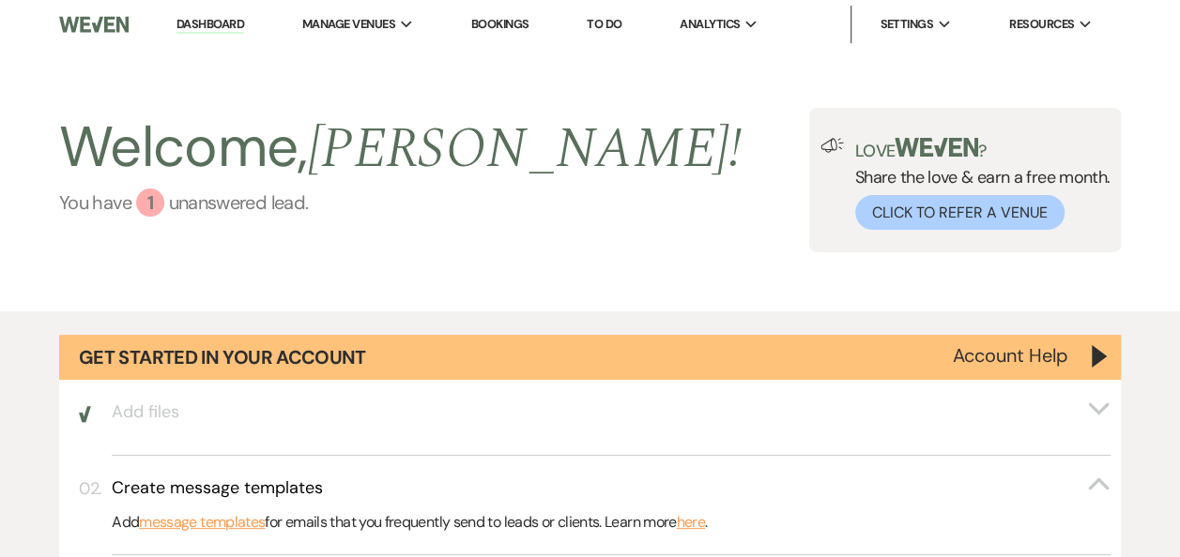
click at [278, 191] on link "You have 1 unanswered lead ." at bounding box center [400, 203] width 682 height 28
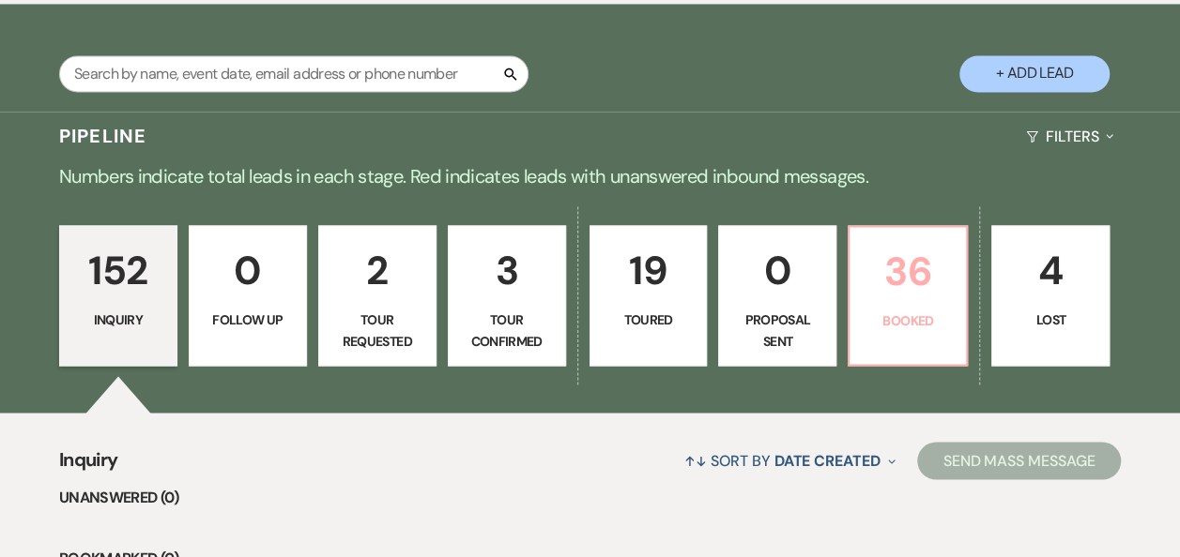
click at [884, 278] on p "36" at bounding box center [908, 271] width 94 height 63
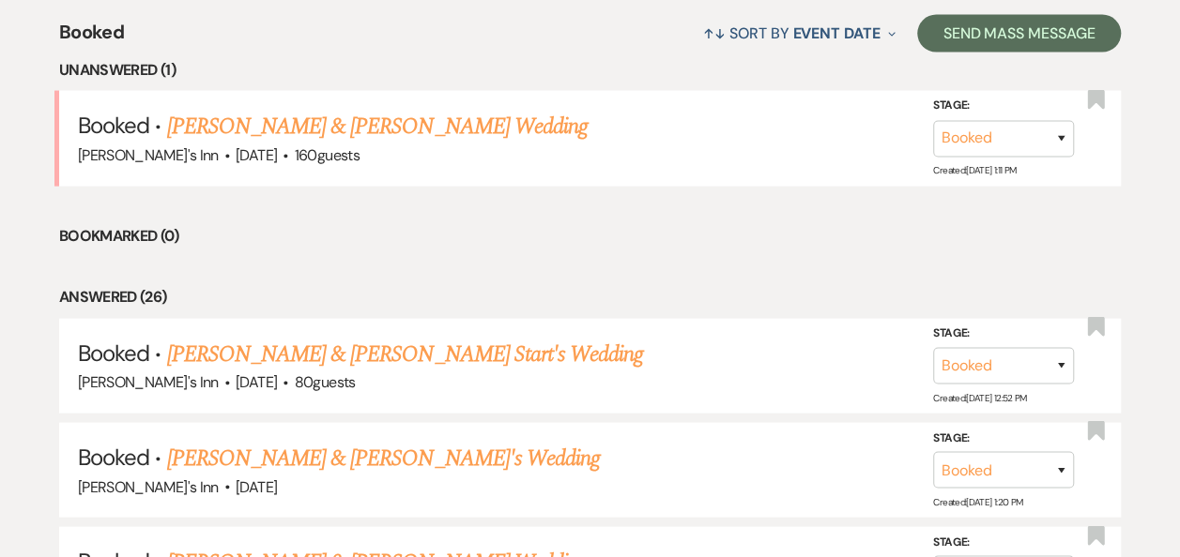
scroll to position [1856, 0]
click at [381, 119] on link "[PERSON_NAME] & [PERSON_NAME] Wedding" at bounding box center [376, 127] width 420 height 34
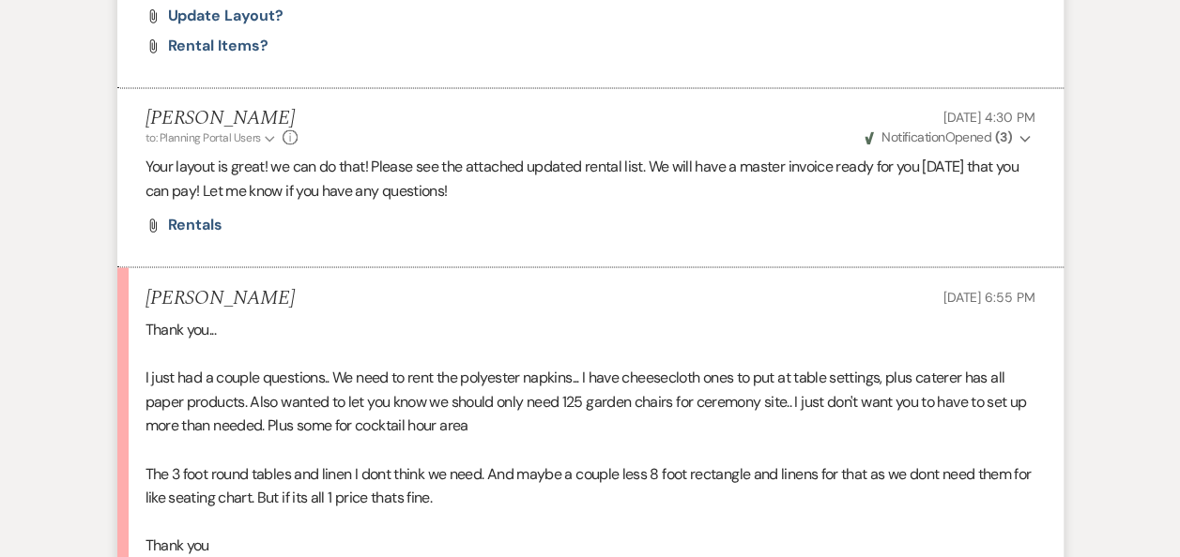
scroll to position [1676, 0]
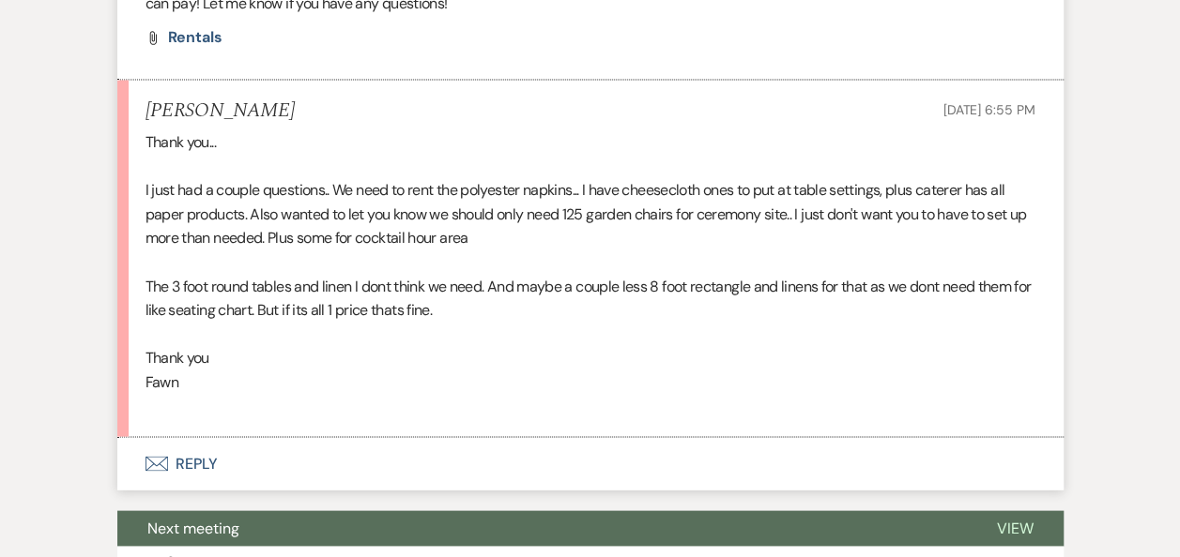
click at [874, 336] on p at bounding box center [590, 334] width 890 height 24
click at [201, 465] on button "Envelope Reply" at bounding box center [590, 463] width 946 height 53
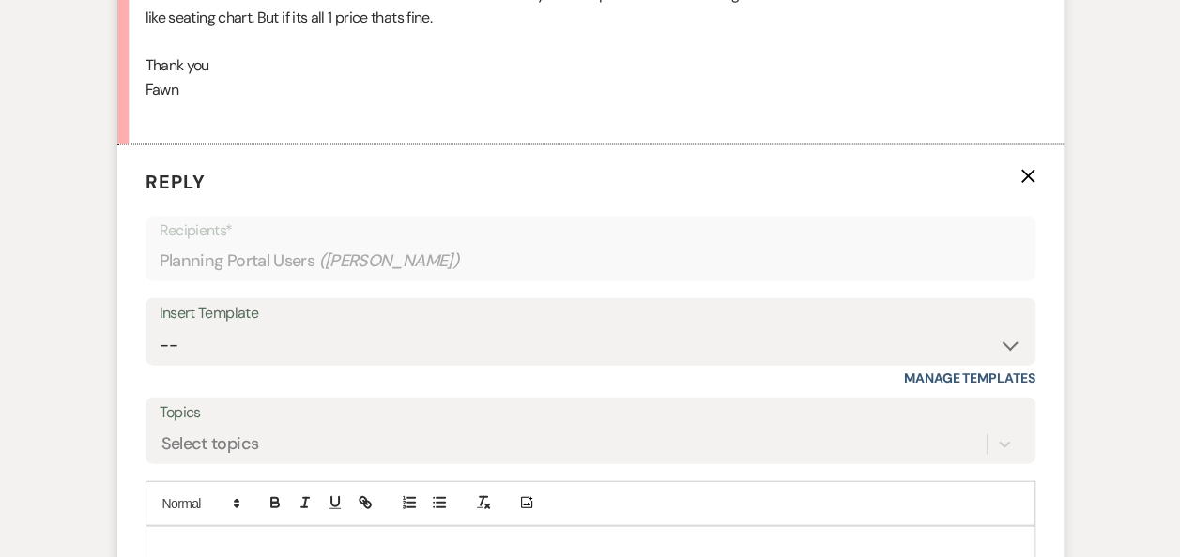
scroll to position [2025, 0]
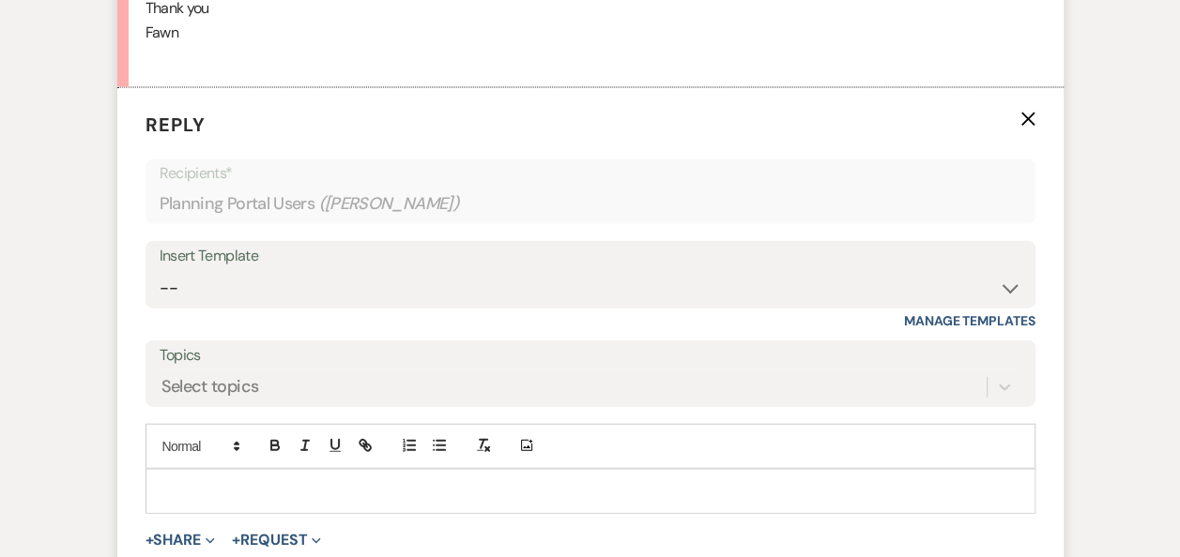
click at [538, 492] on p at bounding box center [590, 491] width 860 height 21
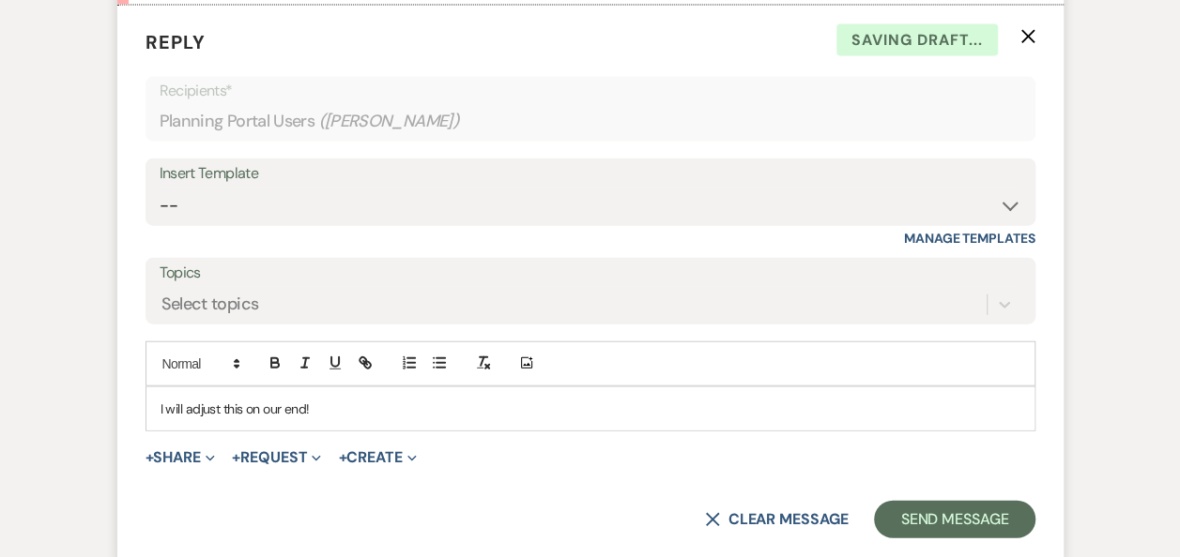
scroll to position [2173, 0]
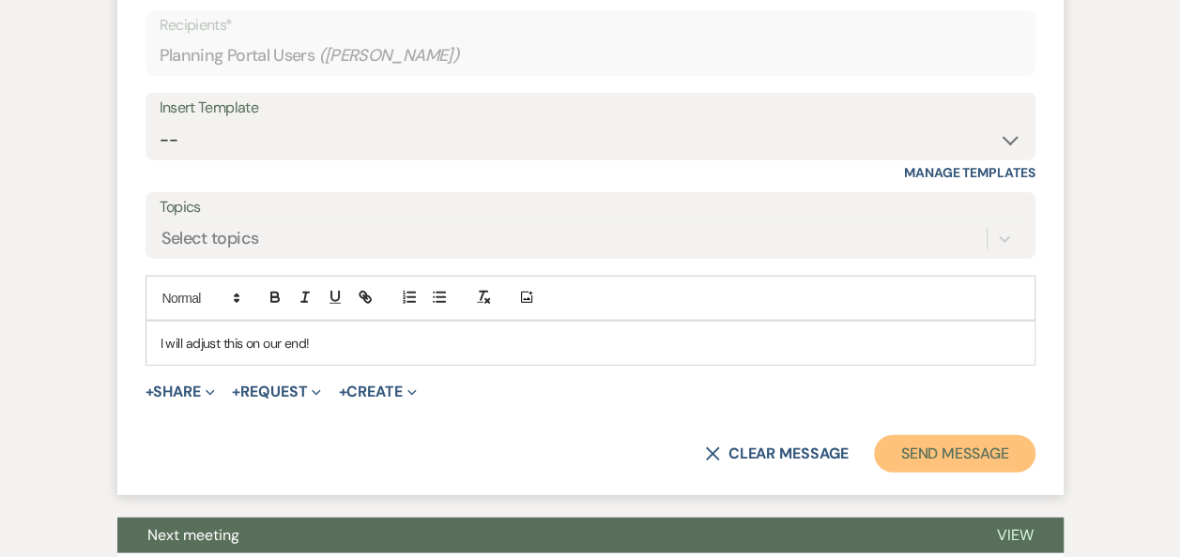
click at [967, 454] on button "Send Message" at bounding box center [954, 454] width 160 height 38
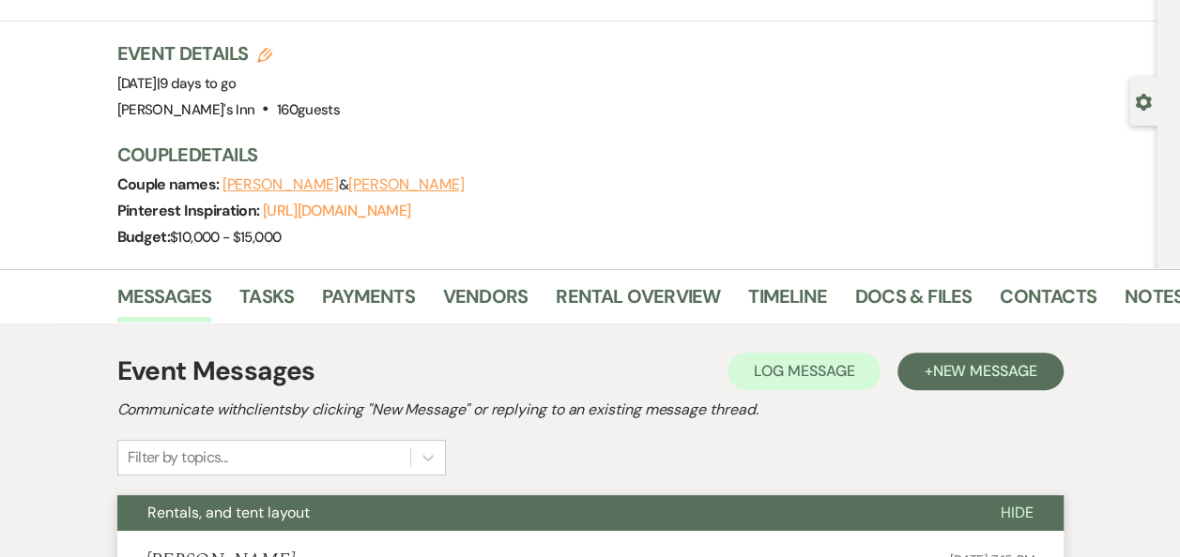
scroll to position [0, 0]
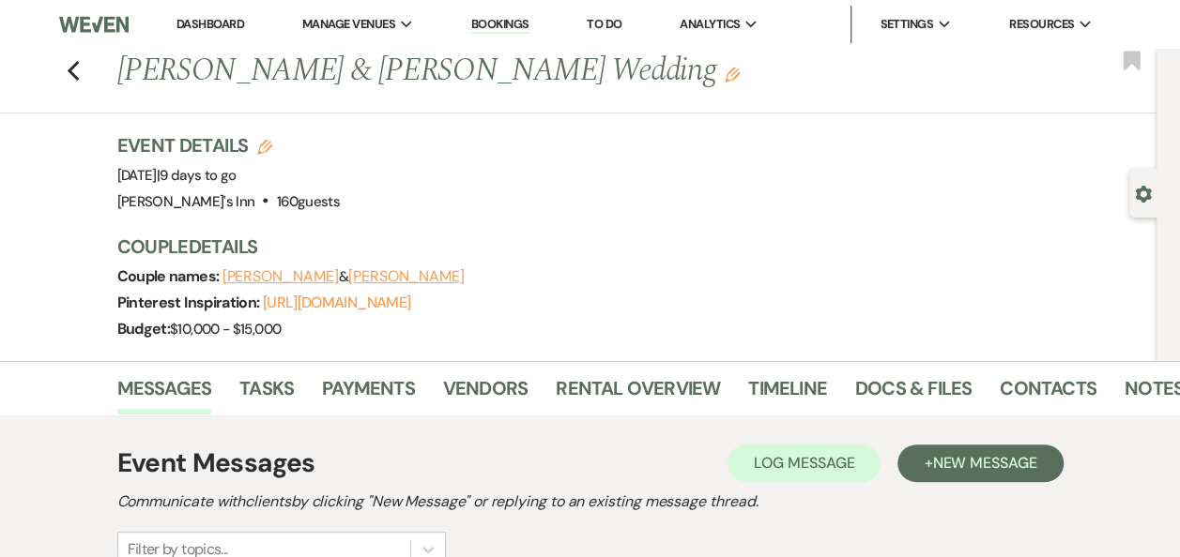
click at [96, 76] on div "Previous Ronnie & Fawn Byers's Wedding Edit Bookmark" at bounding box center [574, 81] width 1166 height 65
click at [79, 66] on use "button" at bounding box center [73, 71] width 12 height 21
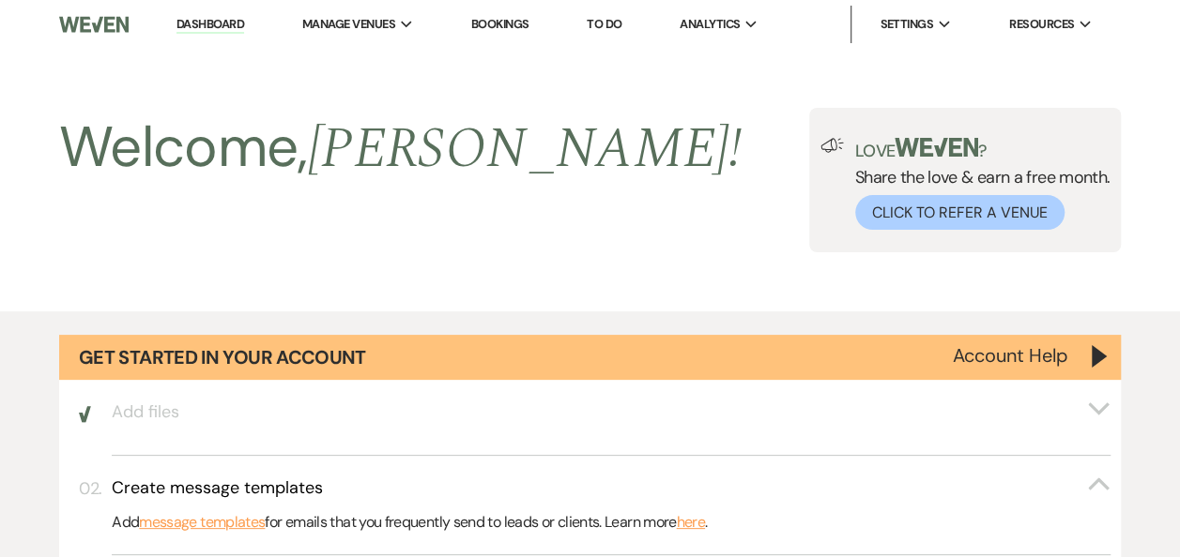
scroll to position [1429, 0]
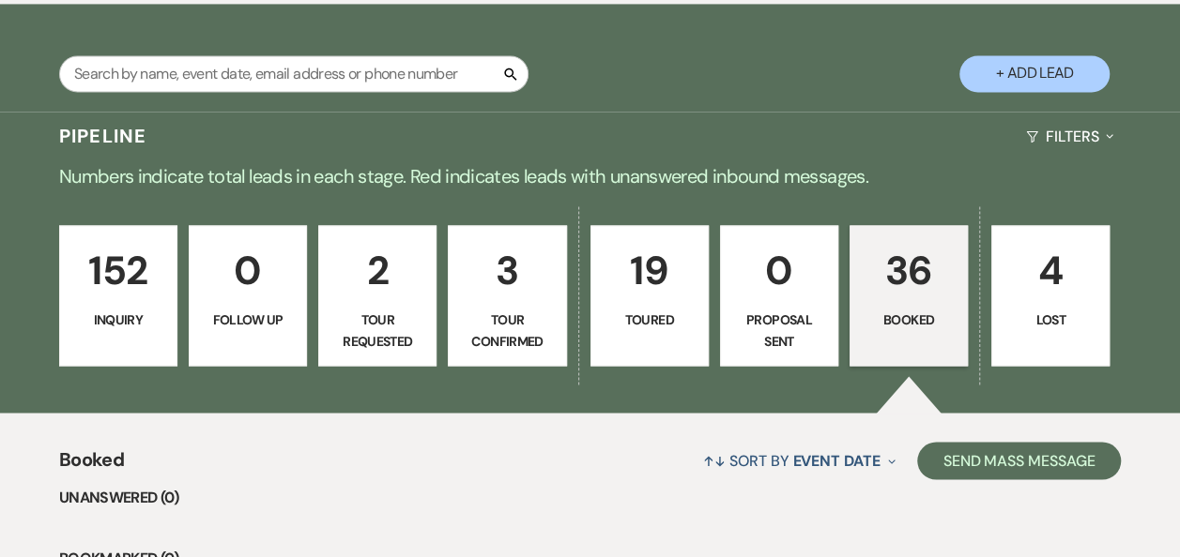
click at [918, 310] on p "Booked" at bounding box center [908, 320] width 94 height 21
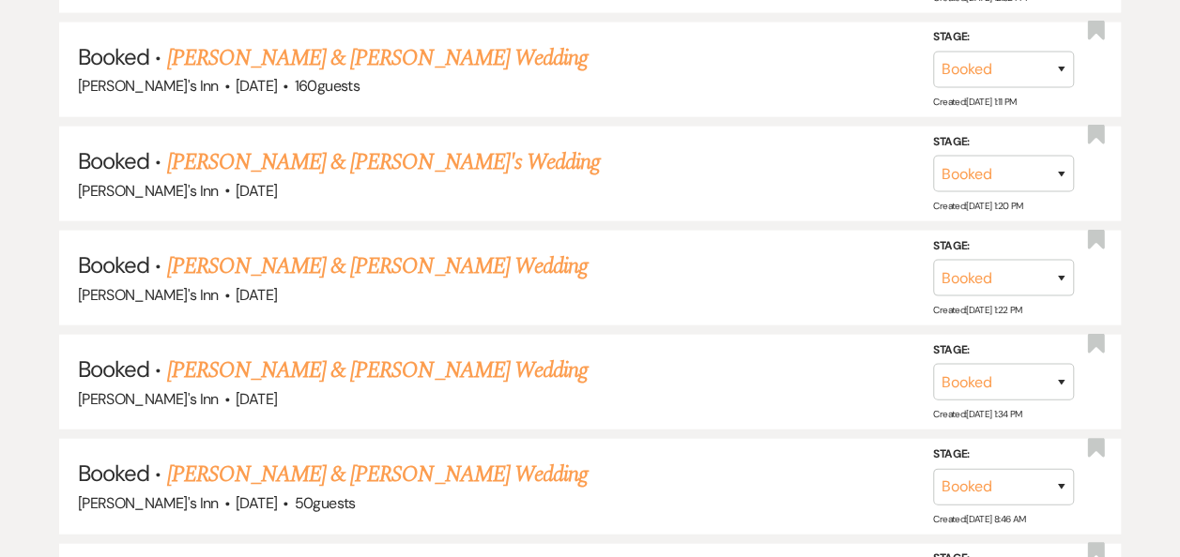
scroll to position [2250, 0]
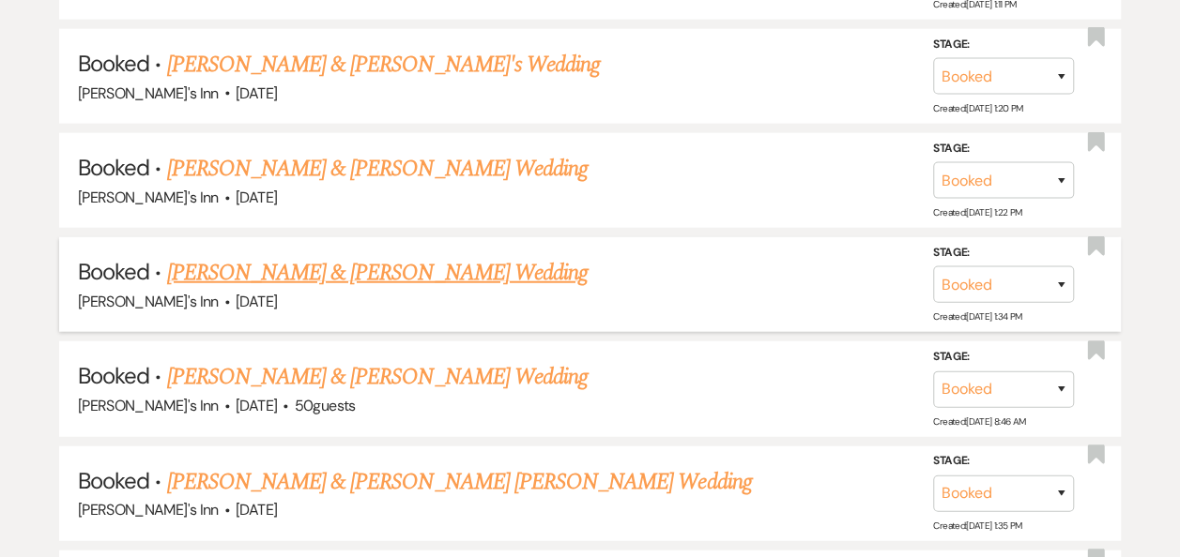
click at [840, 308] on li "Booked · Rob & Mary Baker's Wedding Dexter's Inn · Sep 20, 2025 Stage: Booked L…" at bounding box center [589, 284] width 1061 height 95
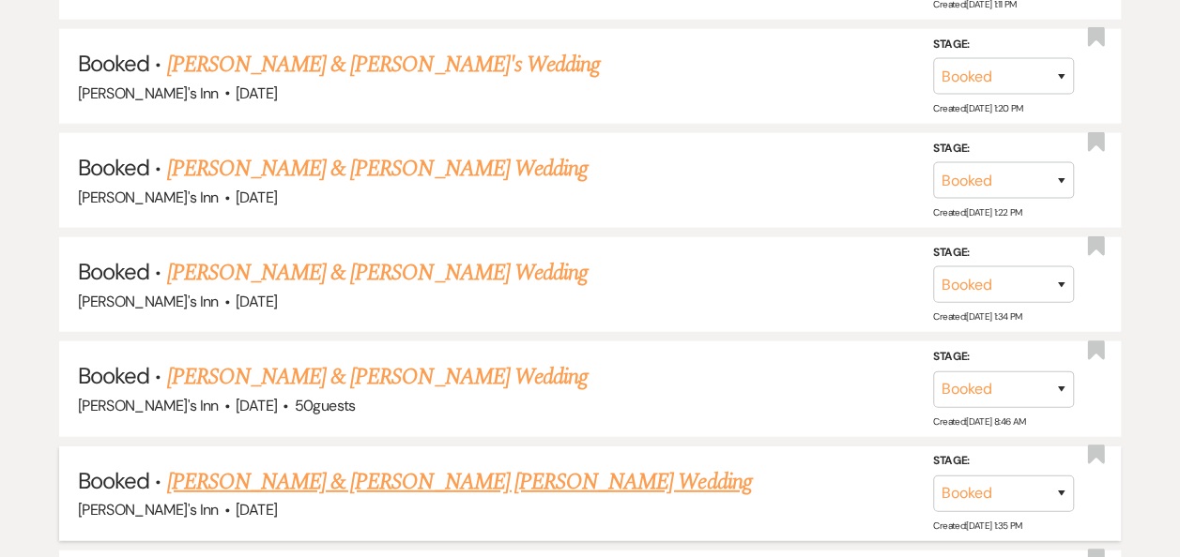
click at [454, 480] on link "[PERSON_NAME] & [PERSON_NAME] [PERSON_NAME] Wedding" at bounding box center [458, 482] width 585 height 34
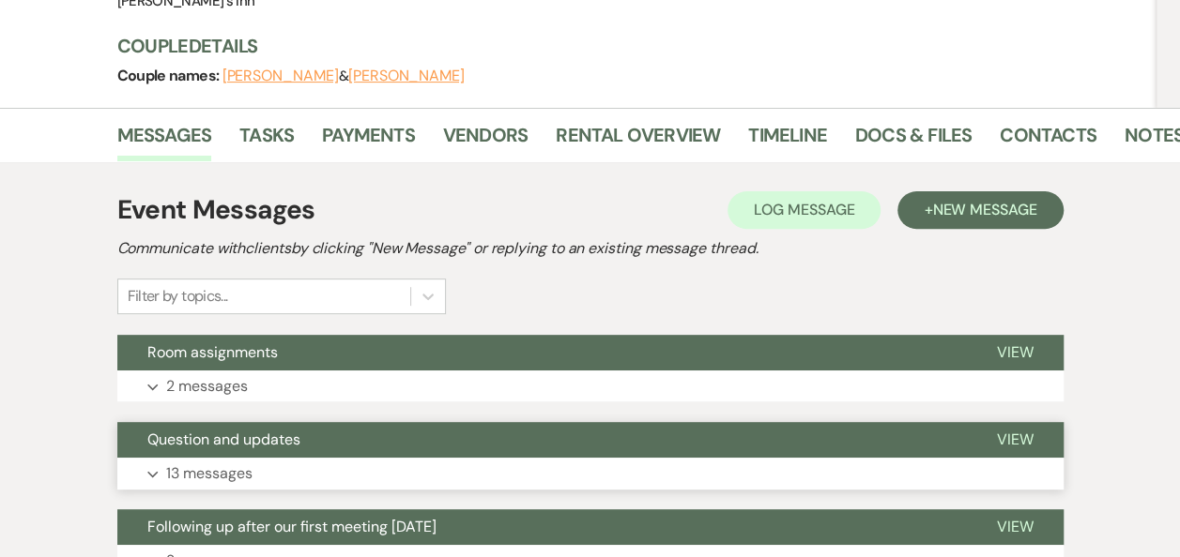
click at [608, 422] on button "Question and updates" at bounding box center [541, 440] width 849 height 36
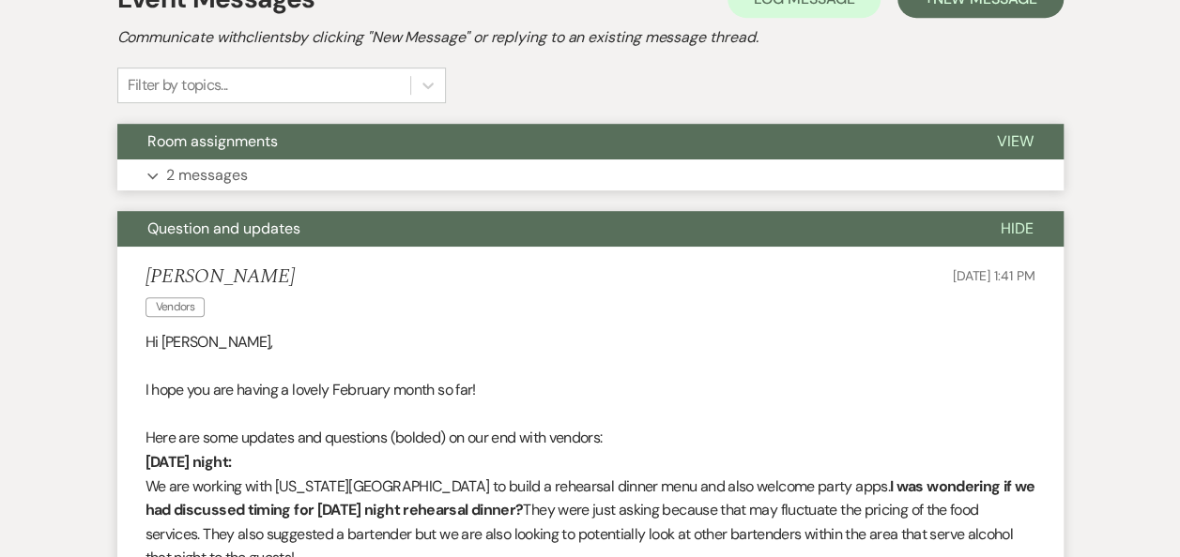
click at [420, 160] on button "Expand 2 messages" at bounding box center [590, 176] width 946 height 32
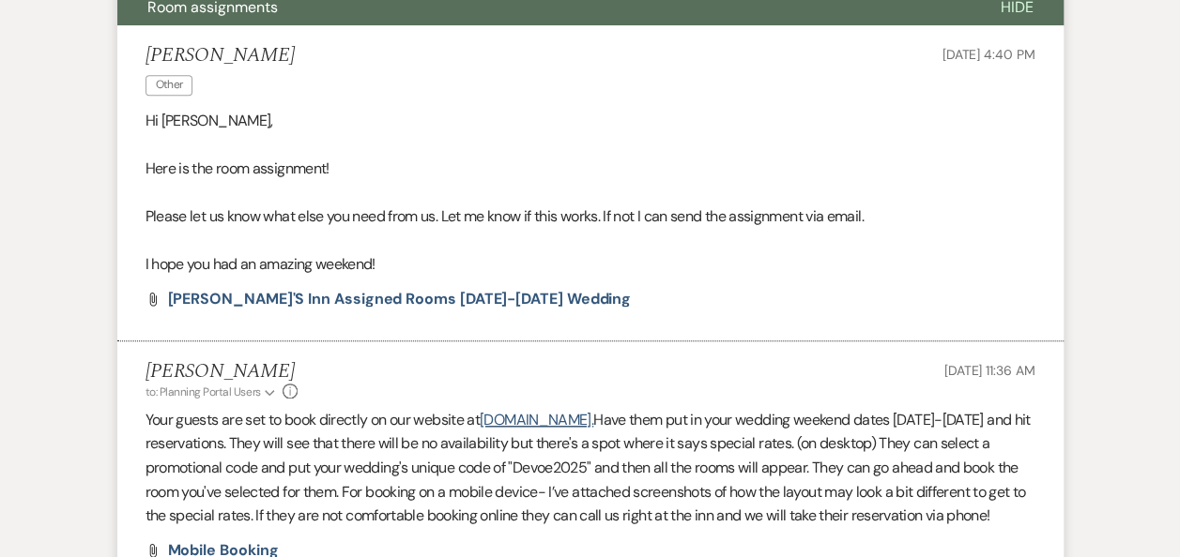
scroll to position [593, 0]
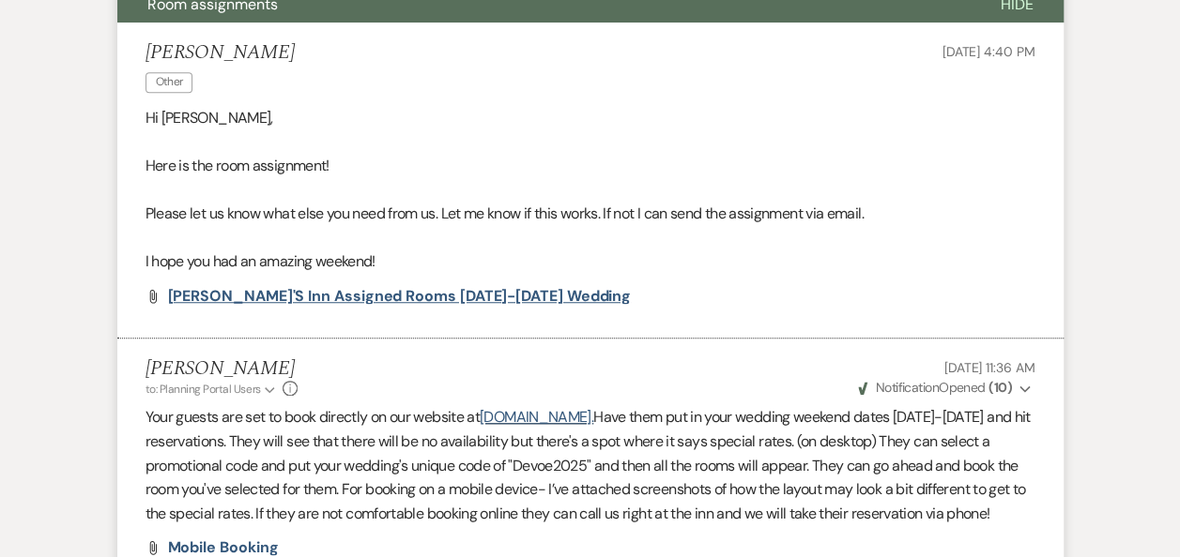
click at [578, 286] on span "[PERSON_NAME]'s Inn Assigned Rooms [DATE]-[DATE] Wedding" at bounding box center [400, 296] width 464 height 20
click at [519, 231] on li "Connor Devoe Other May 11, 2025, 4:40 PM Hi Maria, Here is the room assignment!…" at bounding box center [590, 181] width 946 height 316
click at [575, 286] on span "[PERSON_NAME]'s Inn Assigned Rooms [DATE]-[DATE] Wedding" at bounding box center [400, 296] width 464 height 20
click at [617, 226] on p at bounding box center [590, 238] width 890 height 24
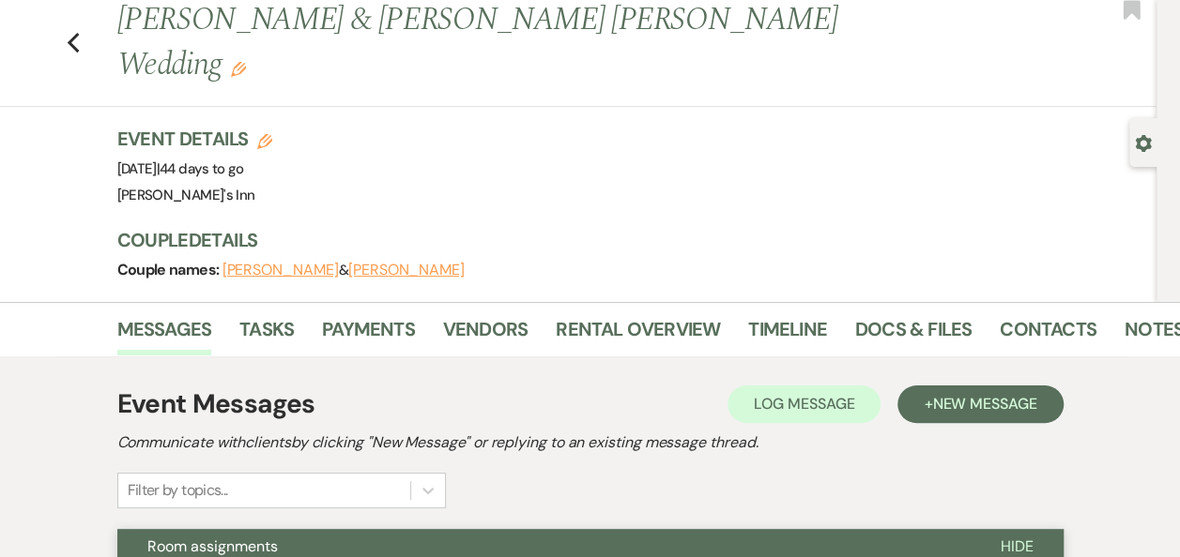
scroll to position [53, 0]
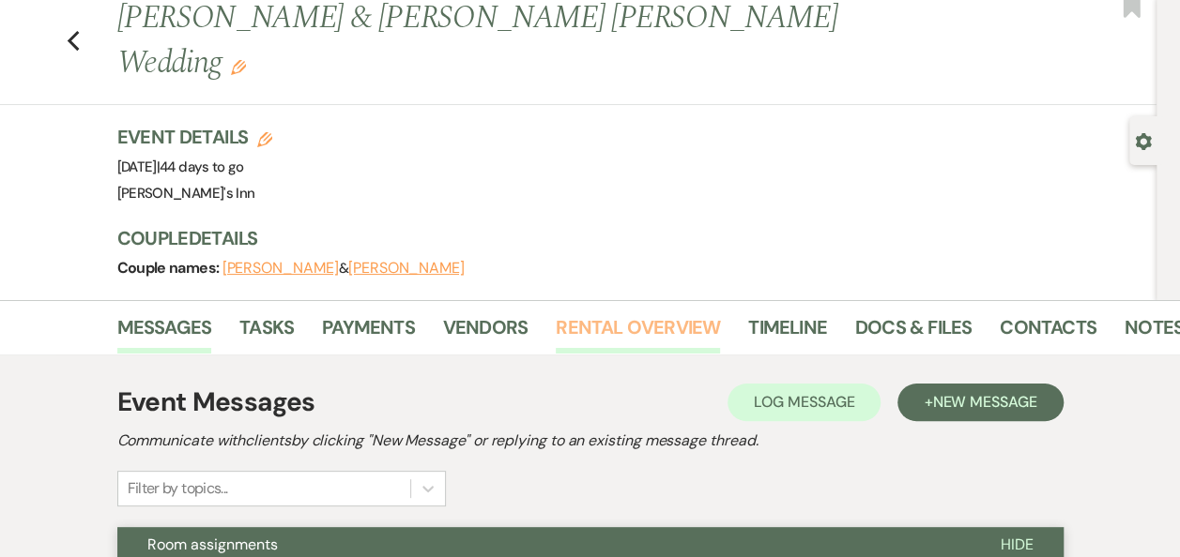
click at [620, 313] on link "Rental Overview" at bounding box center [638, 333] width 164 height 41
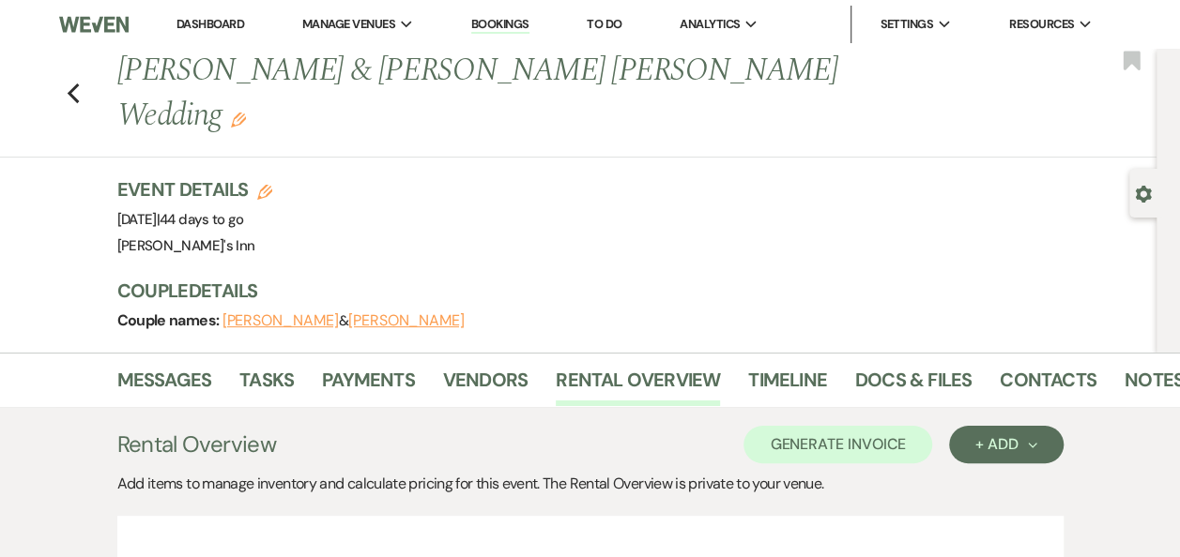
click at [379, 365] on link "Payments" at bounding box center [368, 385] width 93 height 41
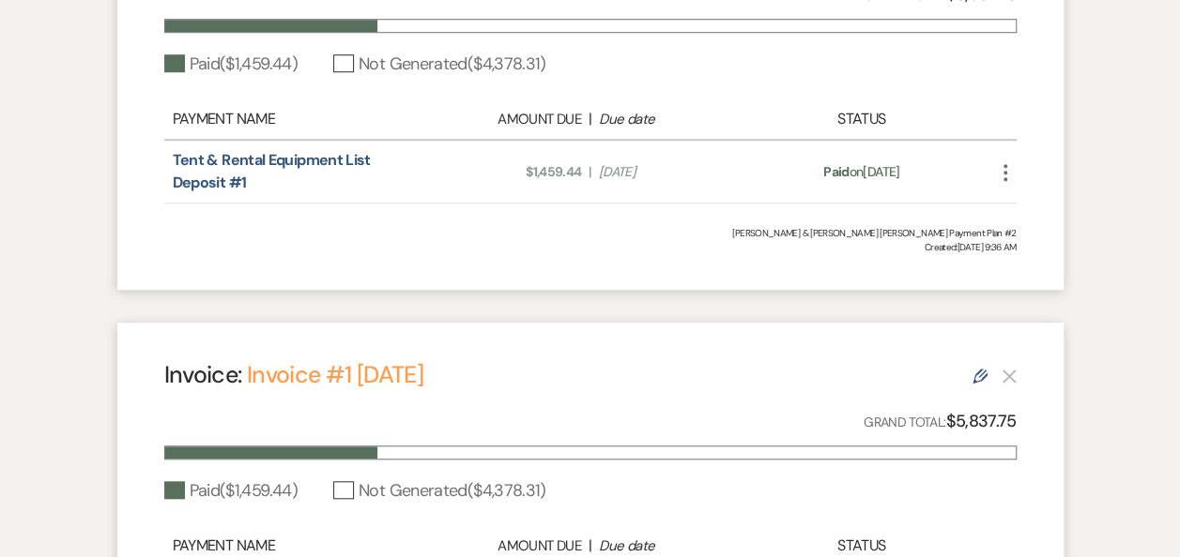
scroll to position [788, 0]
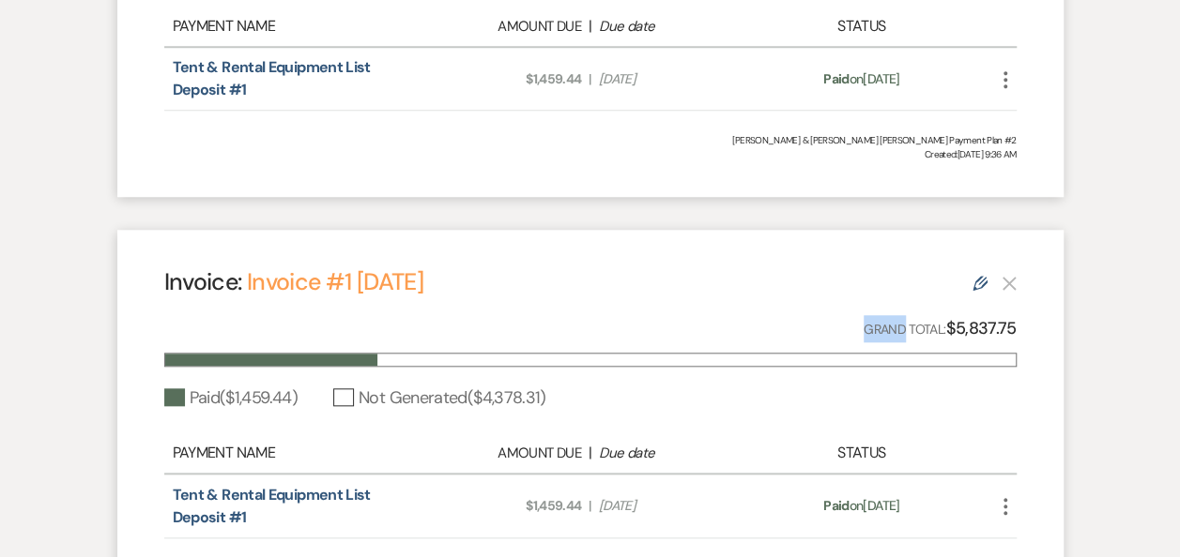
click at [736, 386] on div "Paid ( $1,459.44 ) Not Generated ( $4,378.31 )" at bounding box center [590, 398] width 852 height 25
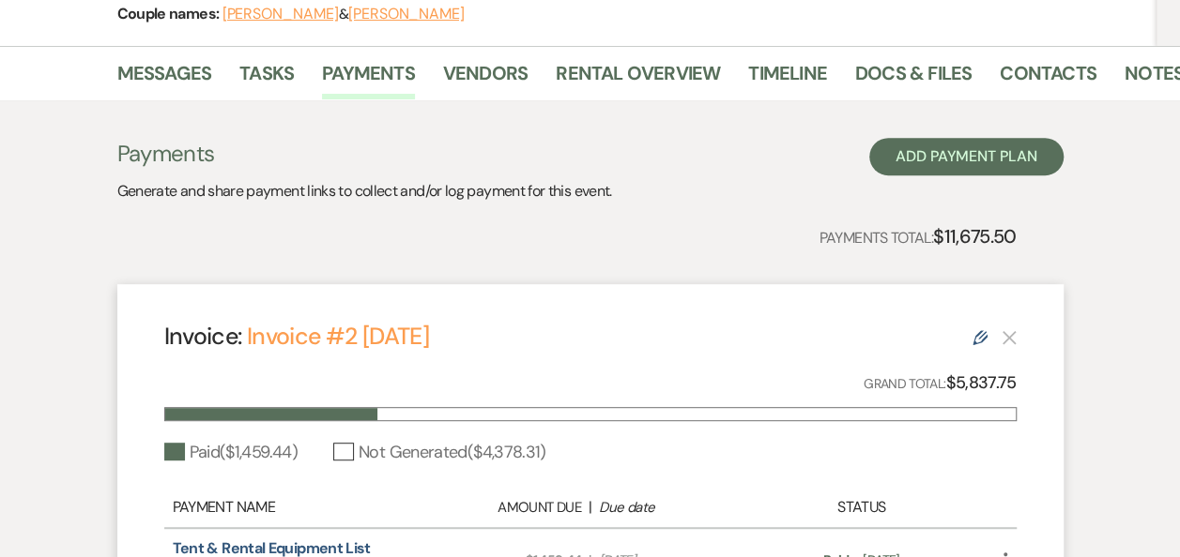
scroll to position [208, 0]
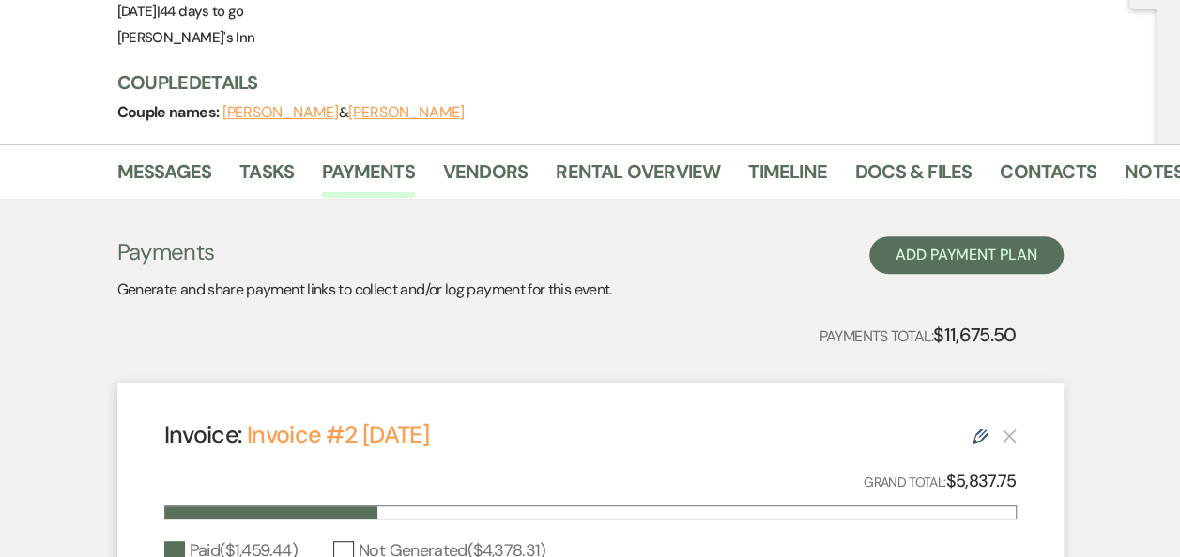
click at [685, 468] on div "Grand Total: $5,837.75" at bounding box center [590, 481] width 852 height 27
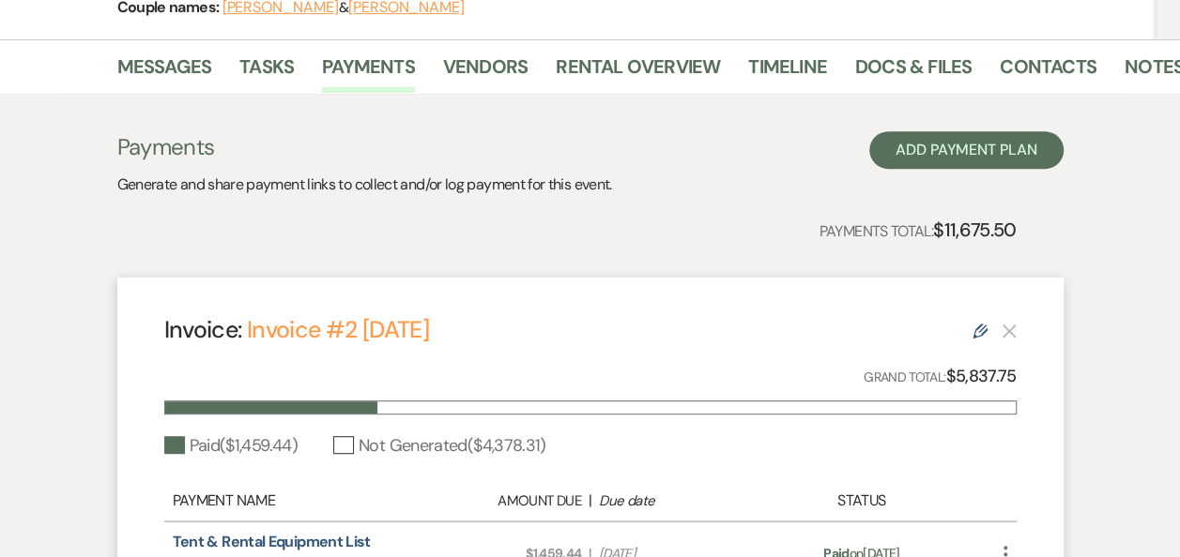
scroll to position [307, 0]
